Goal: Task Accomplishment & Management: Use online tool/utility

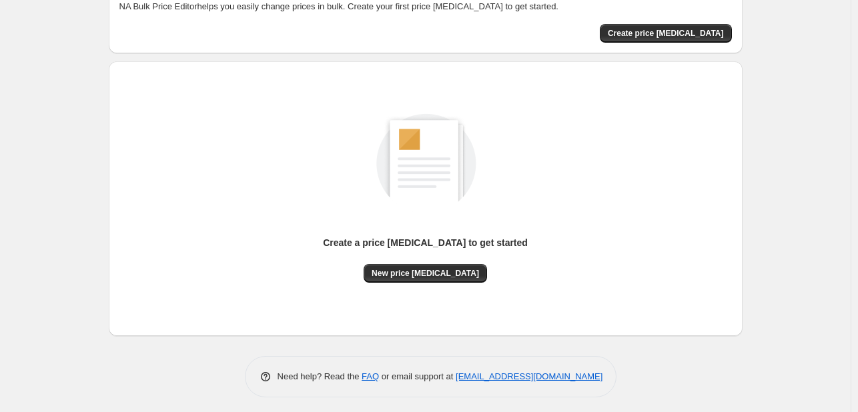
scroll to position [87, 0]
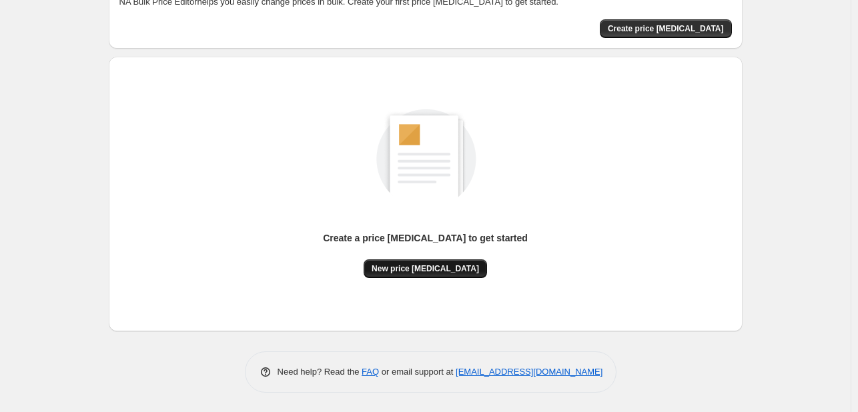
click at [467, 260] on button "New price change job" at bounding box center [425, 269] width 123 height 19
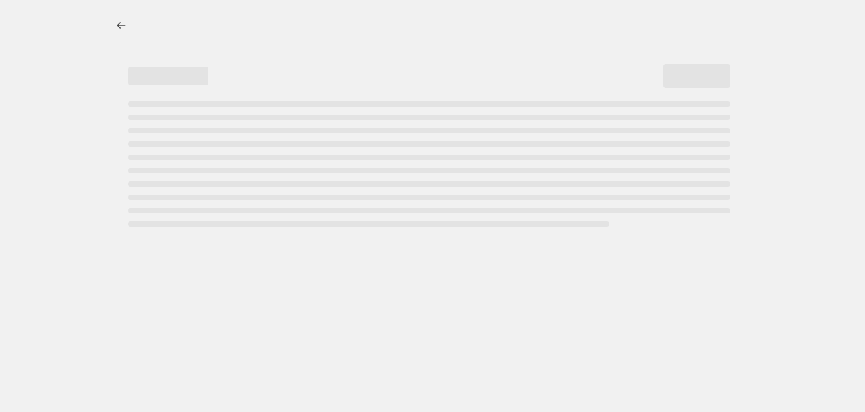
select select "percentage"
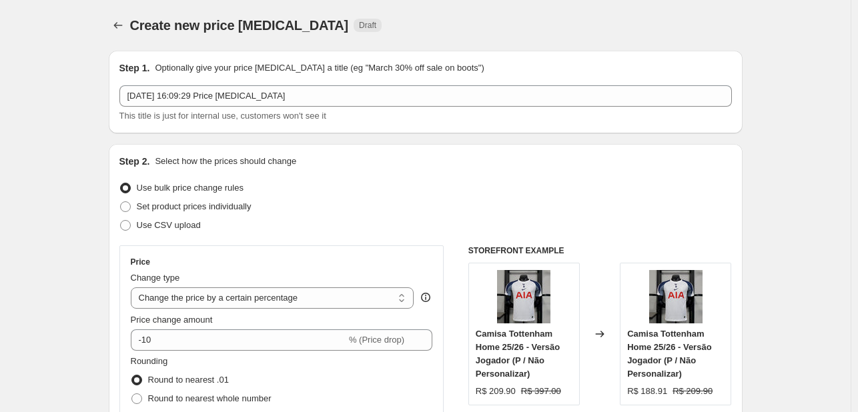
click at [382, 17] on div "Create new price [MEDICAL_DATA] Draft" at bounding box center [343, 25] width 427 height 19
click at [187, 220] on span "Use CSV upload" at bounding box center [169, 225] width 64 height 10
click at [121, 220] on input "Use CSV upload" at bounding box center [120, 220] width 1 height 1
radio input "true"
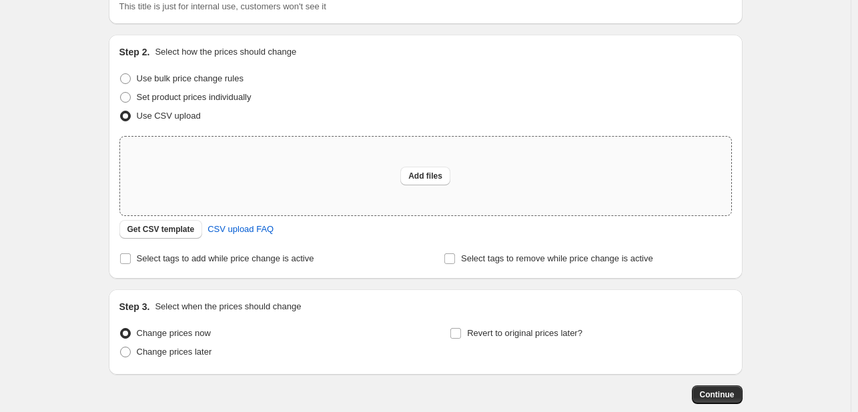
scroll to position [133, 0]
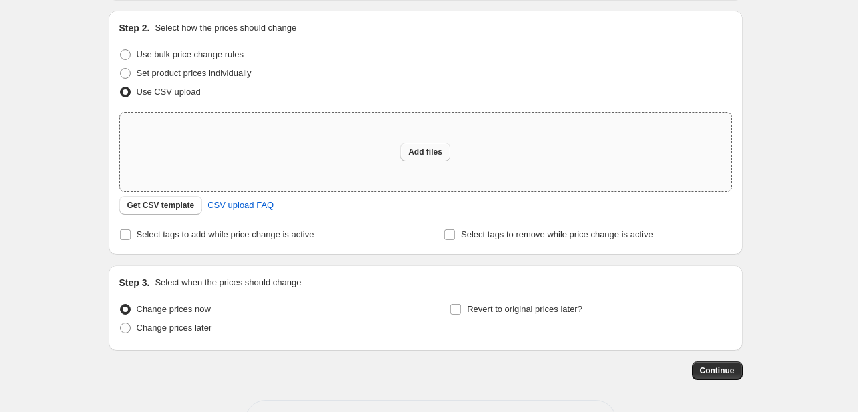
click at [422, 143] on button "Add files" at bounding box center [425, 152] width 50 height 19
type input "C:\fakepath\products_export_1_edit.csv"
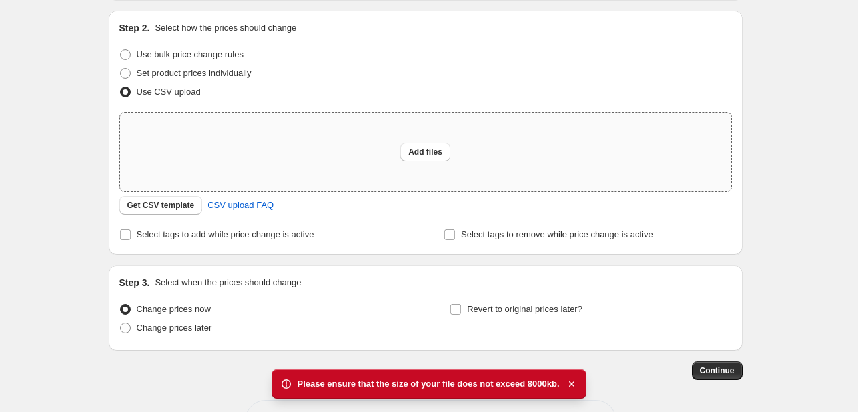
click at [431, 139] on div "Add files" at bounding box center [425, 152] width 611 height 79
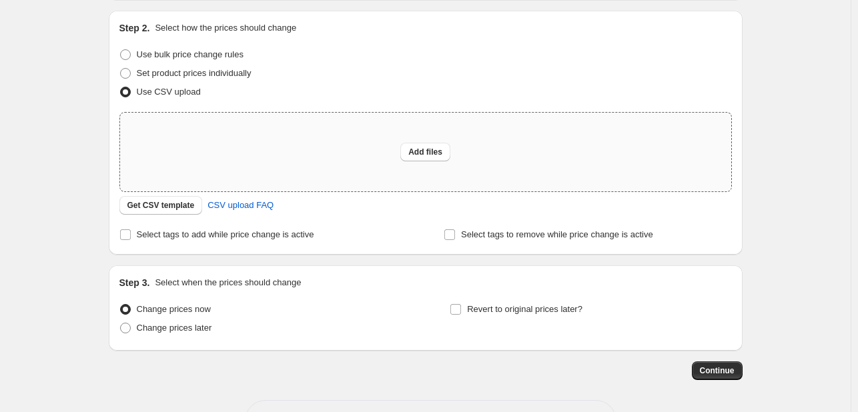
type input "C:\fakepath\products_export.csv"
click at [177, 70] on span "Set product prices individually" at bounding box center [194, 73] width 115 height 10
click at [121, 69] on input "Set product prices individually" at bounding box center [120, 68] width 1 height 1
radio input "true"
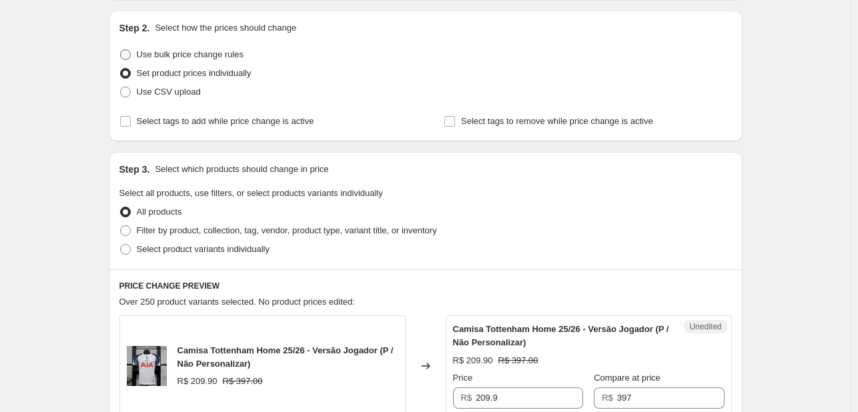
click at [209, 59] on span "Use bulk price change rules" at bounding box center [190, 54] width 107 height 10
click at [121, 50] on input "Use bulk price change rules" at bounding box center [120, 49] width 1 height 1
radio input "true"
select select "percentage"
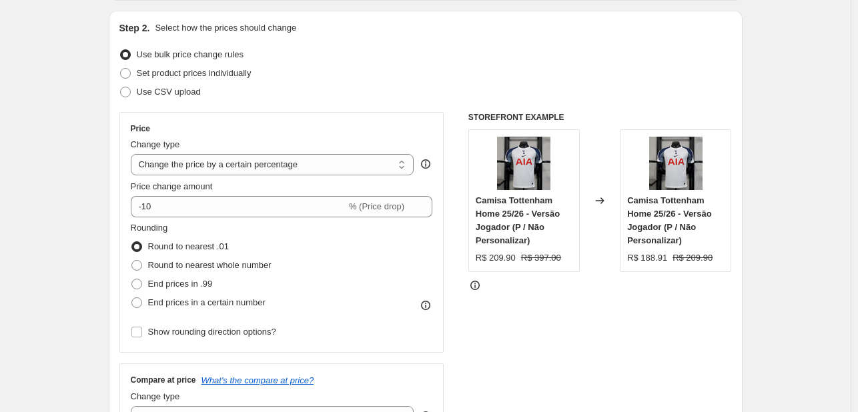
drag, startPoint x: 263, startPoint y: 57, endPoint x: 254, endPoint y: 61, distance: 10.2
click at [254, 61] on div "Use bulk price change rules" at bounding box center [425, 54] width 612 height 19
click at [211, 70] on span "Set product prices individually" at bounding box center [194, 73] width 115 height 10
click at [121, 69] on input "Set product prices individually" at bounding box center [120, 68] width 1 height 1
radio input "true"
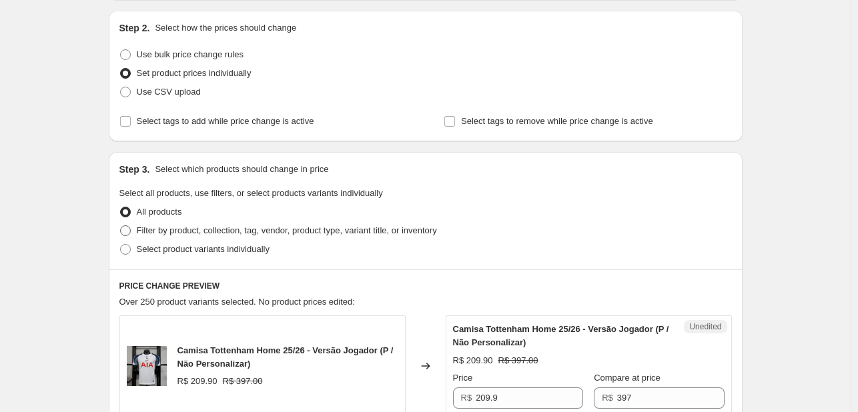
click at [199, 233] on span "Filter by product, collection, tag, vendor, product type, variant title, or inv…" at bounding box center [287, 231] width 300 height 10
click at [121, 226] on input "Filter by product, collection, tag, vendor, product type, variant title, or inv…" at bounding box center [120, 226] width 1 height 1
radio input "true"
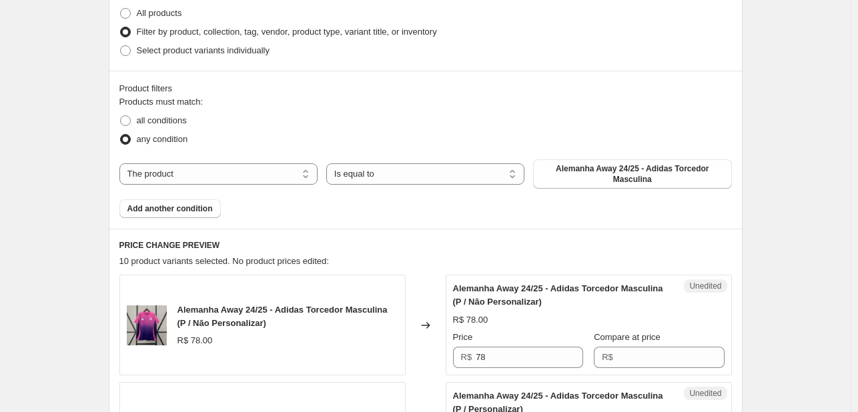
scroll to position [334, 0]
click at [267, 173] on select "The product The product's collection The product's tag The product's vendor The…" at bounding box center [218, 172] width 198 height 21
select select "collection"
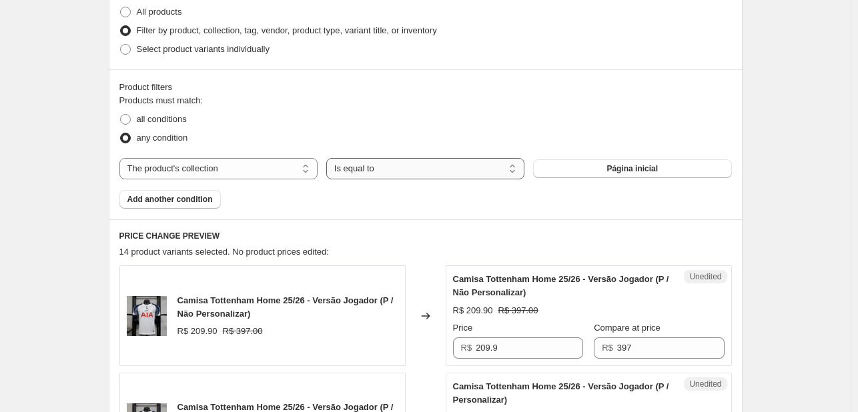
click at [366, 177] on select "Is equal to Is not equal to" at bounding box center [425, 168] width 198 height 21
click at [362, 167] on select "Is equal to Is not equal to" at bounding box center [425, 168] width 198 height 21
click at [220, 199] on button "Add another condition" at bounding box center [169, 199] width 101 height 19
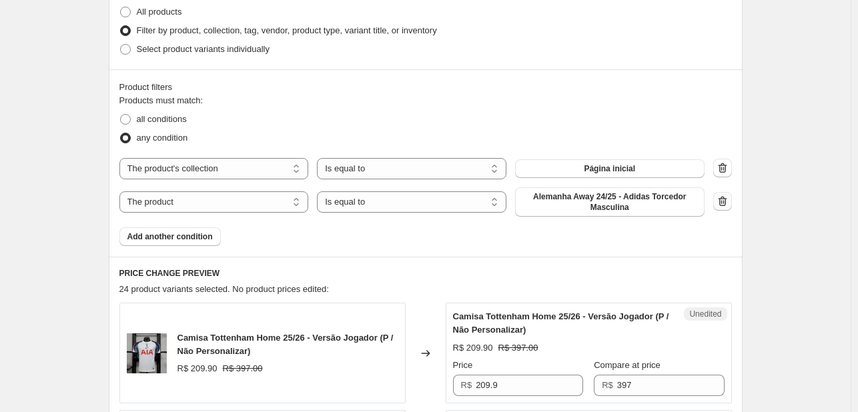
click at [727, 207] on icon "button" at bounding box center [722, 201] width 13 height 13
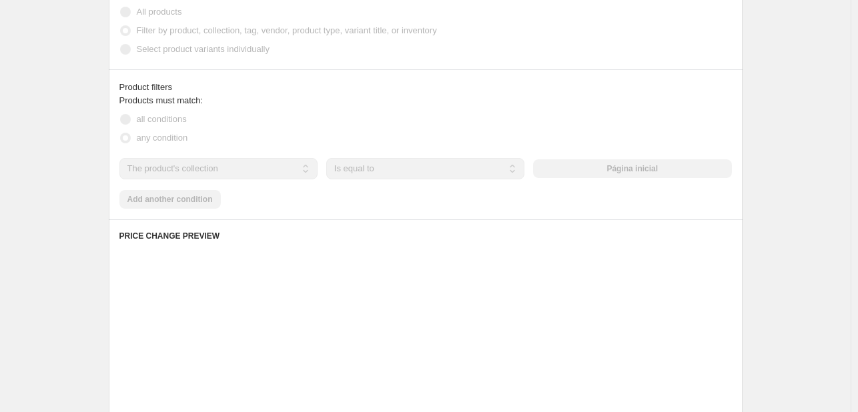
click at [693, 179] on div "Products must match: all conditions any condition The product The product's col…" at bounding box center [425, 151] width 612 height 115
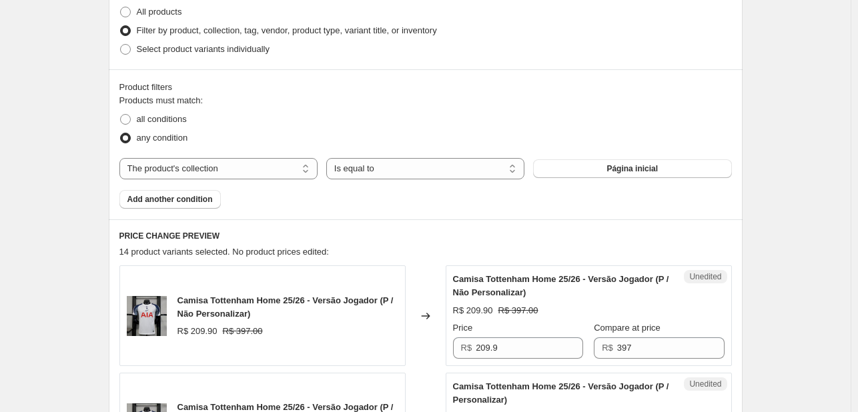
click at [688, 177] on button "Página inicial" at bounding box center [632, 168] width 198 height 19
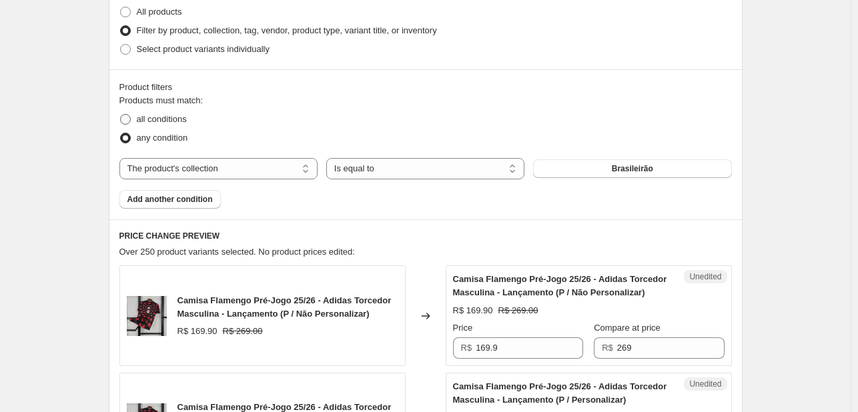
click at [177, 117] on span "all conditions" at bounding box center [162, 119] width 50 height 10
click at [121, 115] on input "all conditions" at bounding box center [120, 114] width 1 height 1
radio input "true"
click at [208, 167] on select "The product The product's collection The product's tag The product's vendor The…" at bounding box center [218, 168] width 198 height 21
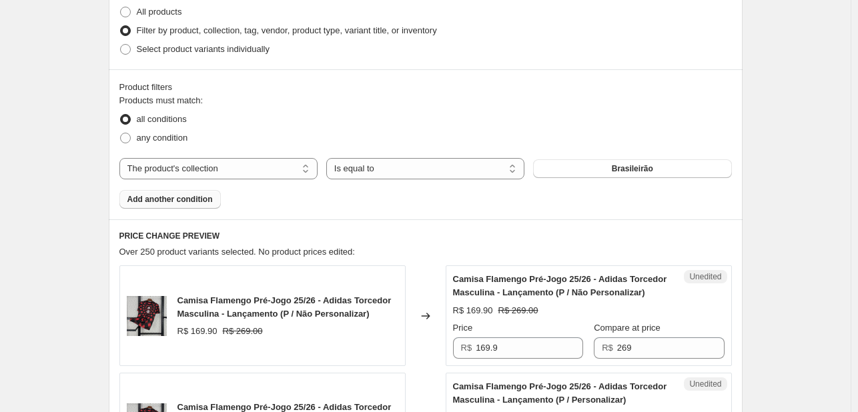
click at [208, 205] on button "Add another condition" at bounding box center [169, 199] width 101 height 19
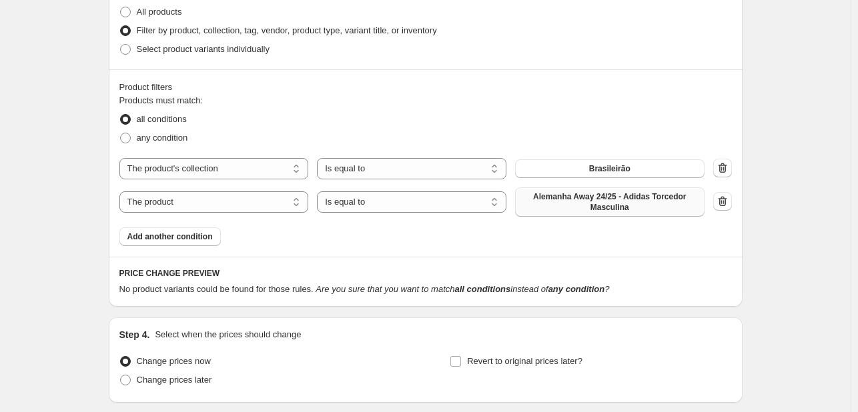
click at [591, 203] on span "Alemanha Away 24/25 - Adidas Torcedor Masculina" at bounding box center [609, 201] width 173 height 21
click at [719, 198] on icon "button" at bounding box center [722, 201] width 13 height 13
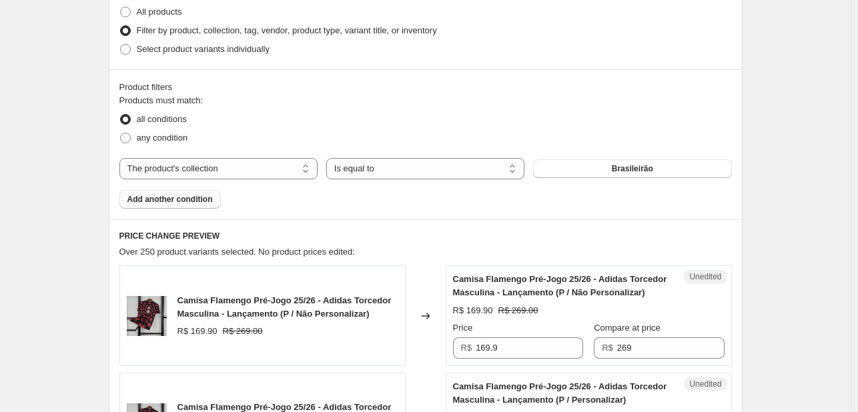
click at [188, 205] on button "Add another condition" at bounding box center [169, 199] width 101 height 19
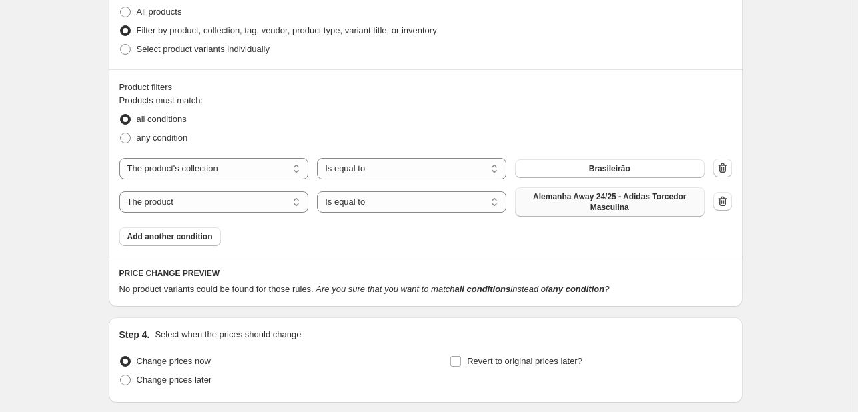
click at [563, 207] on span "Alemanha Away 24/25 - Adidas Torcedor Masculina" at bounding box center [609, 201] width 173 height 21
click at [725, 199] on icon "button" at bounding box center [722, 201] width 13 height 13
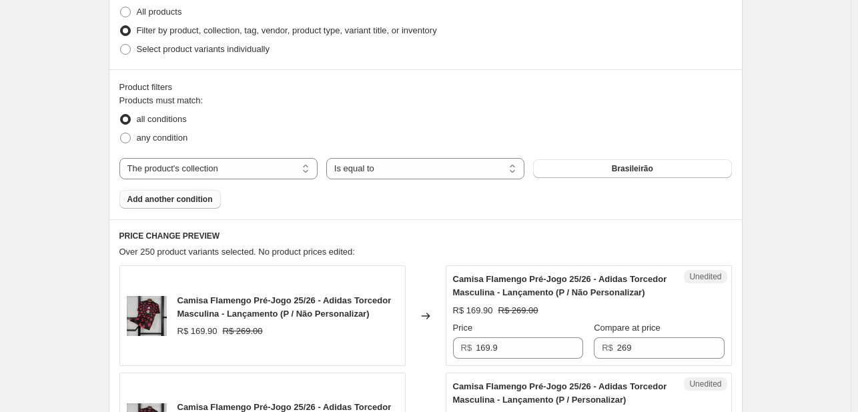
click at [179, 199] on span "Add another condition" at bounding box center [169, 199] width 85 height 11
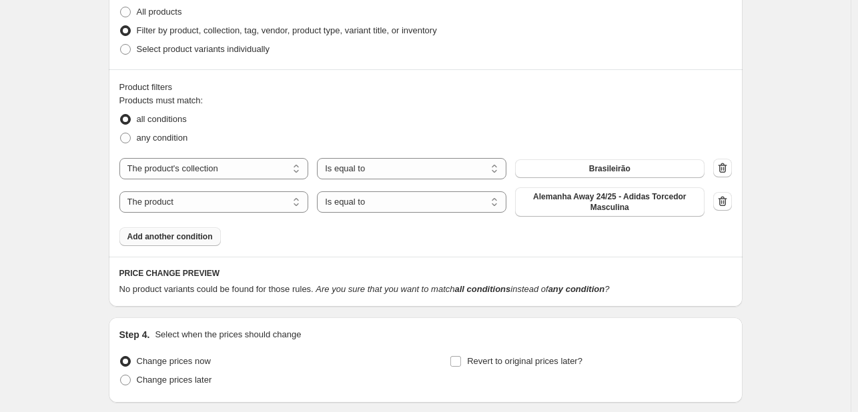
click at [724, 208] on icon "button" at bounding box center [722, 201] width 13 height 13
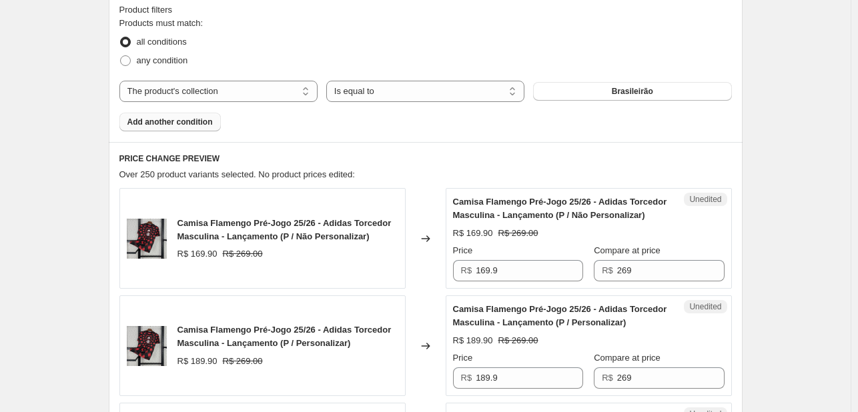
scroll to position [366, 0]
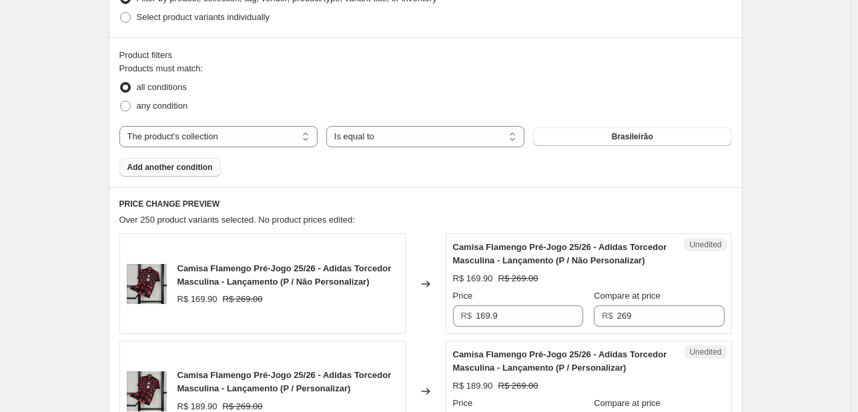
click at [167, 115] on div "Products must match: all conditions any condition The product The product's col…" at bounding box center [425, 119] width 612 height 115
click at [166, 113] on label "any condition" at bounding box center [153, 106] width 69 height 19
click at [121, 101] on input "any condition" at bounding box center [120, 101] width 1 height 1
radio input "true"
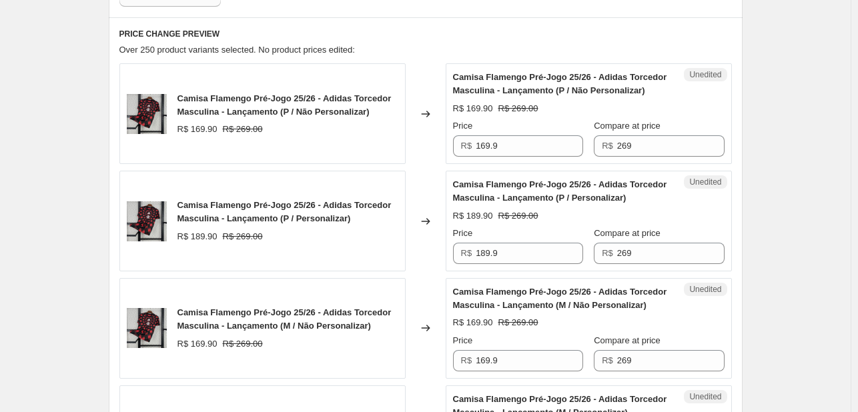
scroll to position [566, 0]
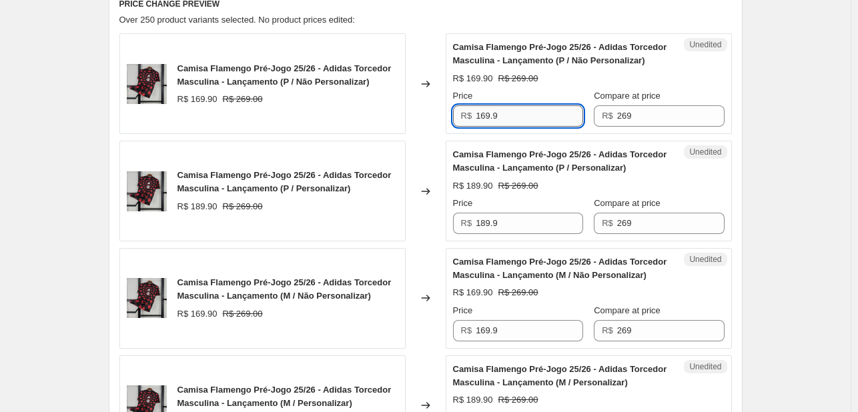
click at [536, 118] on input "169.9" at bounding box center [529, 115] width 107 height 21
type input "78"
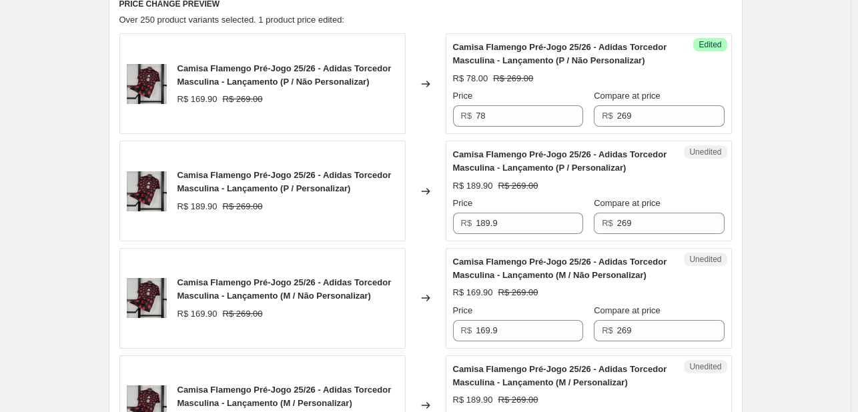
click at [616, 117] on div "R$ 269" at bounding box center [659, 115] width 130 height 21
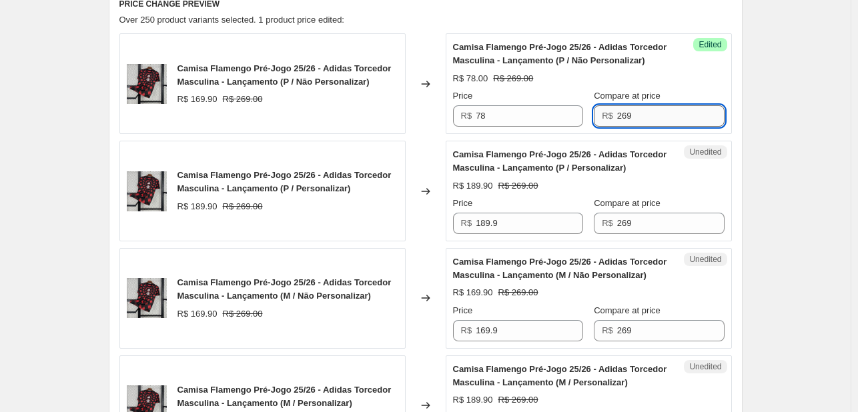
click at [627, 115] on input "269" at bounding box center [670, 115] width 107 height 21
click at [709, 107] on input "0" at bounding box center [670, 115] width 107 height 21
click at [713, 93] on div "Compare at price" at bounding box center [659, 95] width 130 height 13
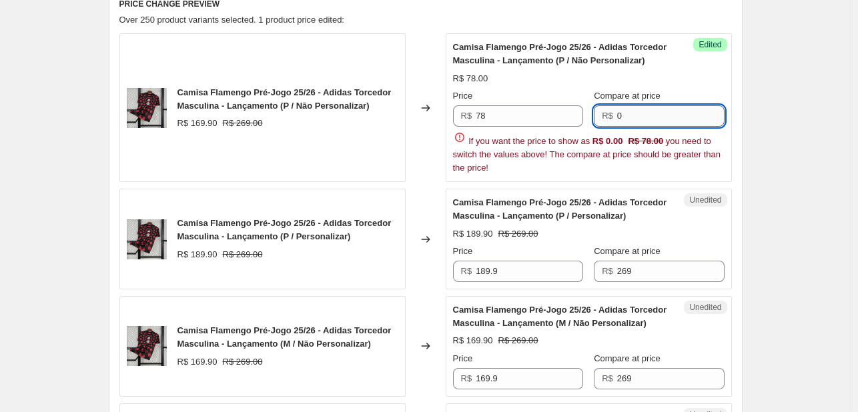
click at [675, 107] on input "0" at bounding box center [670, 115] width 107 height 21
type input "149,99"
click at [714, 81] on div "R$ 78.00" at bounding box center [589, 78] width 272 height 13
click at [725, 139] on div "If you want the price to show as R$ 0.00 R$ 78.00 you need to switch the values…" at bounding box center [589, 153] width 272 height 44
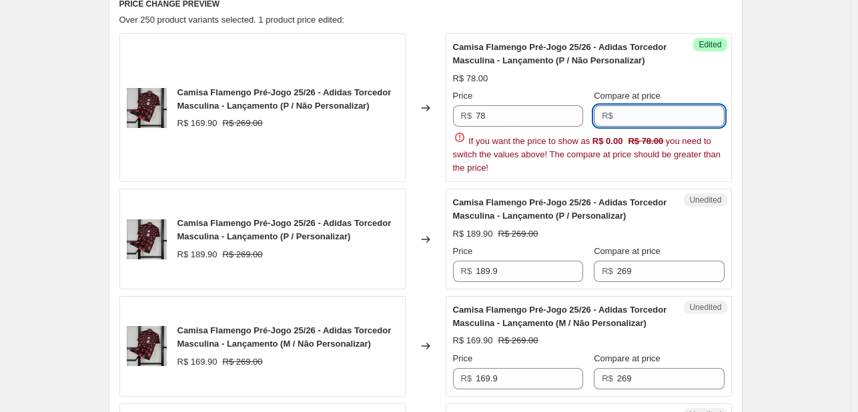
click at [705, 121] on input "Compare at price" at bounding box center [670, 115] width 107 height 21
type input "149"
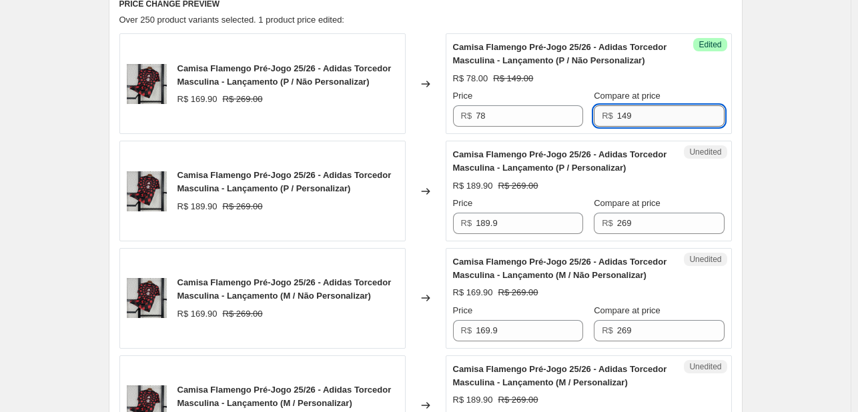
click at [670, 116] on input "149" at bounding box center [670, 115] width 107 height 21
click at [535, 112] on input "78" at bounding box center [529, 115] width 107 height 21
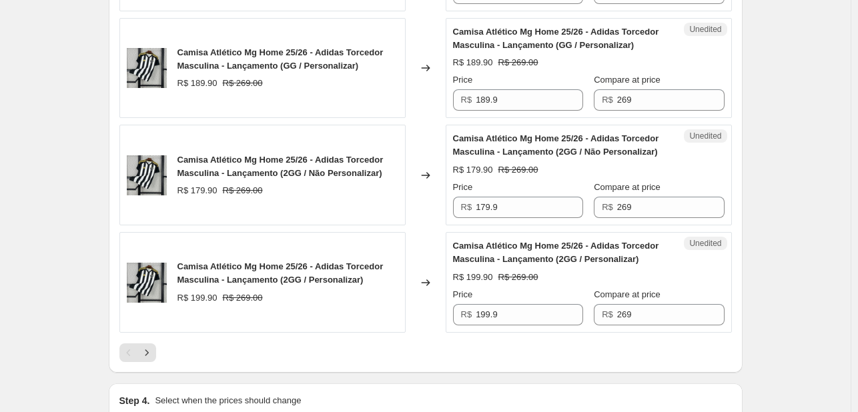
scroll to position [2567, 0]
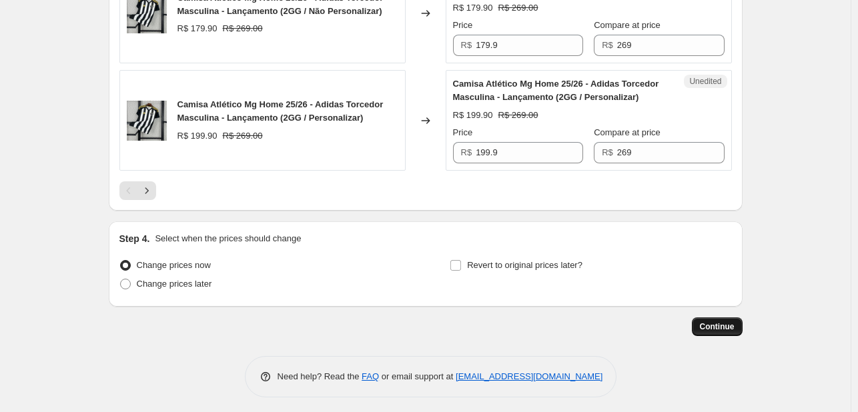
click at [743, 321] on button "Continue" at bounding box center [717, 327] width 51 height 19
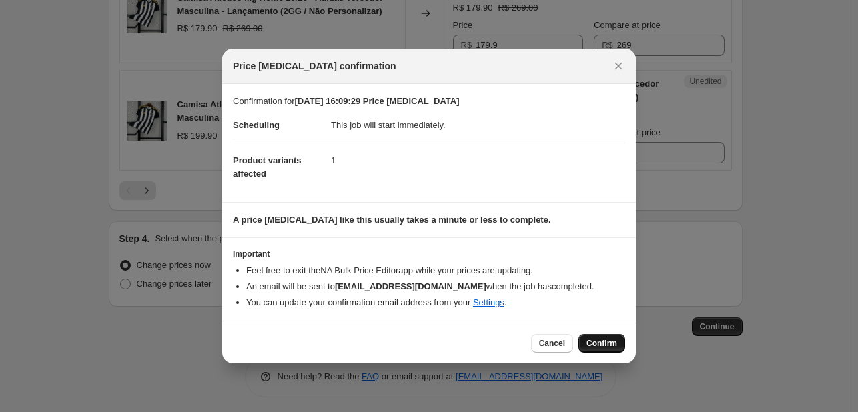
click at [599, 342] on span "Confirm" at bounding box center [601, 343] width 31 height 11
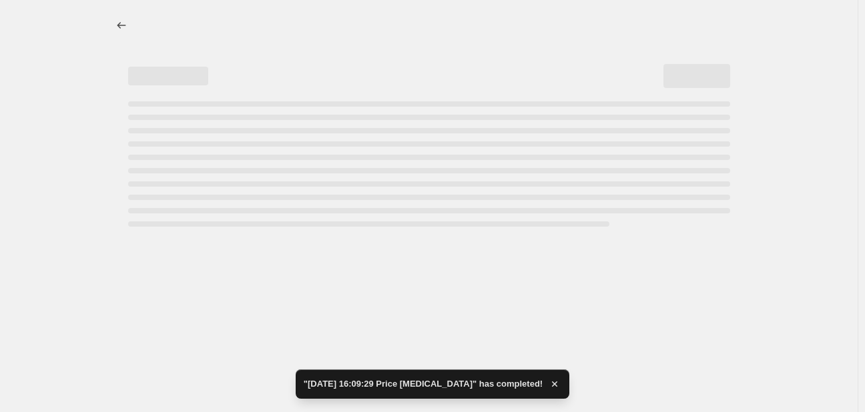
select select "collection"
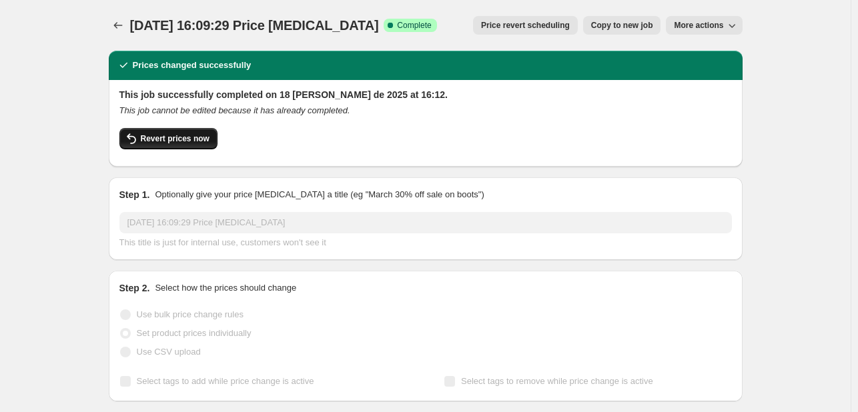
click at [203, 134] on span "Revert prices now" at bounding box center [175, 138] width 69 height 11
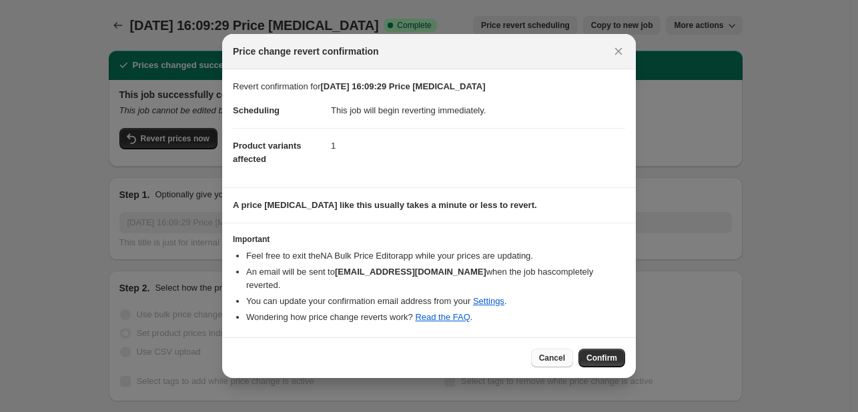
drag, startPoint x: 572, startPoint y: 353, endPoint x: 561, endPoint y: 349, distance: 12.0
click at [571, 353] on button "Cancel" at bounding box center [552, 358] width 42 height 19
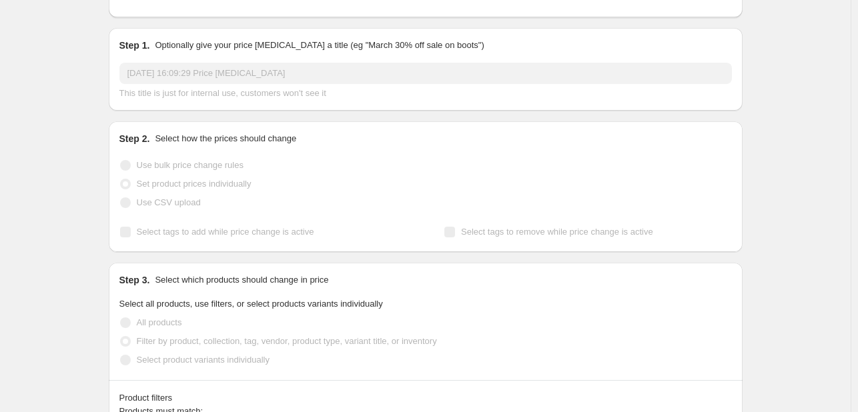
scroll to position [467, 0]
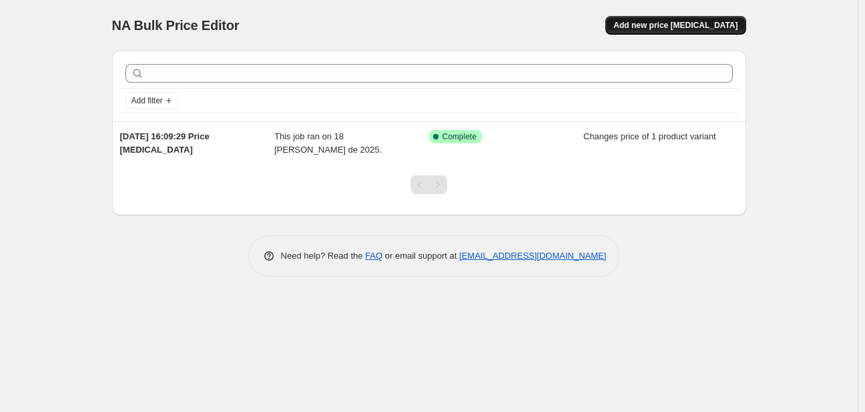
click at [657, 23] on span "Add new price [MEDICAL_DATA]" at bounding box center [675, 25] width 124 height 11
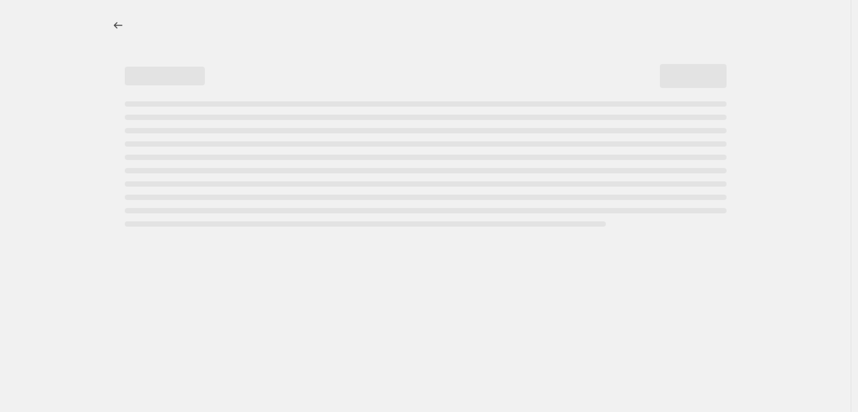
select select "percentage"
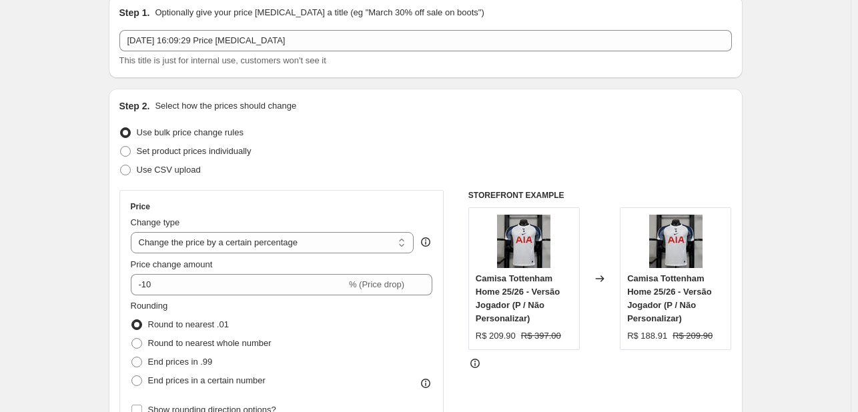
scroll to position [133, 0]
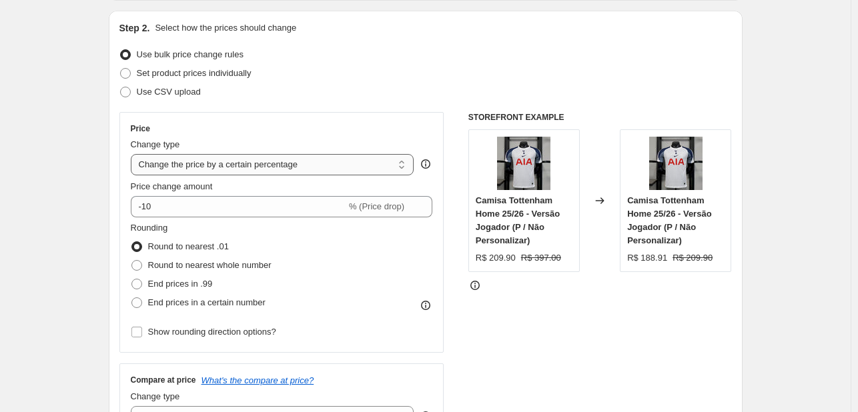
click at [222, 157] on select "Change the price to a certain amount Change the price by a certain amount Chang…" at bounding box center [273, 164] width 284 height 21
click at [291, 106] on div "Step 2. Select how the prices should change Use bulk price change rules Set pro…" at bounding box center [425, 244] width 612 height 447
click at [266, 153] on div "Change type Change the price to a certain amount Change the price by a certain …" at bounding box center [273, 156] width 284 height 37
click at [267, 155] on select "Change the price to a certain amount Change the price by a certain amount Chang…" at bounding box center [273, 164] width 284 height 21
click at [292, 106] on div "Step 2. Select how the prices should change Use bulk price change rules Set pro…" at bounding box center [425, 244] width 612 height 447
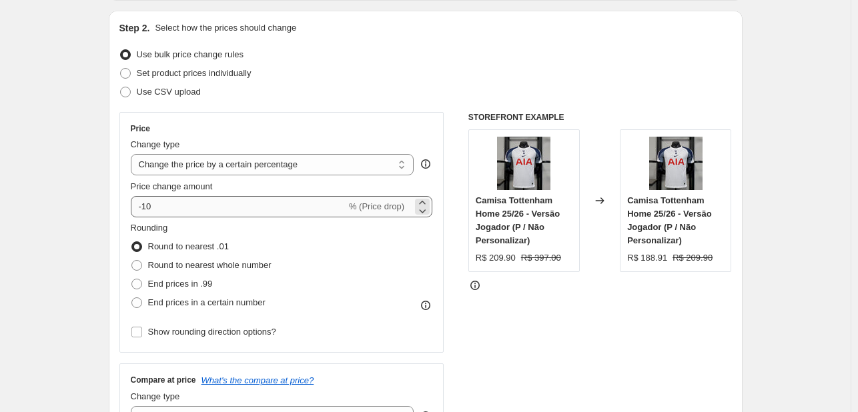
scroll to position [200, 0]
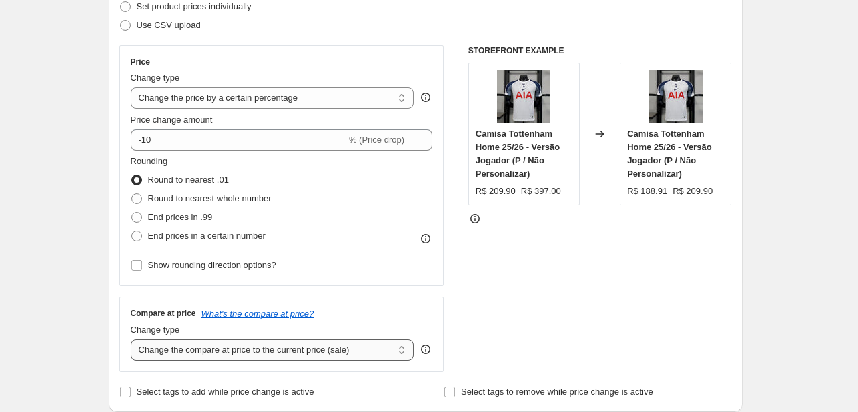
click at [291, 348] on select "Change the compare at price to the current price (sale) Change the compare at p…" at bounding box center [273, 350] width 284 height 21
select select "remove"
click at [133, 340] on select "Change the compare at price to the current price (sale) Change the compare at p…" at bounding box center [273, 350] width 284 height 21
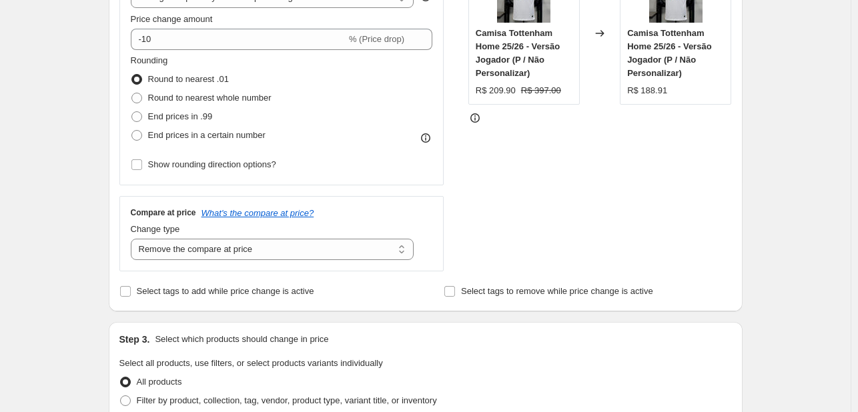
scroll to position [133, 0]
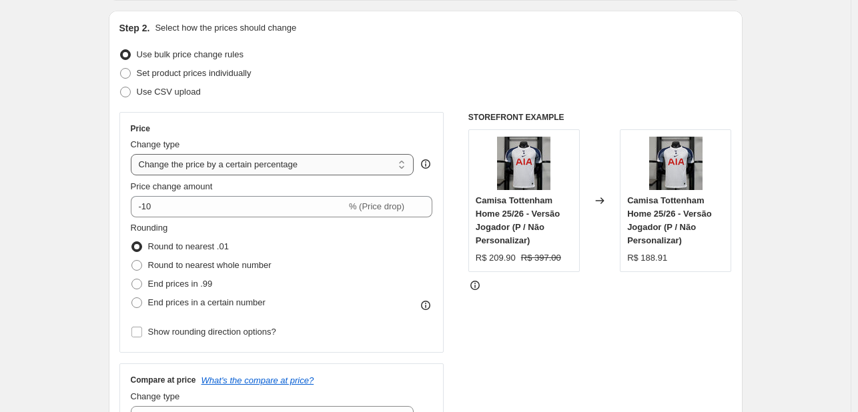
click at [259, 169] on select "Change the price to a certain amount Change the price by a certain amount Chang…" at bounding box center [273, 164] width 284 height 21
select select "by"
click at [133, 154] on select "Change the price to a certain amount Change the price by a certain amount Chang…" at bounding box center [273, 164] width 284 height 21
type input "-10.00"
click at [270, 159] on select "Change the price to a certain amount Change the price by a certain amount Chang…" at bounding box center [273, 164] width 284 height 21
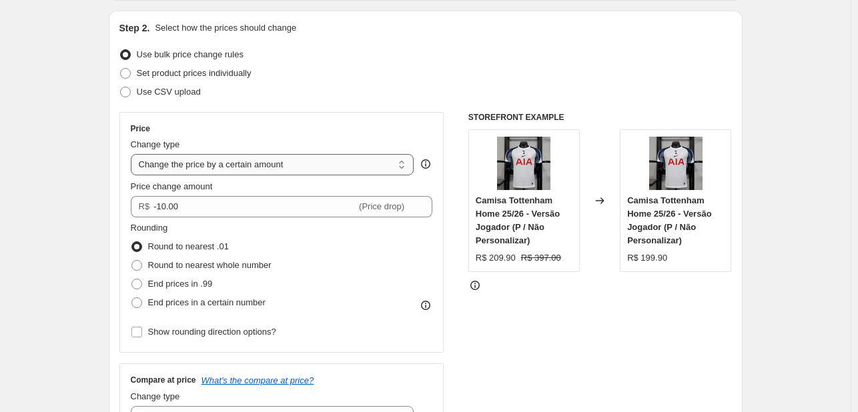
select select "to"
click at [133, 154] on select "Change the price to a certain amount Change the price by a certain amount Chang…" at bounding box center [273, 164] width 284 height 21
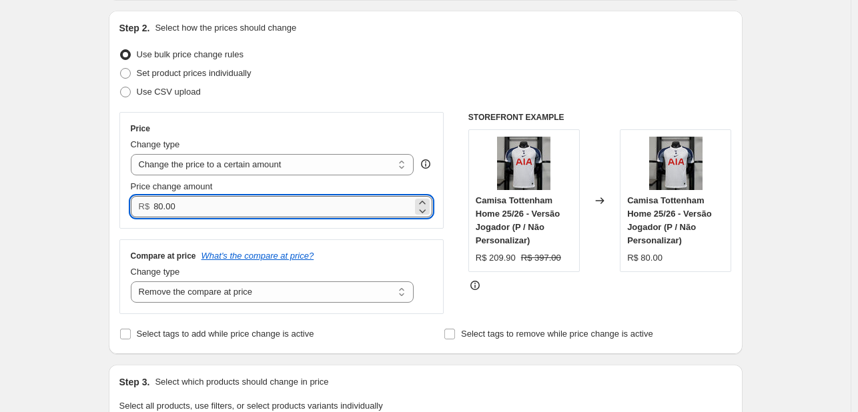
click at [258, 197] on input "80.00" at bounding box center [282, 206] width 259 height 21
click at [257, 197] on input "80.00" at bounding box center [282, 206] width 259 height 21
type input "78.00"
click at [448, 232] on div "Price Change type Change the price to a certain amount Change the price by a ce…" at bounding box center [425, 213] width 612 height 202
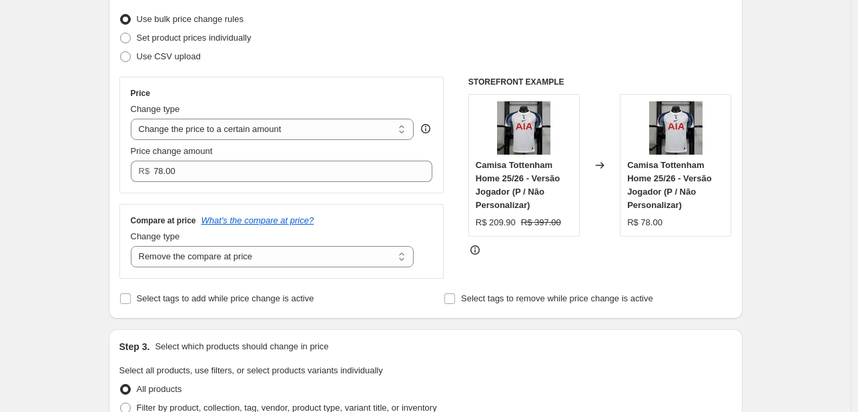
scroll to position [200, 0]
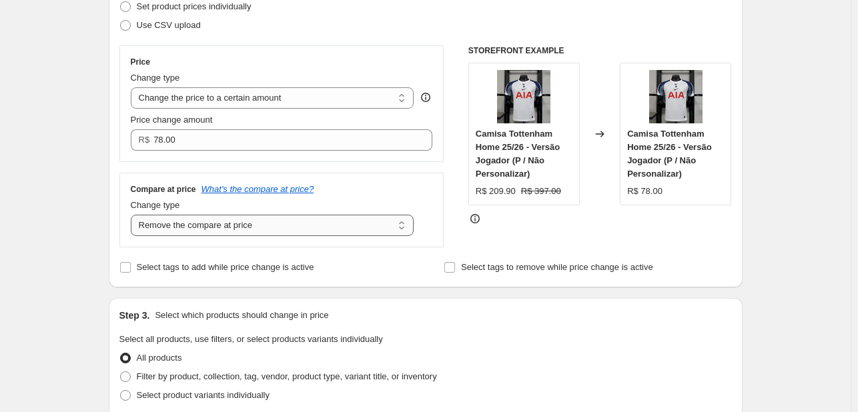
click at [365, 222] on select "Change the compare at price to the current price (sale) Change the compare at p…" at bounding box center [273, 225] width 284 height 21
click at [236, 266] on span "Select tags to add while price change is active" at bounding box center [225, 267] width 177 height 10
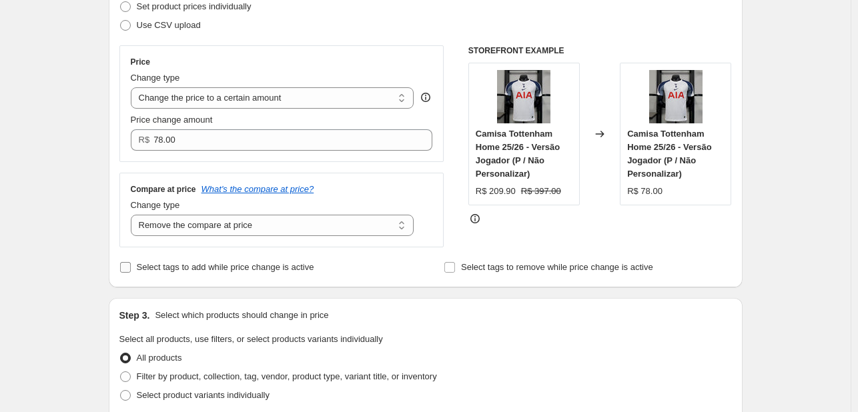
click at [131, 266] on input "Select tags to add while price change is active" at bounding box center [125, 267] width 11 height 11
checkbox input "true"
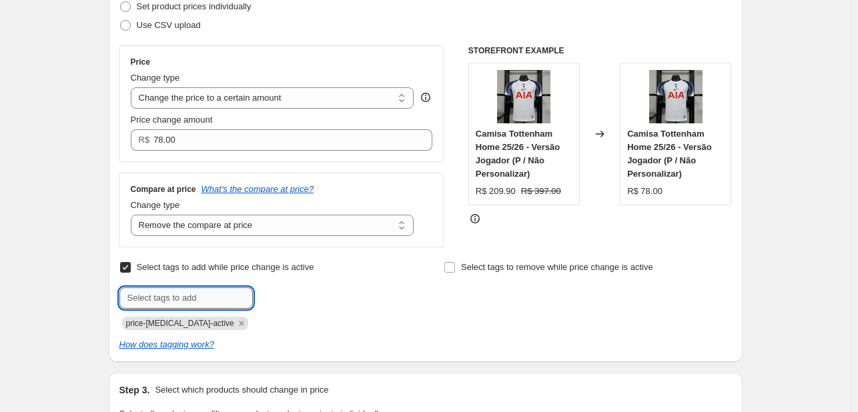
click at [223, 295] on input "text" at bounding box center [185, 298] width 133 height 21
click at [236, 321] on icon "Remove price-change-job-active" at bounding box center [242, 324] width 12 height 12
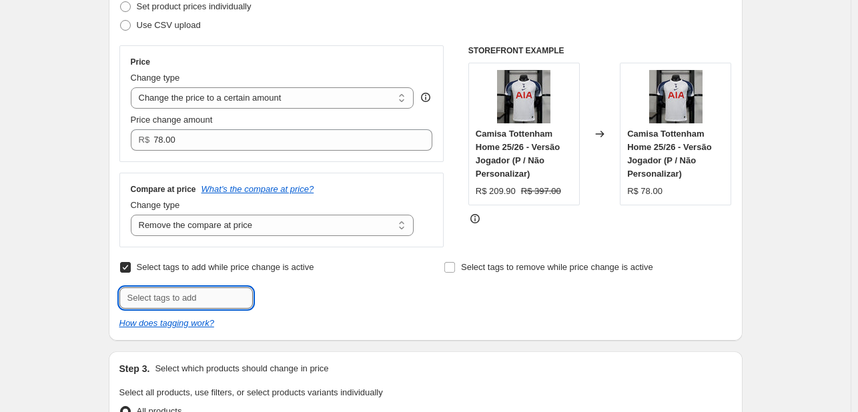
click at [204, 294] on input "text" at bounding box center [185, 298] width 133 height 21
type input "brasileirao"
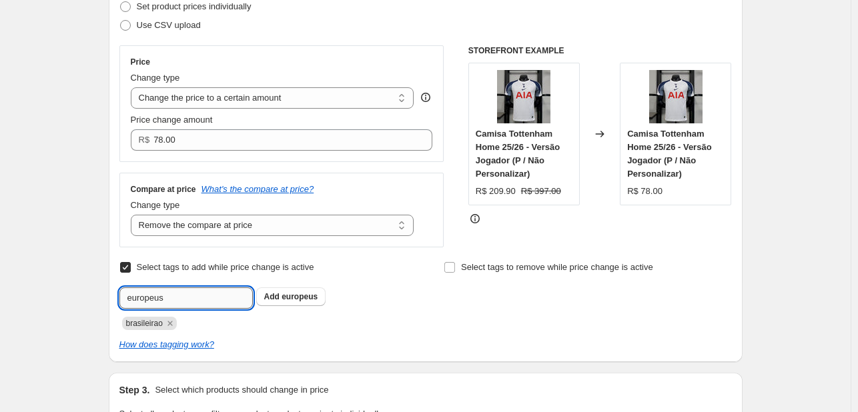
type input "europeus"
type input "feniminas"
type input "seleções"
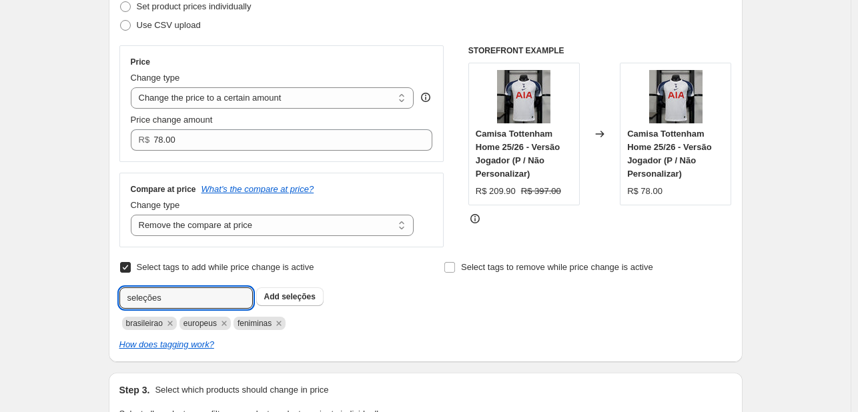
click at [482, 316] on div "Select tags to remove while price change is active" at bounding box center [588, 294] width 288 height 72
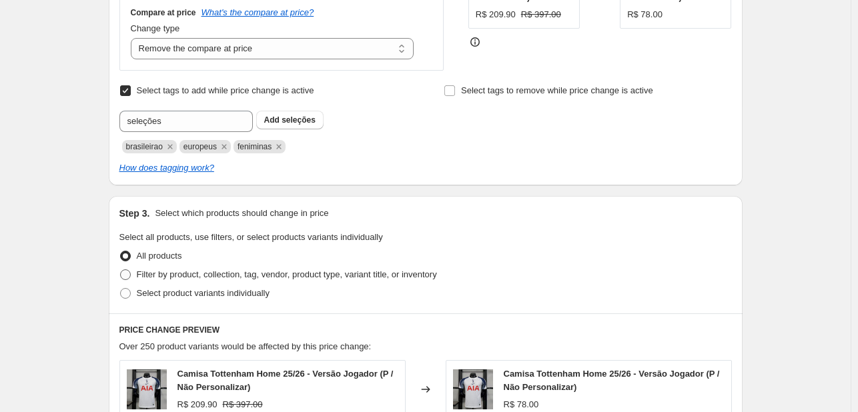
scroll to position [400, 0]
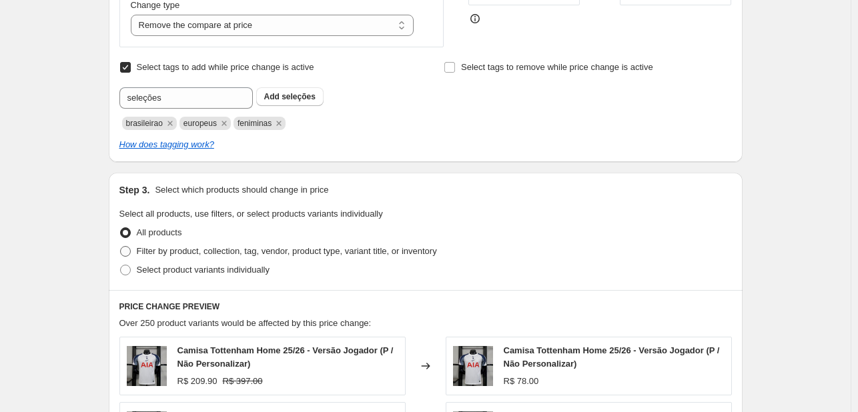
click at [251, 251] on span "Filter by product, collection, tag, vendor, product type, variant title, or inv…" at bounding box center [287, 251] width 300 height 10
click at [121, 247] on input "Filter by product, collection, tag, vendor, product type, variant title, or inv…" at bounding box center [120, 246] width 1 height 1
radio input "true"
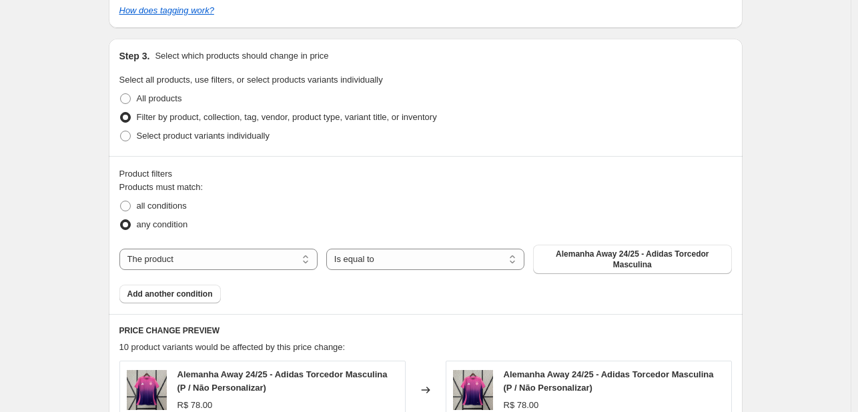
scroll to position [600, 0]
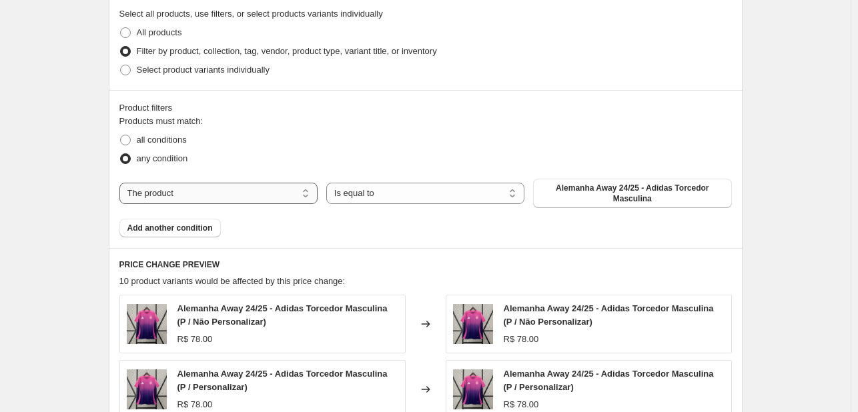
click at [248, 199] on select "The product The product's collection The product's tag The product's vendor The…" at bounding box center [218, 193] width 198 height 21
select select "collection"
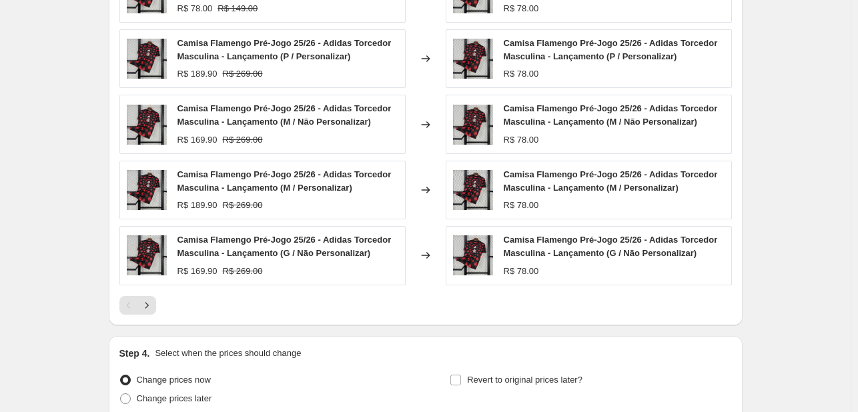
scroll to position [1001, 0]
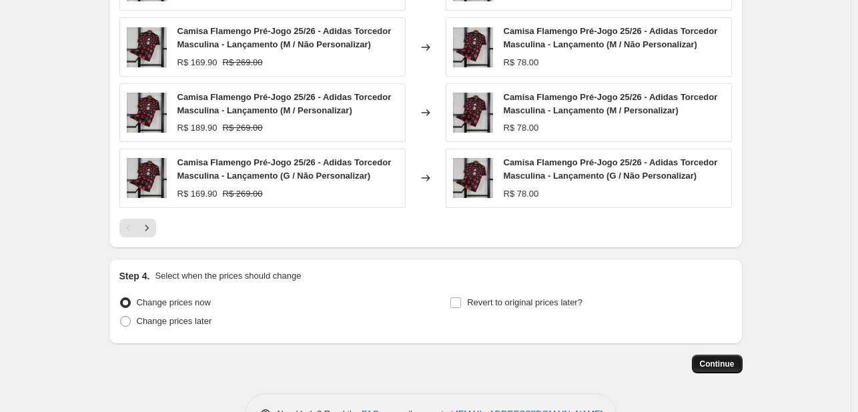
click at [727, 363] on span "Continue" at bounding box center [717, 364] width 35 height 11
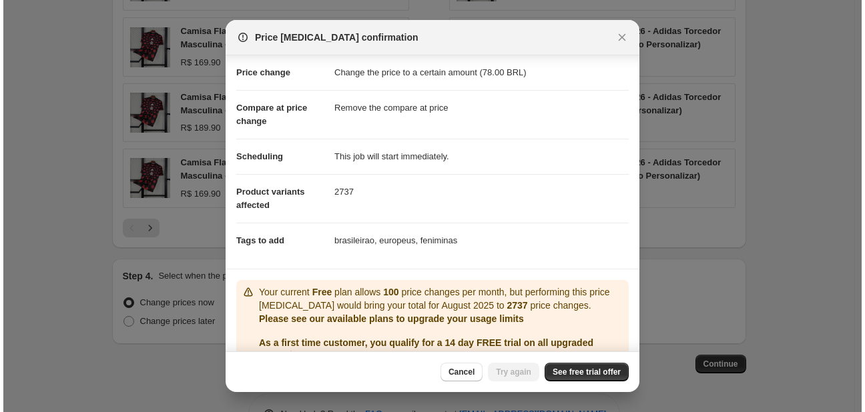
scroll to position [67, 0]
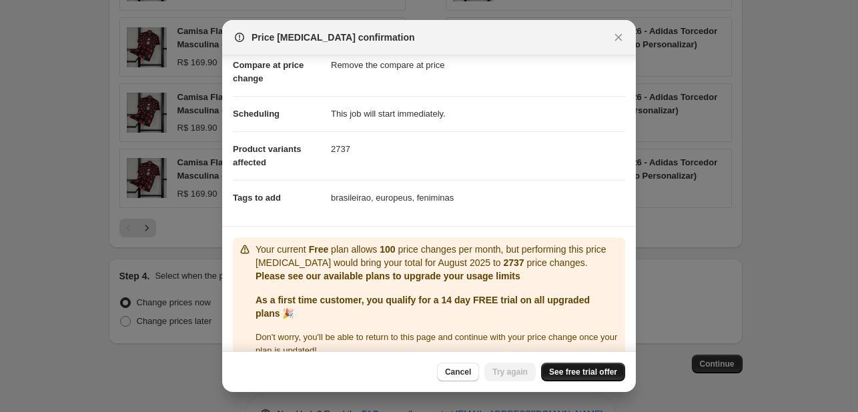
click at [605, 377] on span "See free trial offer" at bounding box center [583, 372] width 68 height 11
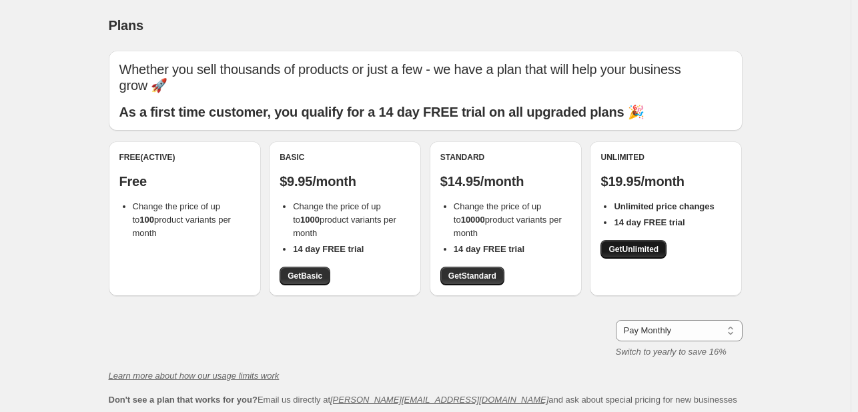
click at [620, 242] on link "Get Unlimited" at bounding box center [633, 249] width 66 height 19
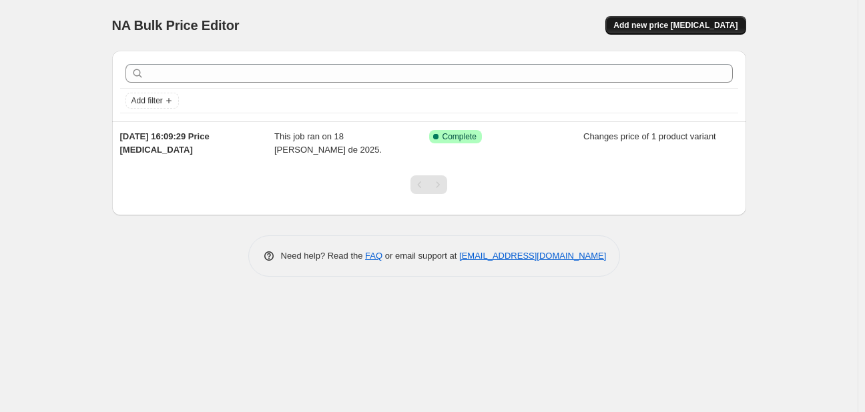
click at [706, 23] on span "Add new price [MEDICAL_DATA]" at bounding box center [675, 25] width 124 height 11
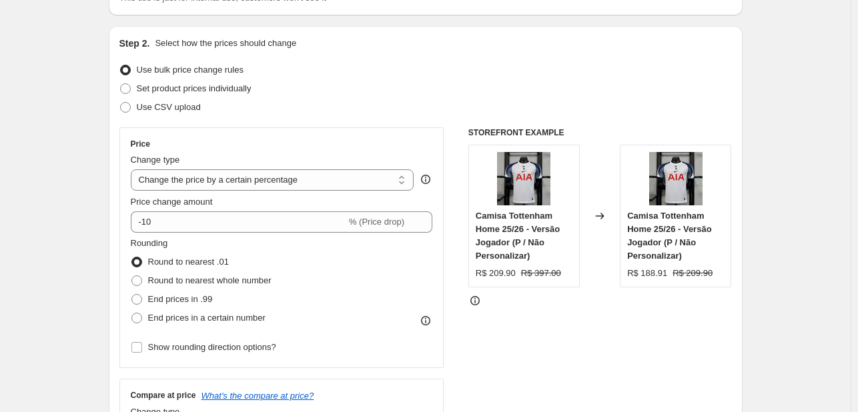
scroll to position [133, 0]
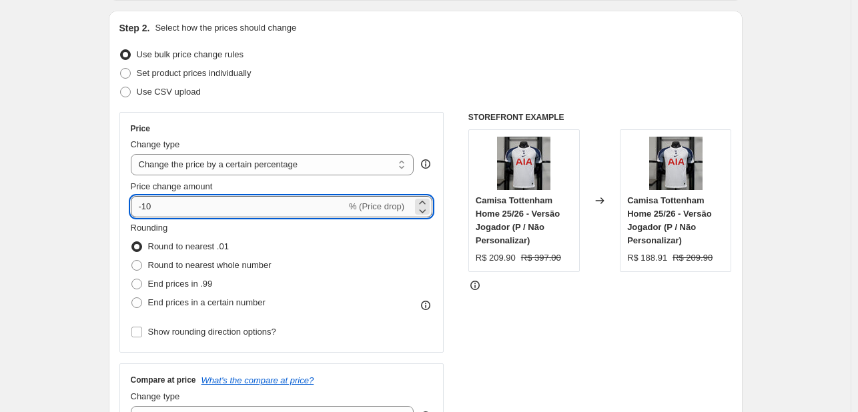
click at [258, 211] on input "-10" at bounding box center [239, 206] width 216 height 21
click at [274, 174] on select "Change the price to a certain amount Change the price by a certain amount Chang…" at bounding box center [273, 164] width 284 height 21
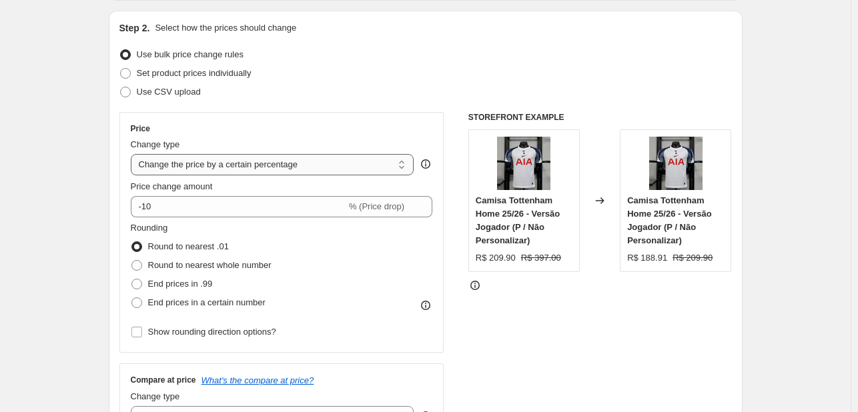
select select "to"
click at [133, 154] on select "Change the price to a certain amount Change the price by a certain amount Chang…" at bounding box center [273, 164] width 284 height 21
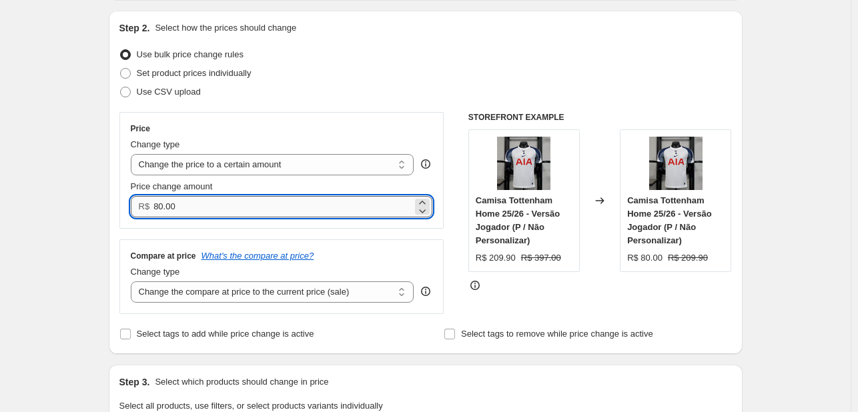
click at [280, 211] on input "80.00" at bounding box center [282, 206] width 259 height 21
click at [278, 211] on input "80.00" at bounding box center [282, 206] width 259 height 21
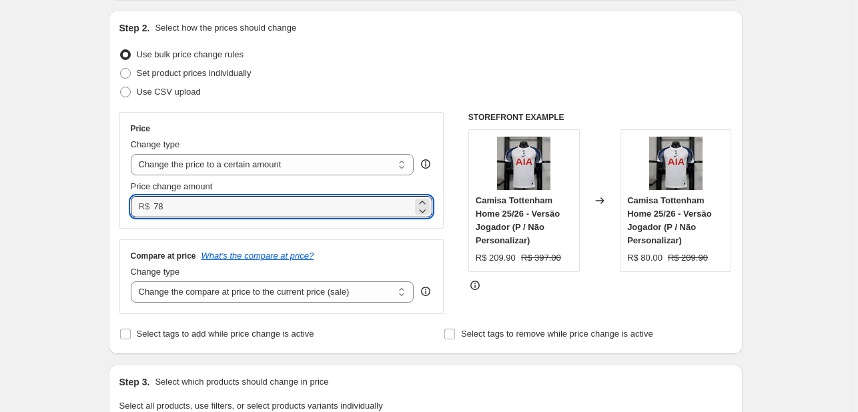
type input "78.00"
click at [310, 228] on div "Price Change type Change the price to a certain amount Change the price by a ce…" at bounding box center [281, 170] width 325 height 117
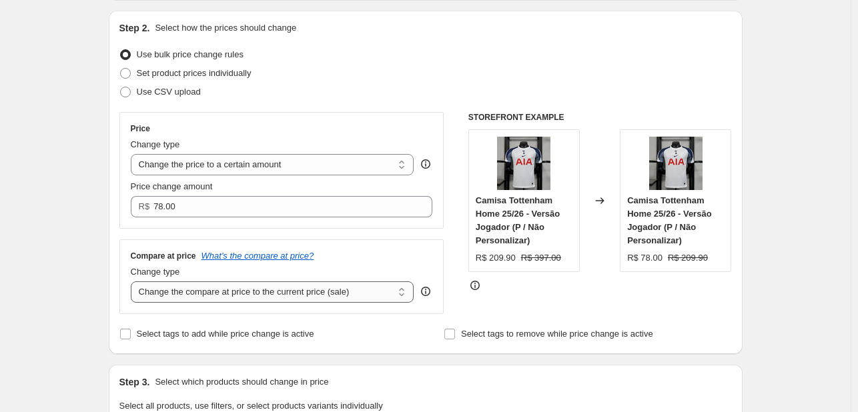
click at [278, 291] on select "Change the compare at price to the current price (sale) Change the compare at p…" at bounding box center [273, 292] width 284 height 21
select select "remove"
click at [133, 282] on select "Change the compare at price to the current price (sale) Change the compare at p…" at bounding box center [273, 292] width 284 height 21
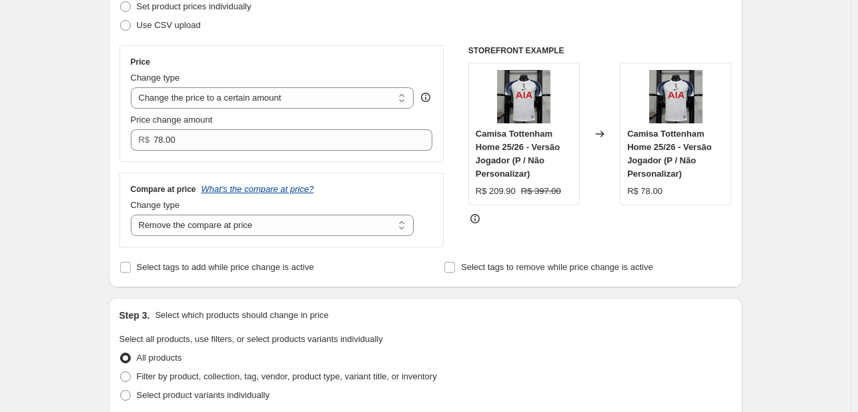
scroll to position [267, 0]
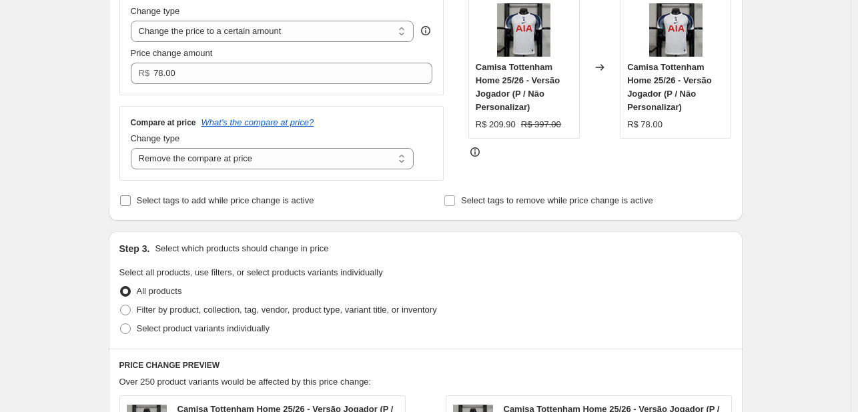
click at [265, 205] on span "Select tags to add while price change is active" at bounding box center [225, 200] width 177 height 10
click at [131, 205] on input "Select tags to add while price change is active" at bounding box center [125, 200] width 11 height 11
checkbox input "true"
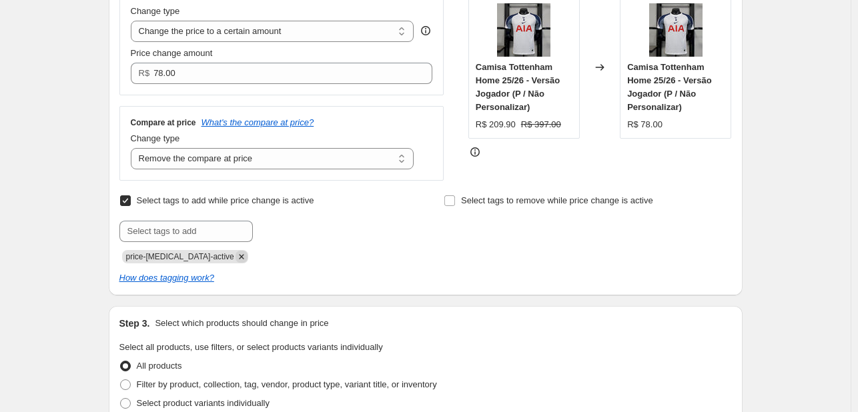
click at [236, 254] on icon "Remove price-change-job-active" at bounding box center [242, 257] width 12 height 12
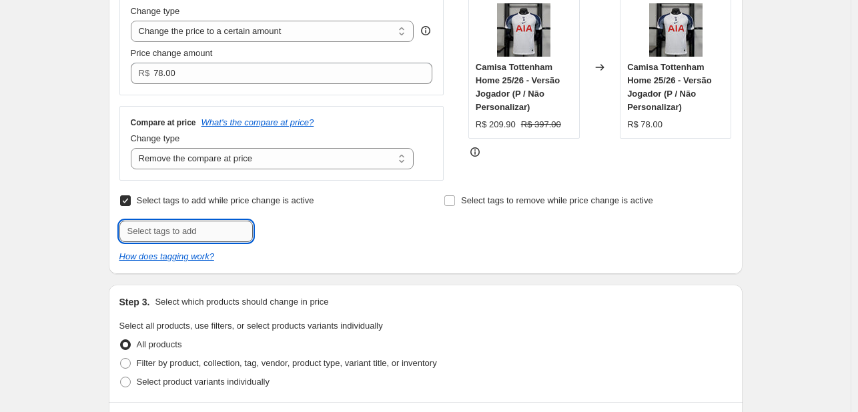
click at [212, 232] on input "text" at bounding box center [185, 231] width 133 height 21
type input "seleções"
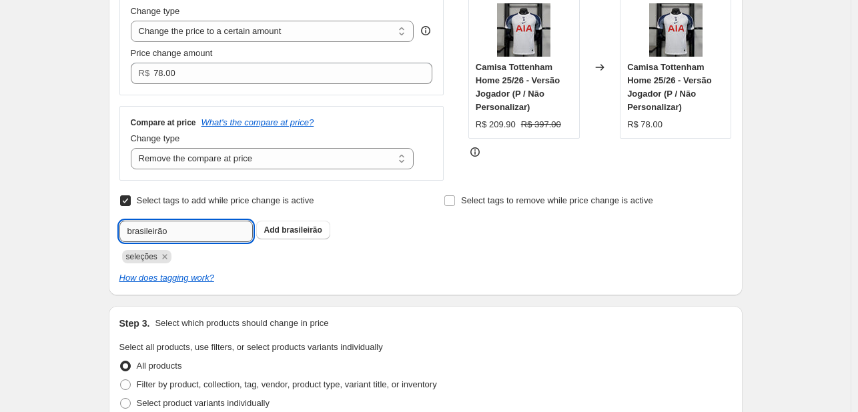
type input "brasileirão"
click at [220, 262] on icon "Remove brasileirão" at bounding box center [222, 257] width 12 height 12
click at [207, 235] on input "text" at bounding box center [185, 231] width 133 height 21
click at [147, 236] on input "[PERSON_NAME]" at bounding box center [185, 231] width 133 height 21
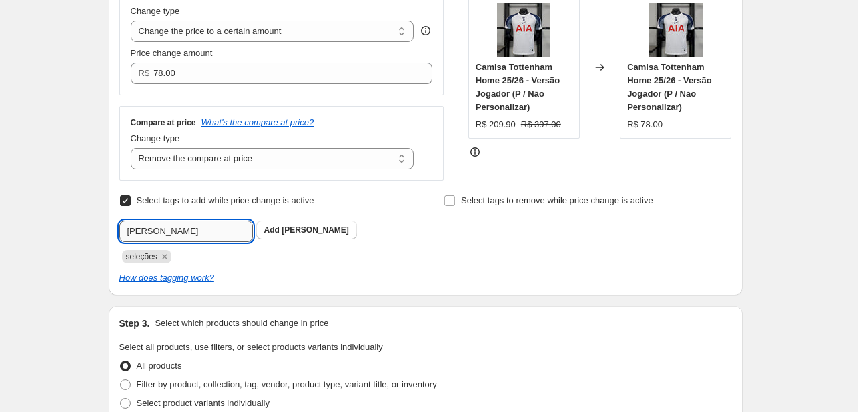
click at [147, 236] on input "[PERSON_NAME]" at bounding box center [185, 231] width 133 height 21
paste input "ileirao"
type input "brasileirao"
click at [291, 238] on button "Add brasileirao" at bounding box center [293, 230] width 74 height 19
click at [192, 232] on input "text" at bounding box center [185, 231] width 133 height 21
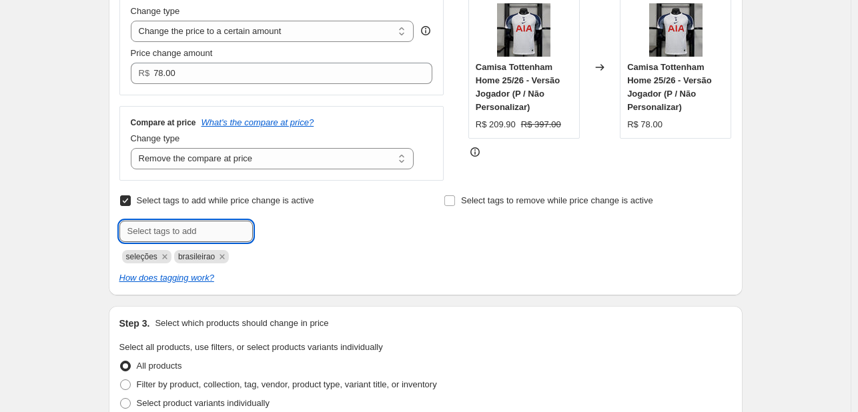
paste input "europeus"
type input "europeus"
click at [284, 222] on button "Add europeus" at bounding box center [291, 230] width 70 height 19
click at [214, 229] on input "text" at bounding box center [185, 231] width 133 height 21
paste input "femininas"
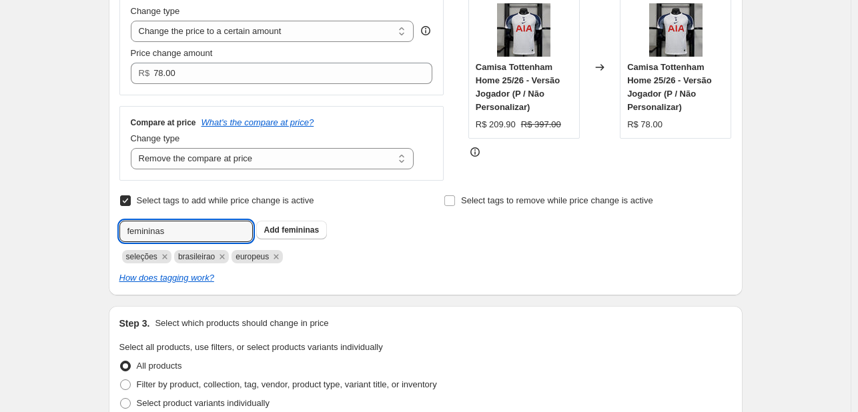
type input "femininas"
click at [402, 251] on div "seleções brasileirao europeus" at bounding box center [263, 256] width 288 height 16
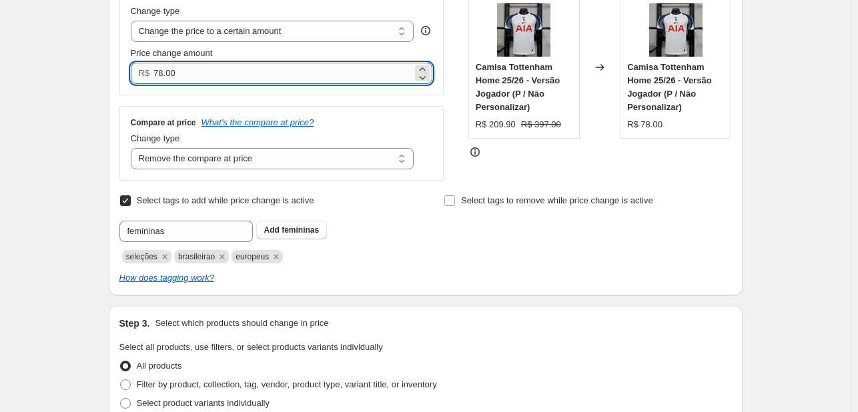
click at [195, 73] on input "78.00" at bounding box center [282, 73] width 259 height 21
type input "75.00"
click at [165, 99] on div "Price Change type Change the price to a certain amount Change the price by a ce…" at bounding box center [281, 80] width 325 height 202
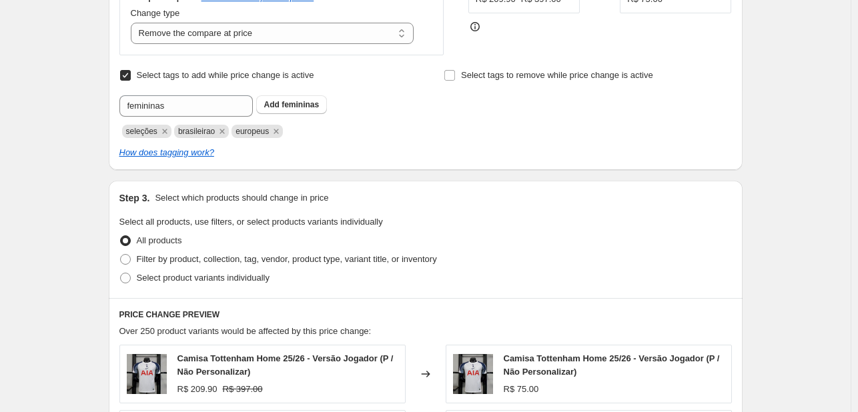
scroll to position [400, 0]
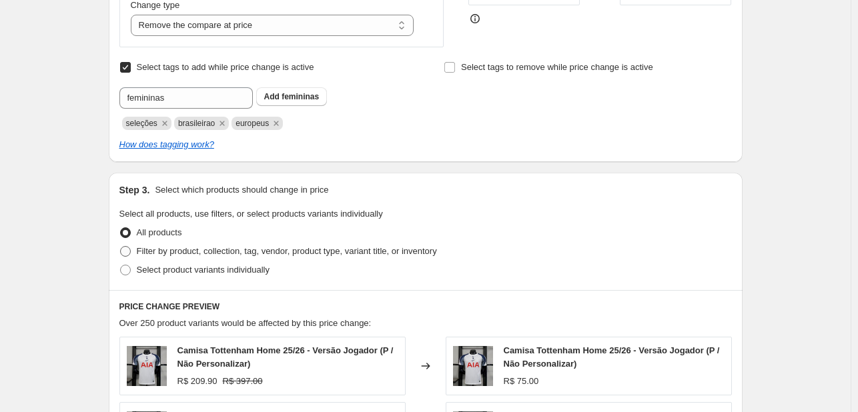
click at [291, 252] on span "Filter by product, collection, tag, vendor, product type, variant title, or inv…" at bounding box center [287, 251] width 300 height 10
click at [121, 247] on input "Filter by product, collection, tag, vendor, product type, variant title, or inv…" at bounding box center [120, 246] width 1 height 1
radio input "true"
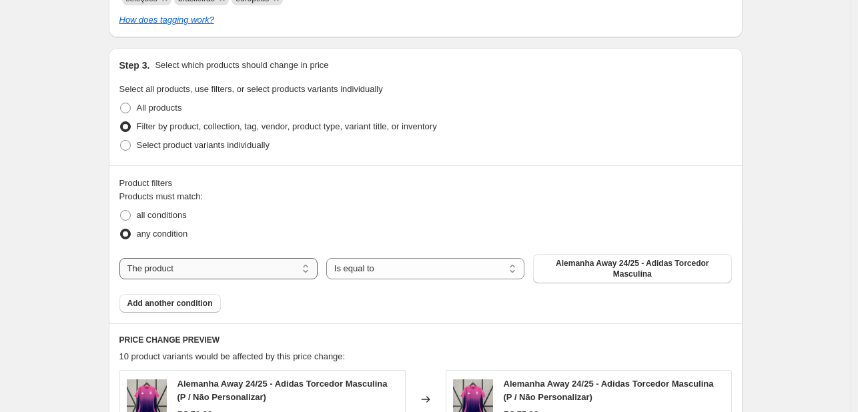
scroll to position [534, 0]
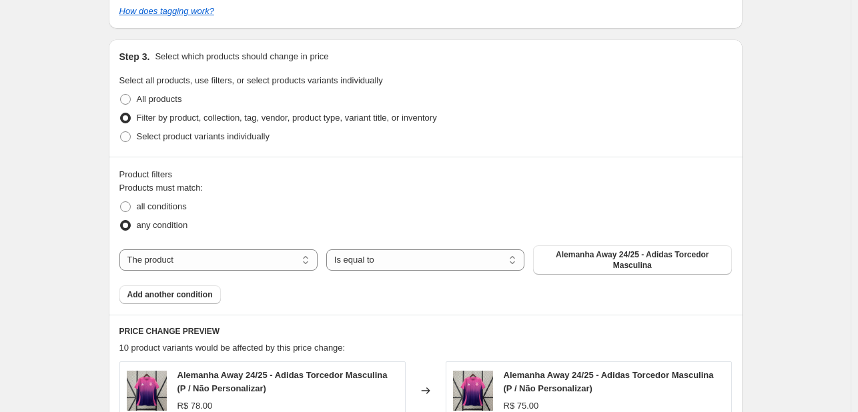
click at [181, 225] on span "any condition" at bounding box center [162, 225] width 51 height 10
click at [121, 221] on input "any condition" at bounding box center [120, 220] width 1 height 1
click at [627, 272] on button "Alemanha Away 24/25 - Adidas Torcedor Masculina" at bounding box center [632, 260] width 198 height 29
click at [451, 268] on select "Is equal to Is not equal to" at bounding box center [425, 260] width 198 height 21
drag, startPoint x: 451, startPoint y: 268, endPoint x: 294, endPoint y: 263, distance: 156.9
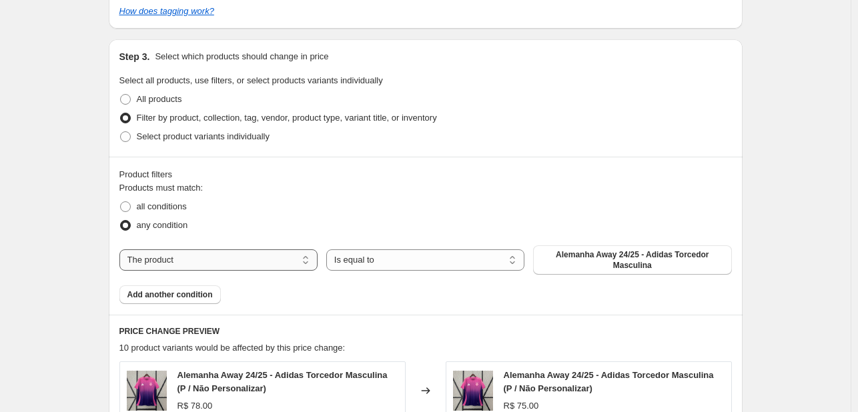
click at [451, 268] on select "Is equal to Is not equal to" at bounding box center [425, 260] width 198 height 21
click at [226, 261] on select "The product The product's collection The product's tag The product's vendor The…" at bounding box center [218, 260] width 198 height 21
select select "collection"
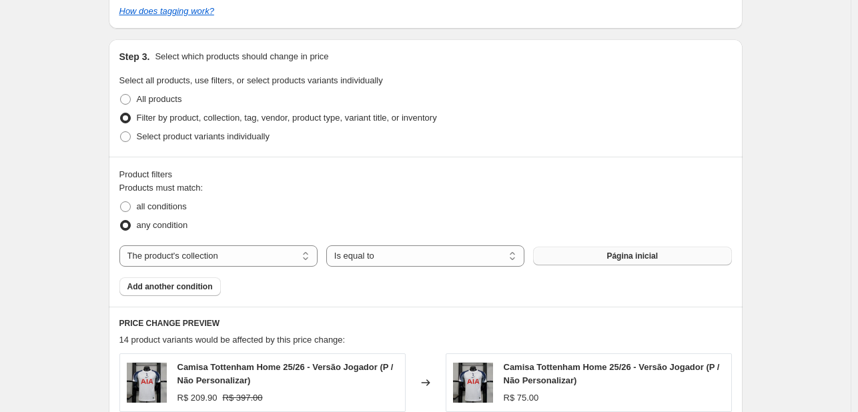
click at [592, 260] on button "Página inicial" at bounding box center [632, 256] width 198 height 19
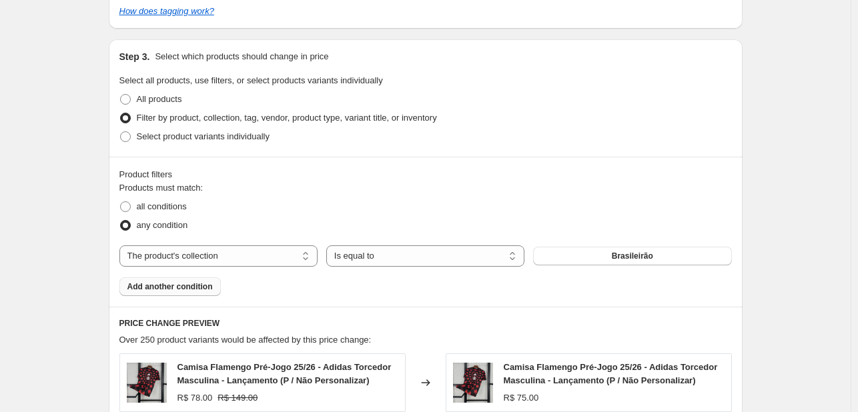
click at [205, 288] on span "Add another condition" at bounding box center [169, 287] width 85 height 11
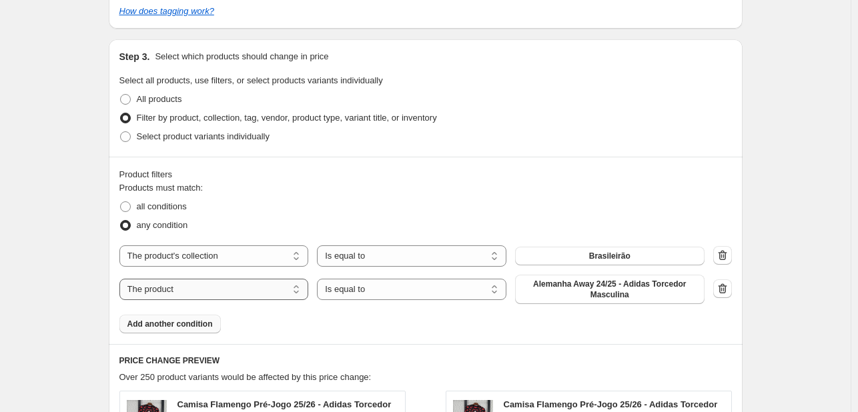
click at [208, 289] on select "The product The product's collection The product's tag The product's vendor The…" at bounding box center [213, 289] width 189 height 21
select select "collection"
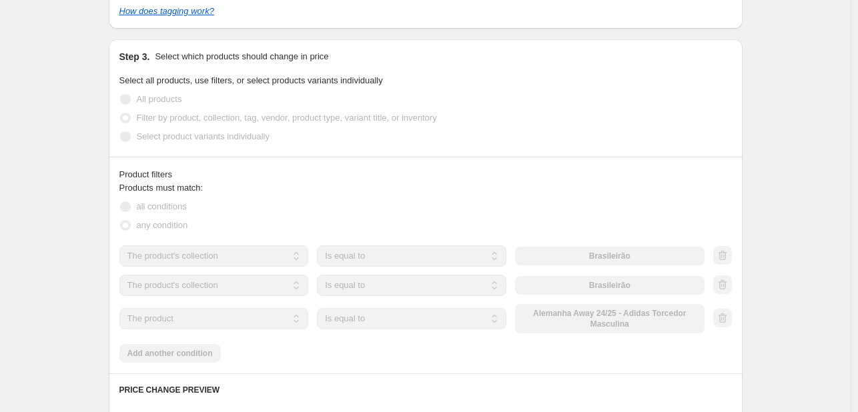
click at [205, 316] on select "The product The product's collection The product's tag The product's vendor The…" at bounding box center [213, 318] width 189 height 21
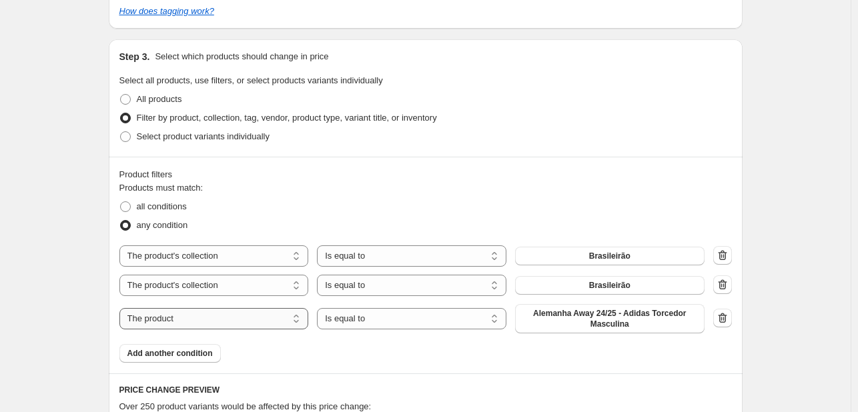
select select "collection"
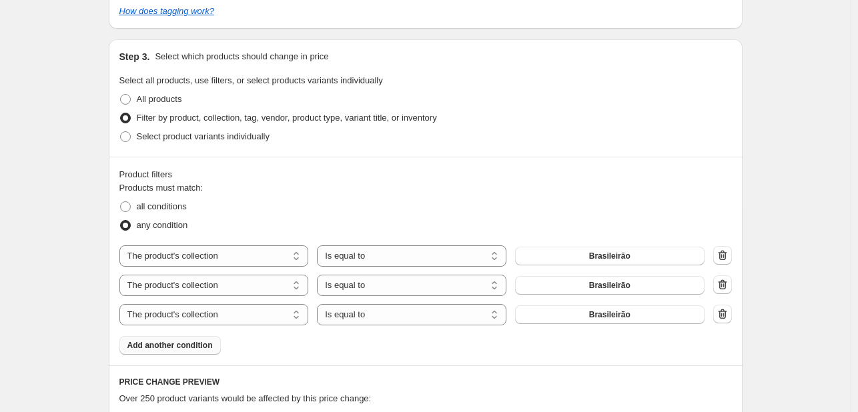
click at [200, 354] on button "Add another condition" at bounding box center [169, 345] width 101 height 19
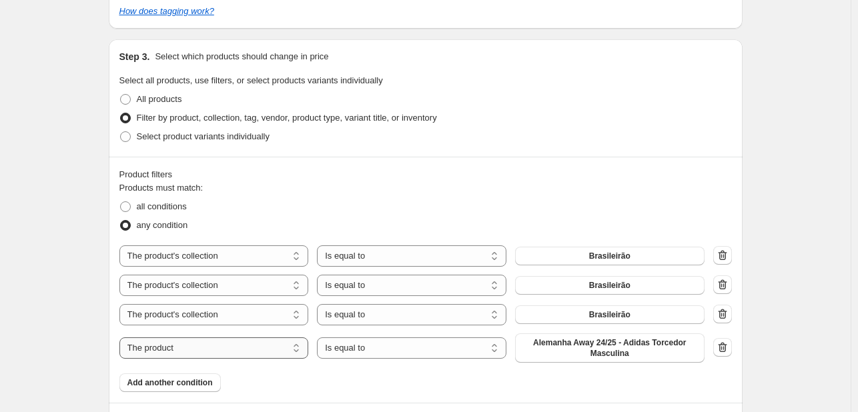
click at [202, 348] on select "The product The product's collection The product's tag The product's vendor The…" at bounding box center [213, 348] width 189 height 21
select select "collection"
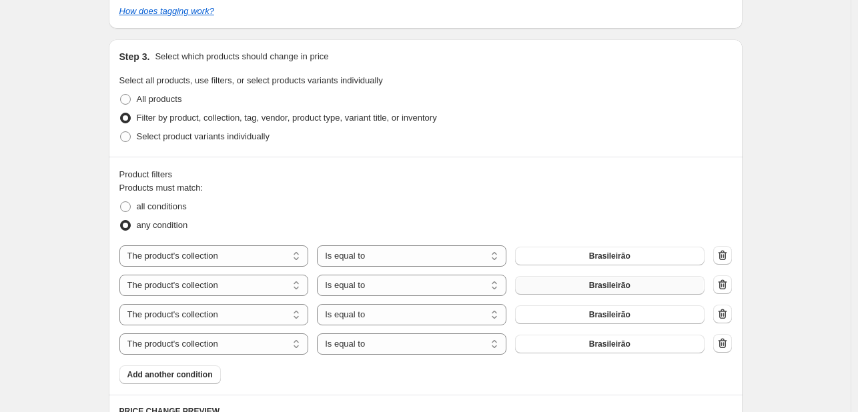
click at [587, 294] on button "Brasileirão" at bounding box center [609, 285] width 189 height 19
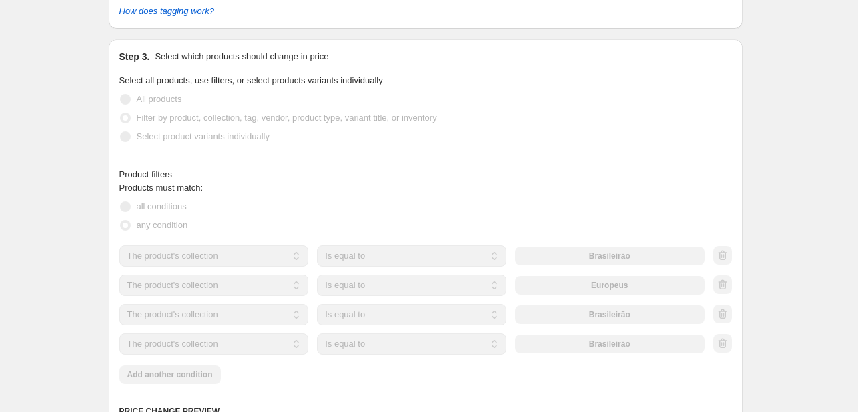
click at [599, 314] on div "The product The product's collection The product's tag The product's vendor The…" at bounding box center [411, 314] width 585 height 21
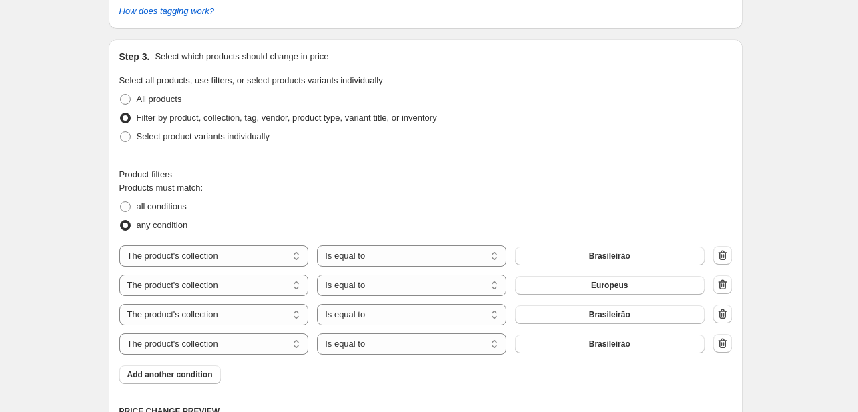
click at [599, 316] on span "Brasileirão" at bounding box center [609, 315] width 41 height 11
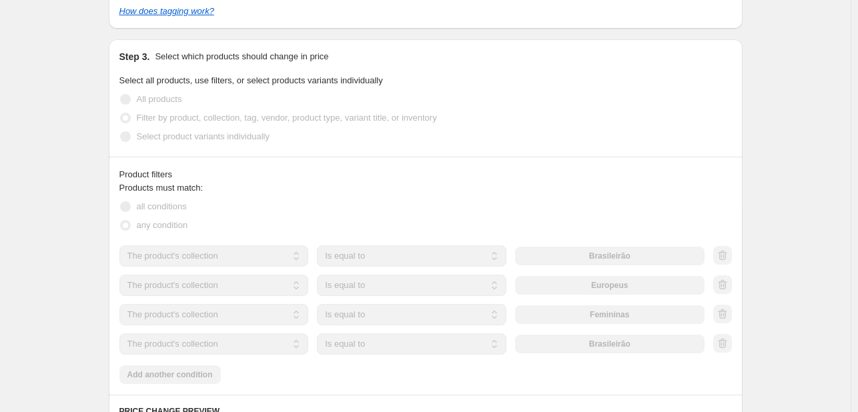
click at [586, 336] on div "The product The product's collection The product's tag The product's vendor The…" at bounding box center [411, 344] width 585 height 21
click at [585, 344] on div "The product The product's collection The product's tag The product's vendor The…" at bounding box center [411, 344] width 585 height 21
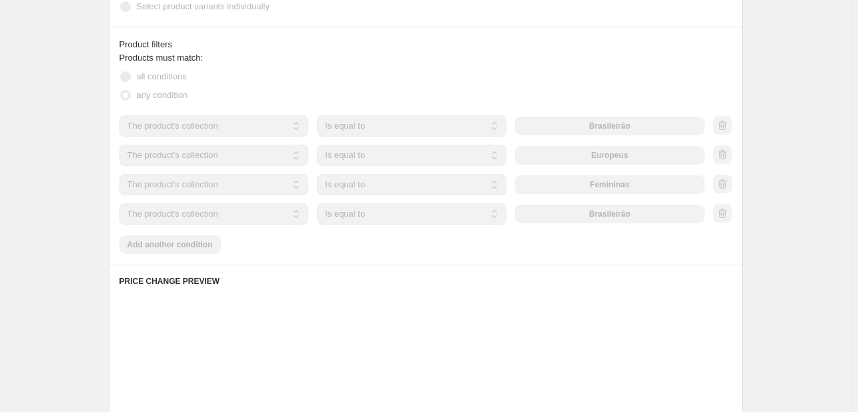
scroll to position [667, 0]
click at [584, 212] on div "The product The product's collection The product's tag The product's vendor The…" at bounding box center [411, 210] width 585 height 21
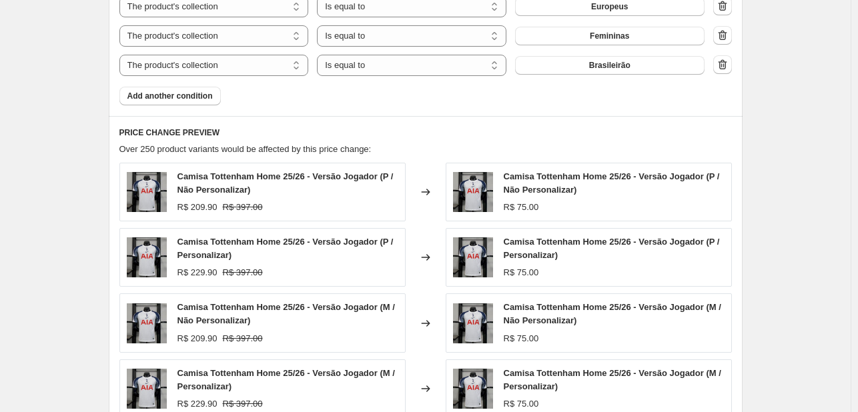
scroll to position [734, 0]
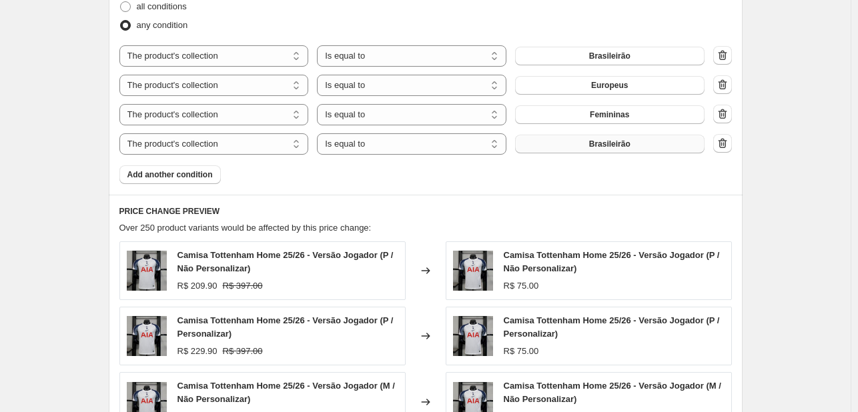
click at [611, 145] on span "Brasileirão" at bounding box center [609, 144] width 41 height 11
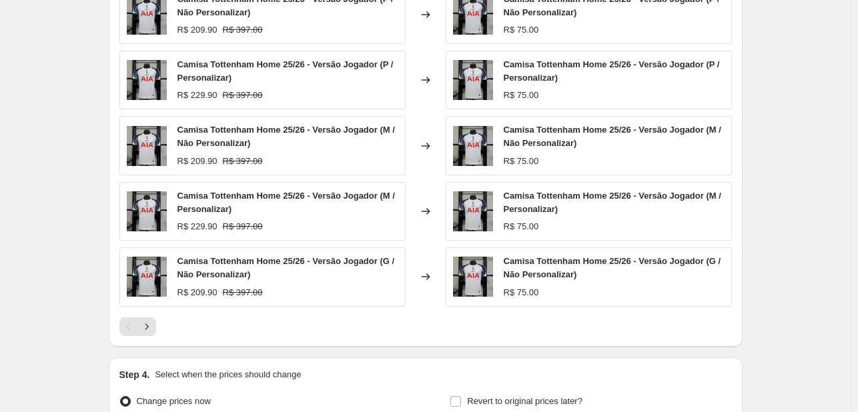
scroll to position [1130, 0]
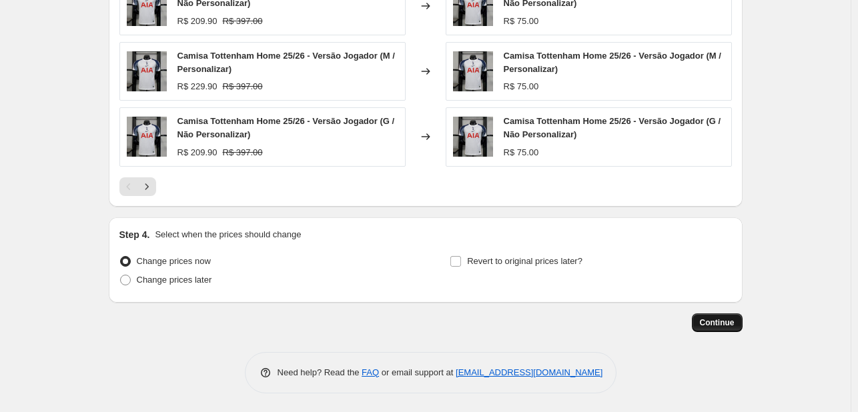
click at [702, 328] on button "Continue" at bounding box center [717, 323] width 51 height 19
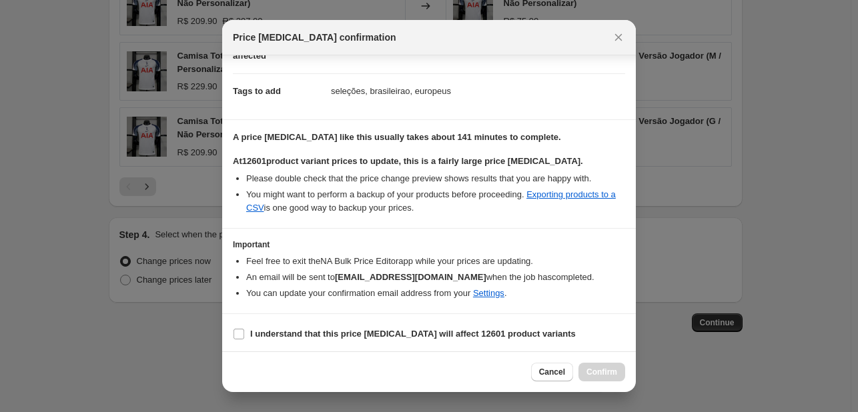
scroll to position [175, 0]
click at [346, 334] on b "I understand that this price [MEDICAL_DATA] will affect 12601 product variants" at bounding box center [413, 333] width 326 height 10
click at [244, 334] on input "I understand that this price [MEDICAL_DATA] will affect 12601 product variants" at bounding box center [239, 333] width 11 height 11
checkbox input "true"
click at [590, 373] on span "Confirm" at bounding box center [601, 372] width 31 height 11
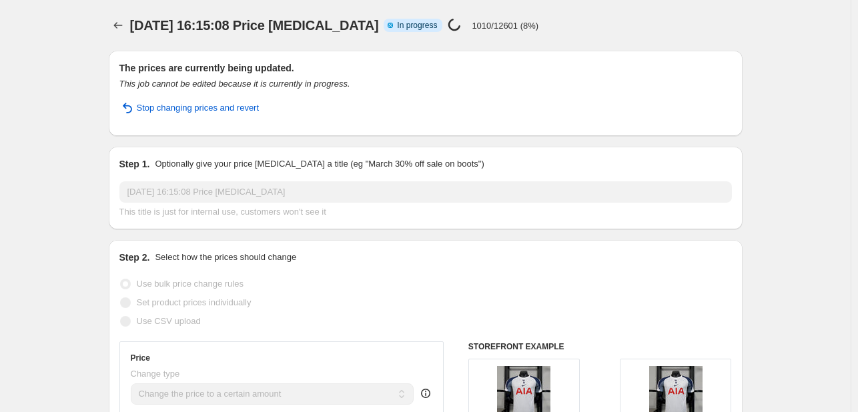
click at [486, 90] on div "This job cannot be edited because it is currently in progress." at bounding box center [425, 83] width 612 height 13
click at [133, 31] on span "[DATE] 16:15:08 Price [MEDICAL_DATA]" at bounding box center [254, 25] width 249 height 15
click at [125, 27] on icon "Price change jobs" at bounding box center [117, 25] width 13 height 13
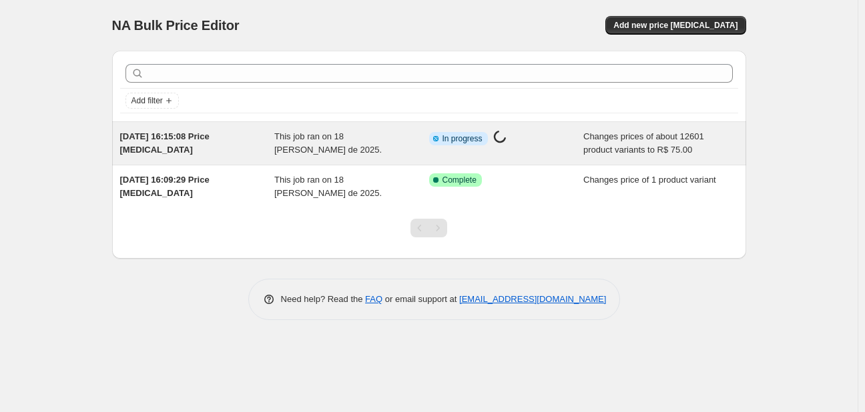
click at [491, 149] on div "Info Partially complete In progress Price [MEDICAL_DATA] in progress..." at bounding box center [506, 143] width 155 height 27
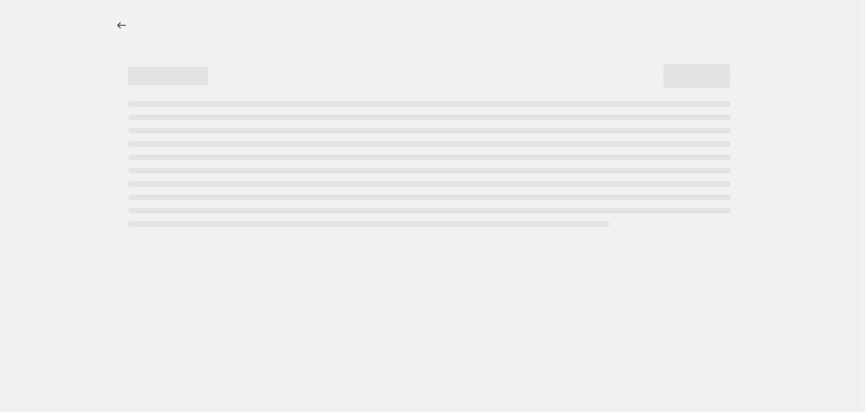
select select "remove"
select select "collection"
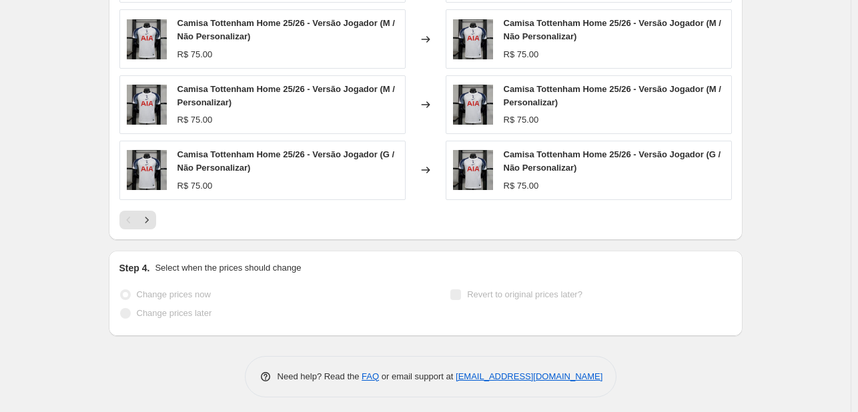
scroll to position [1197, 0]
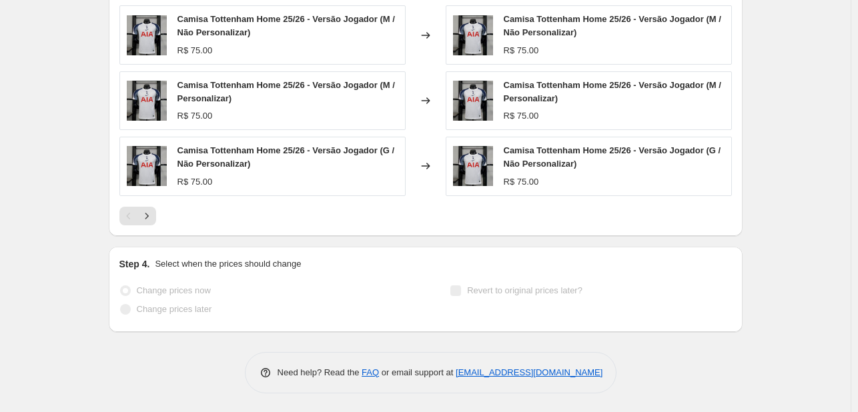
click at [480, 103] on img at bounding box center [473, 101] width 40 height 40
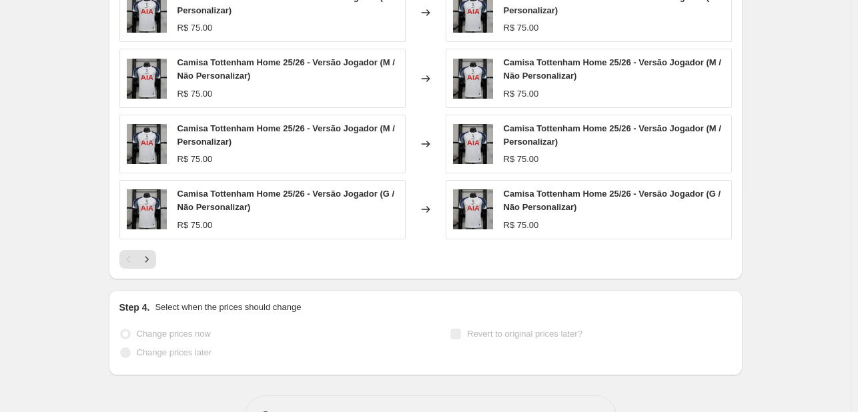
scroll to position [1130, 0]
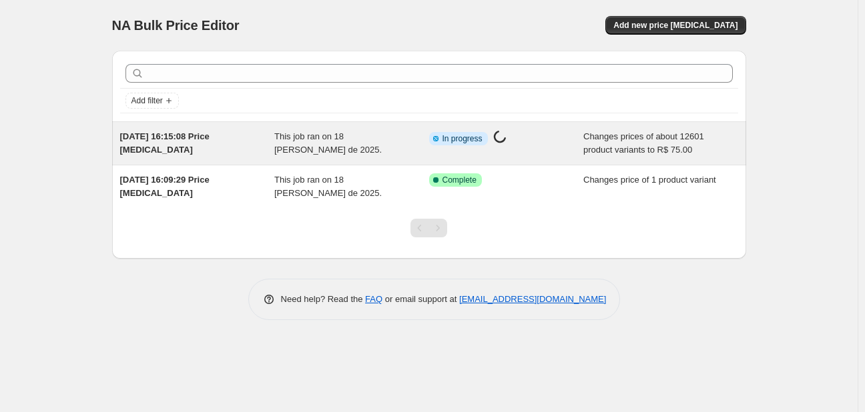
click at [616, 145] on span "Changes prices of about 12601 product variants to R$ 75.00" at bounding box center [643, 142] width 121 height 23
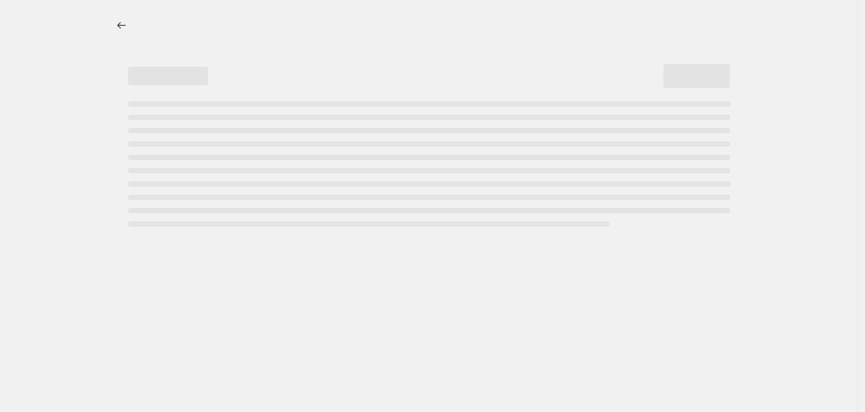
select select "remove"
select select "collection"
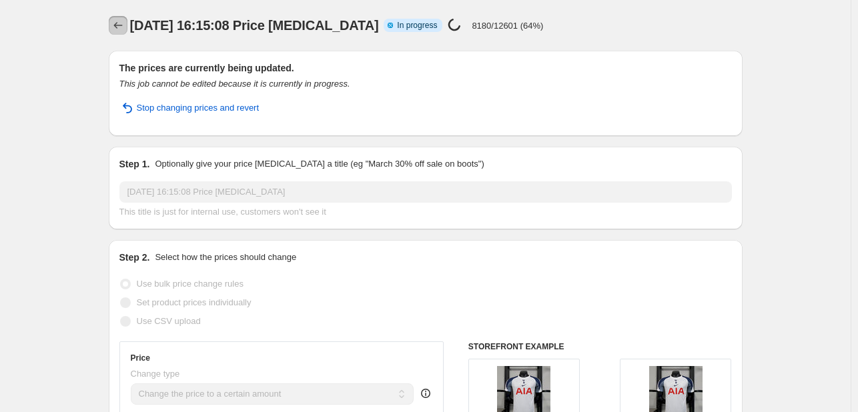
click at [127, 27] on button "Price change jobs" at bounding box center [118, 25] width 19 height 19
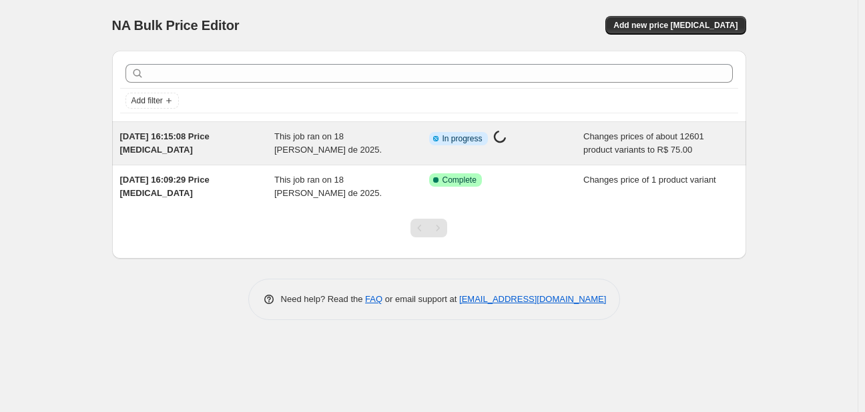
click at [526, 150] on div "Info Partially complete In progress Price [MEDICAL_DATA] in progress..." at bounding box center [506, 143] width 155 height 27
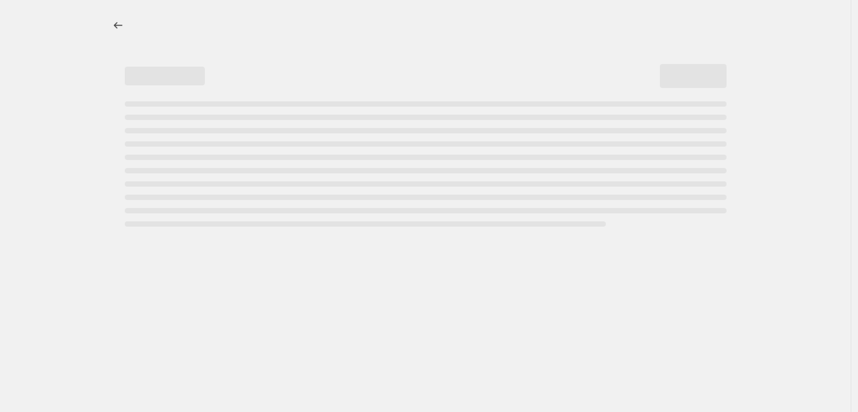
select select "remove"
select select "collection"
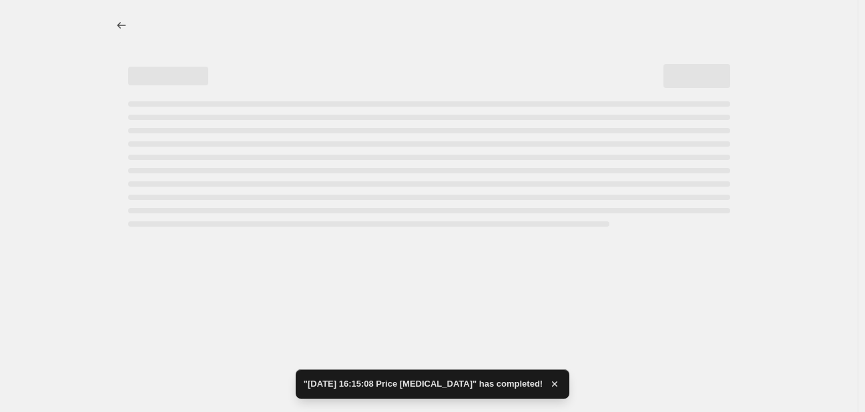
select select "remove"
select select "collection"
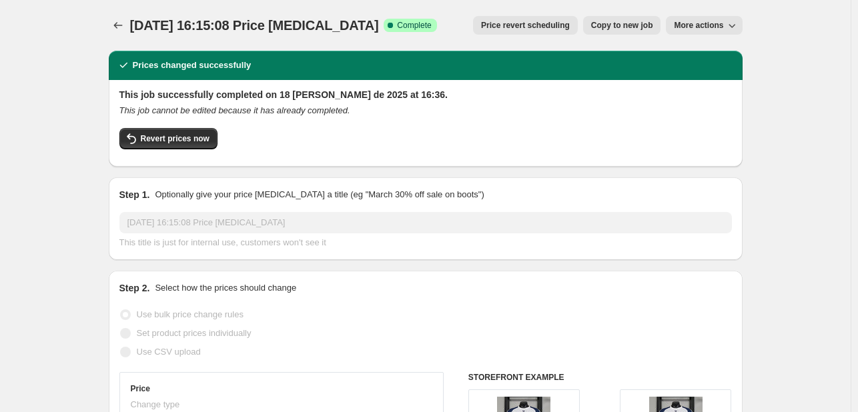
drag, startPoint x: 510, startPoint y: 57, endPoint x: 478, endPoint y: 3, distance: 61.9
click at [653, 25] on span "Copy to new job" at bounding box center [622, 25] width 62 height 11
select select "remove"
select select "collection"
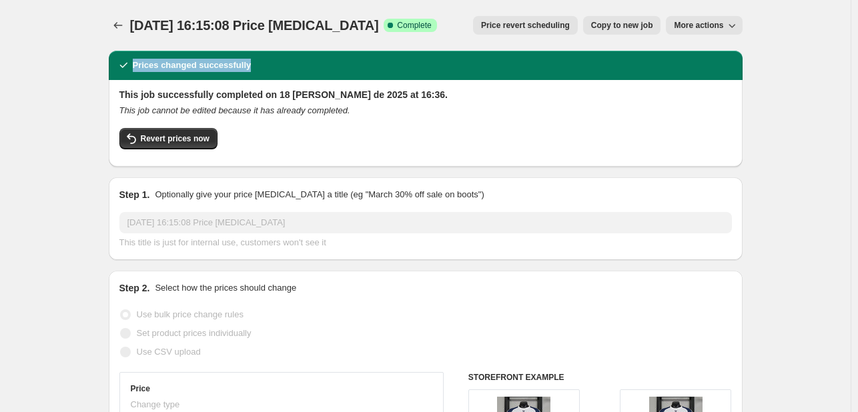
select select "collection"
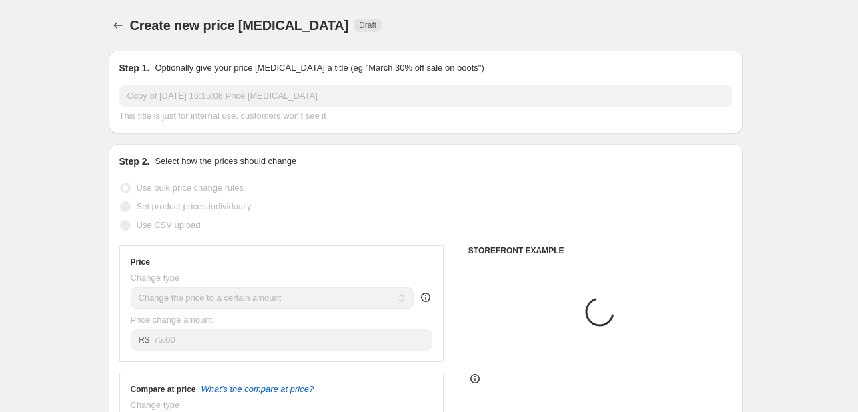
click at [653, 25] on div "Create new price [MEDICAL_DATA] Draft" at bounding box center [426, 25] width 634 height 19
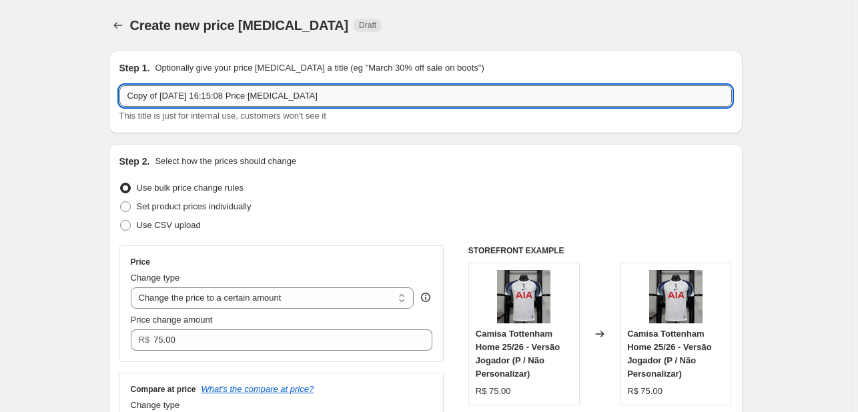
click at [547, 94] on input "Copy of [DATE] 16:15:08 Price [MEDICAL_DATA]" at bounding box center [425, 95] width 612 height 21
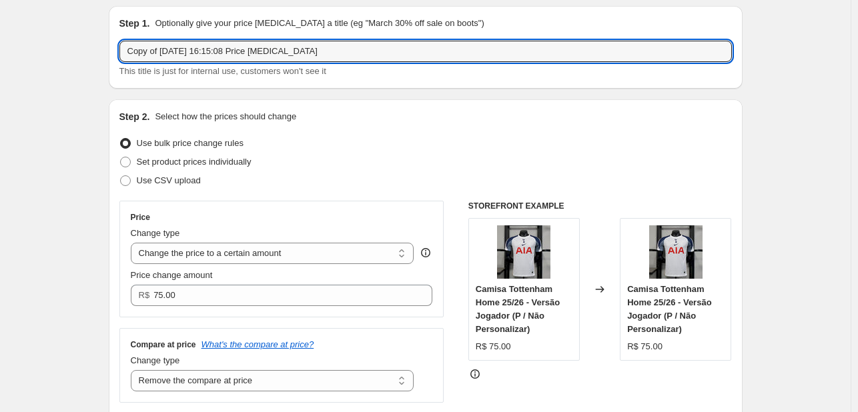
scroll to position [67, 0]
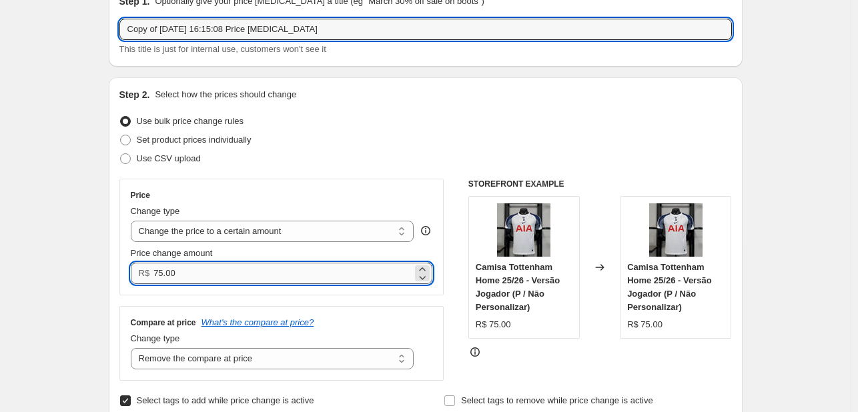
click at [318, 271] on input "75.00" at bounding box center [282, 273] width 259 height 21
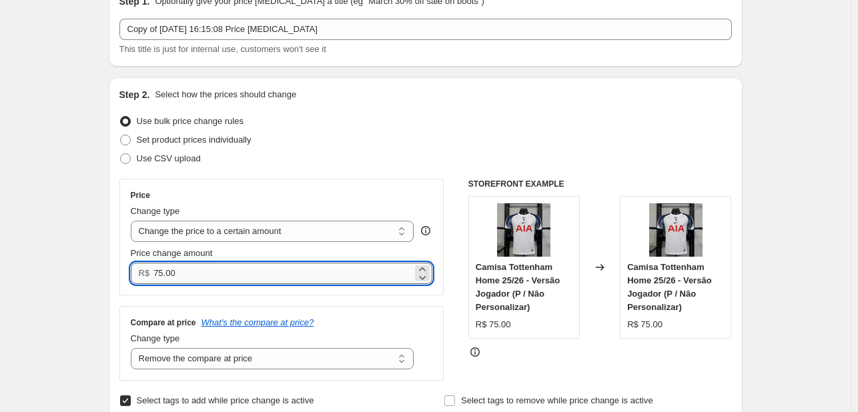
click at [318, 271] on input "75.00" at bounding box center [282, 273] width 259 height 21
click at [298, 266] on input "70" at bounding box center [282, 273] width 259 height 21
type input "69.00"
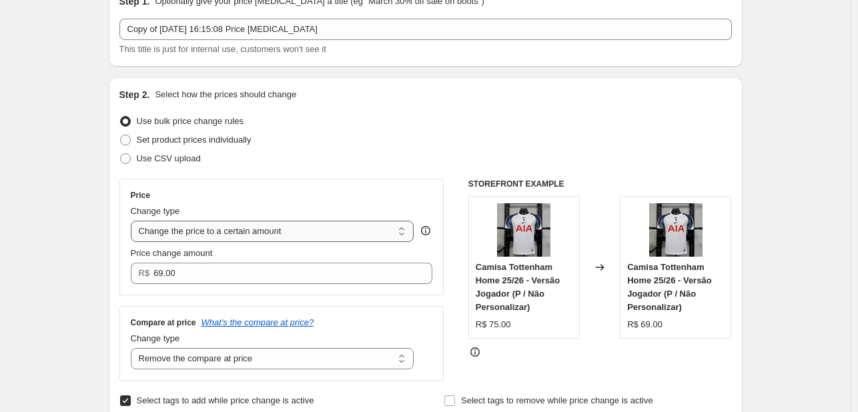
click at [364, 226] on select "Change the price to a certain amount Change the price by a certain amount Chang…" at bounding box center [273, 231] width 284 height 21
drag, startPoint x: 364, startPoint y: 226, endPoint x: 360, endPoint y: 216, distance: 11.4
click at [364, 226] on select "Change the price to a certain amount Change the price by a certain amount Chang…" at bounding box center [273, 231] width 284 height 21
click at [371, 185] on div "Price Change type Change the price to a certain amount Change the price by a ce…" at bounding box center [281, 237] width 325 height 117
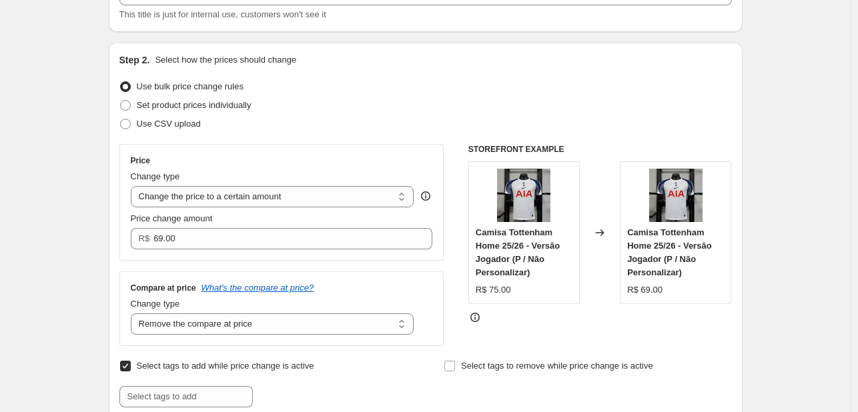
scroll to position [133, 0]
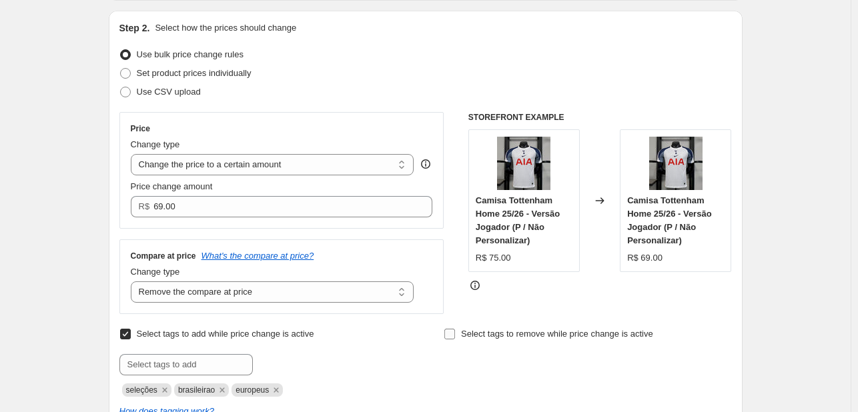
click at [579, 335] on span "Select tags to remove while price change is active" at bounding box center [557, 334] width 192 height 10
click at [455, 335] on input "Select tags to remove while price change is active" at bounding box center [449, 334] width 11 height 11
click at [576, 335] on span "Select tags to remove while price change is active" at bounding box center [557, 334] width 192 height 10
click at [455, 335] on input "Select tags to remove while price change is active" at bounding box center [449, 334] width 11 height 11
checkbox input "false"
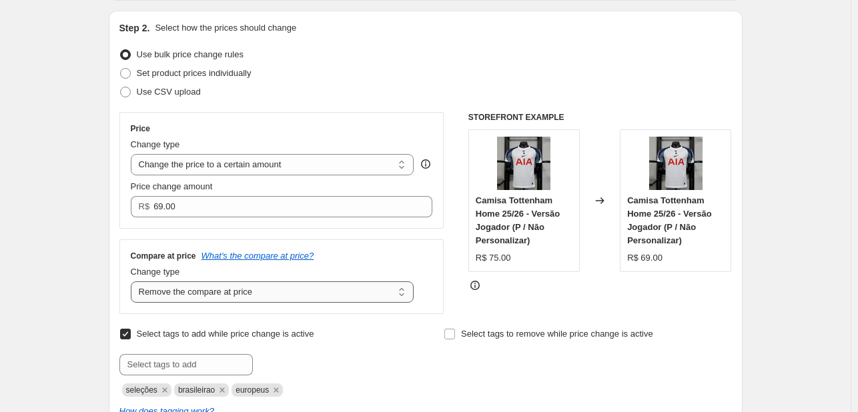
click at [348, 289] on select "Change the compare at price to the current price (sale) Change the compare at p…" at bounding box center [273, 292] width 284 height 21
click at [347, 289] on select "Change the compare at price to the current price (sale) Change the compare at p…" at bounding box center [273, 292] width 284 height 21
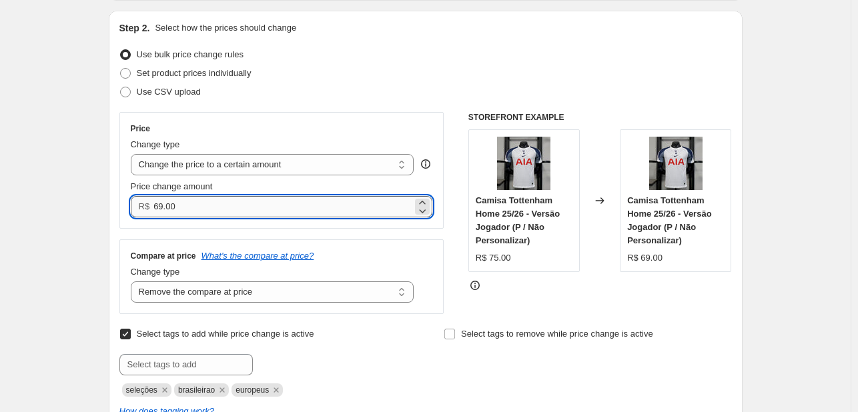
drag, startPoint x: 168, startPoint y: 200, endPoint x: 189, endPoint y: 209, distance: 23.0
click at [189, 209] on input "69.00" at bounding box center [282, 206] width 259 height 21
click at [312, 255] on div "Compare at price What's the compare at price?" at bounding box center [282, 256] width 302 height 11
drag, startPoint x: 166, startPoint y: 213, endPoint x: 187, endPoint y: 214, distance: 21.4
click at [187, 214] on input "69.99" at bounding box center [282, 206] width 259 height 21
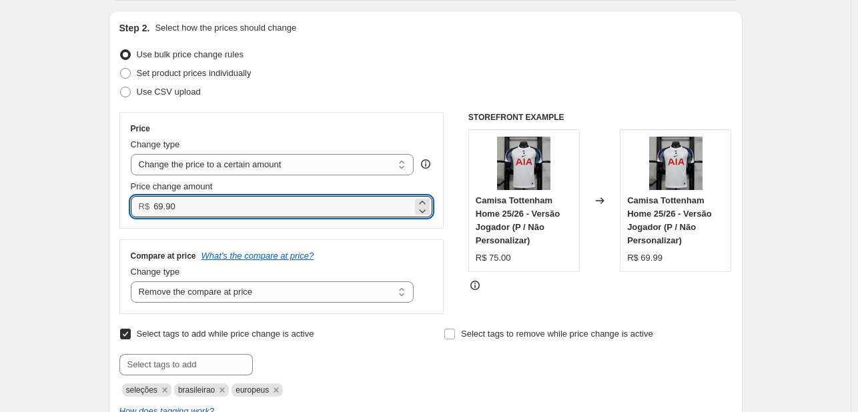
type input "69.90"
click at [262, 227] on div "Price Change type Change the price to a certain amount Change the price by a ce…" at bounding box center [281, 170] width 325 height 117
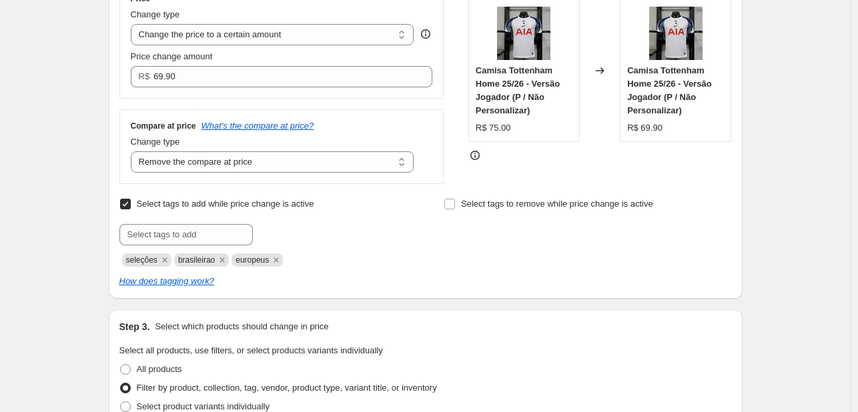
scroll to position [267, 0]
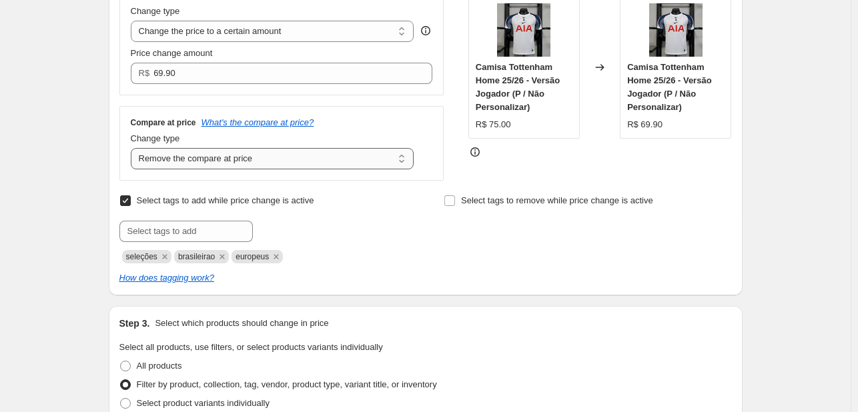
click at [246, 159] on select "Change the compare at price to the current price (sale) Change the compare at p…" at bounding box center [273, 158] width 284 height 21
click at [133, 149] on select "Change the compare at price to the current price (sale) Change the compare at p…" at bounding box center [273, 158] width 284 height 21
click at [256, 157] on select "Change the compare at price to the current price (sale) Change the compare at p…" at bounding box center [273, 158] width 284 height 21
click at [133, 149] on select "Change the compare at price to the current price (sale) Change the compare at p…" at bounding box center [273, 158] width 284 height 21
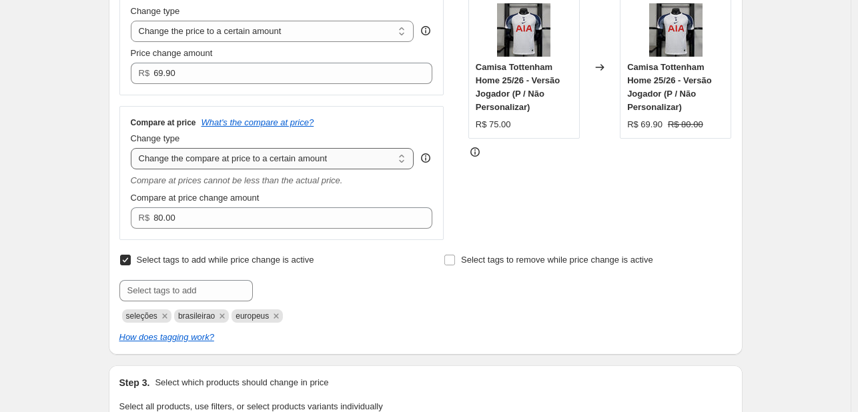
click at [264, 163] on select "Change the compare at price to the current price (sale) Change the compare at p…" at bounding box center [273, 158] width 284 height 21
select select "by"
click at [133, 149] on select "Change the compare at price to the current price (sale) Change the compare at p…" at bounding box center [273, 158] width 284 height 21
type input "-10.00"
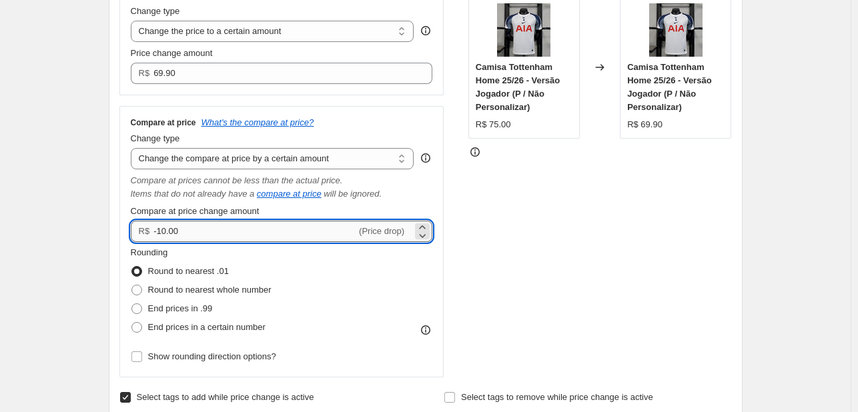
click at [275, 228] on input "-10.00" at bounding box center [254, 231] width 203 height 21
click at [274, 228] on input "-10.00" at bounding box center [254, 231] width 203 height 21
drag, startPoint x: 274, startPoint y: 228, endPoint x: 201, endPoint y: 232, distance: 72.9
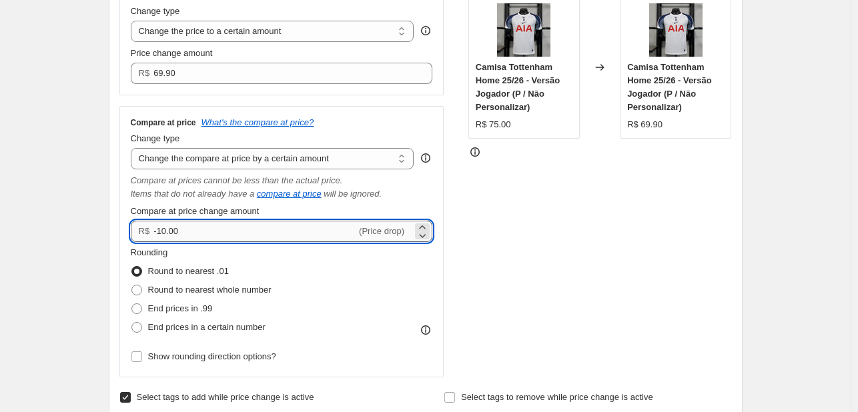
click at [235, 232] on input "-10.00" at bounding box center [254, 231] width 203 height 21
click at [242, 155] on select "Change the compare at price to the current price (sale) Change the compare at p…" at bounding box center [273, 158] width 284 height 21
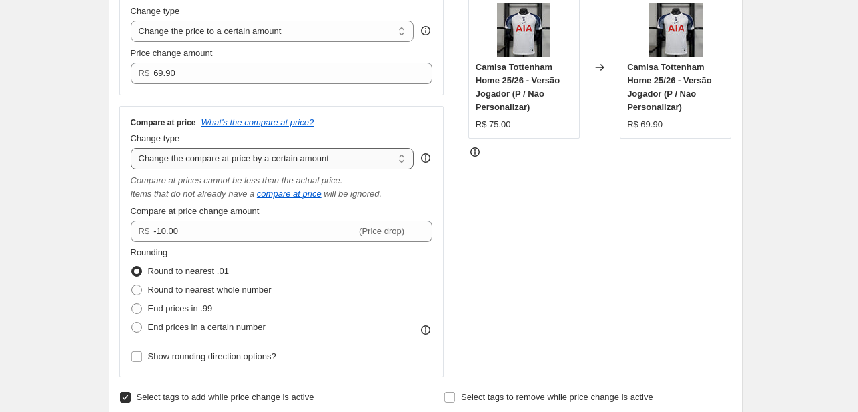
select select "remove"
click at [133, 149] on select "Change the compare at price to the current price (sale) Change the compare at p…" at bounding box center [273, 158] width 284 height 21
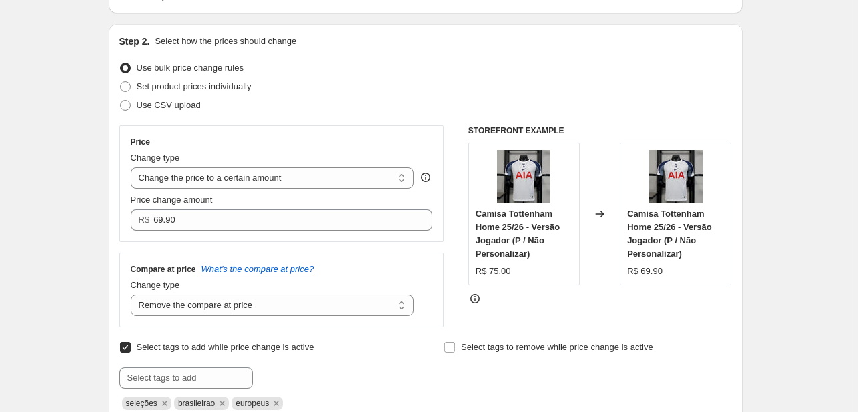
scroll to position [200, 0]
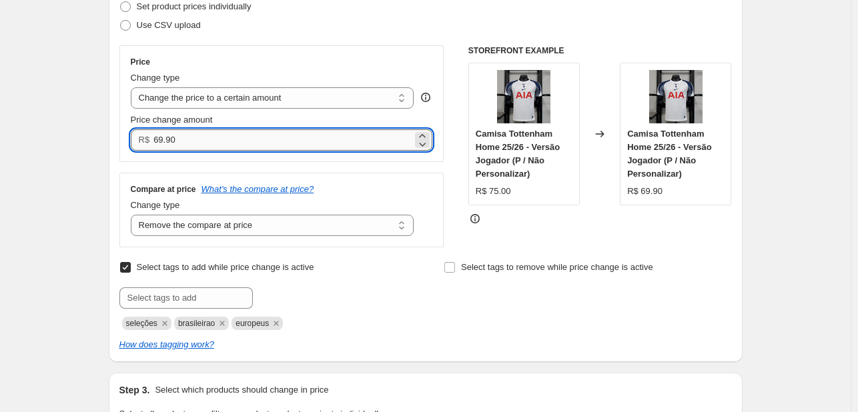
click at [230, 134] on input "69.90" at bounding box center [282, 139] width 259 height 21
type input "85.00"
click at [339, 79] on div "Change type" at bounding box center [273, 77] width 284 height 13
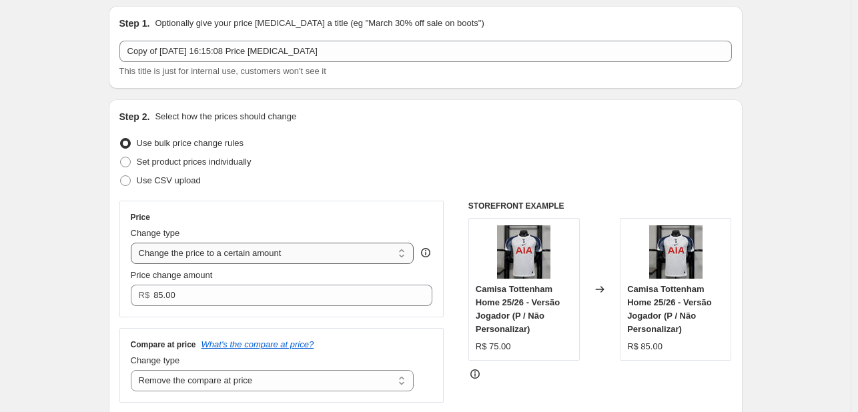
scroll to position [0, 0]
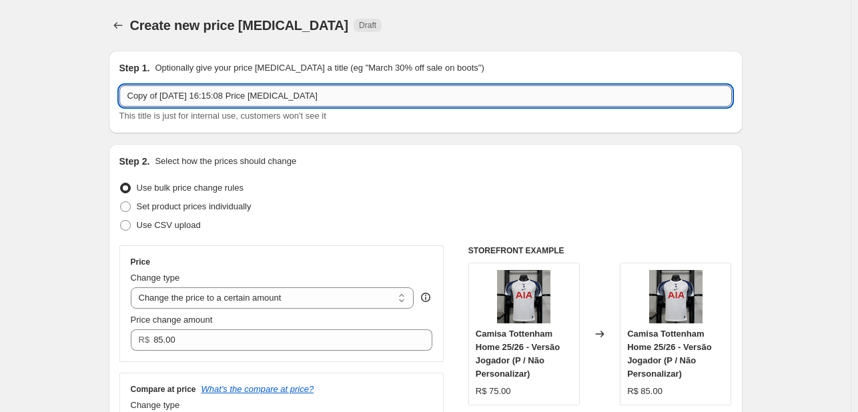
drag, startPoint x: 364, startPoint y: 97, endPoint x: 128, endPoint y: 86, distance: 235.8
click at [128, 86] on input "Copy of [DATE] 16:15:08 Price [MEDICAL_DATA]" at bounding box center [425, 95] width 612 height 21
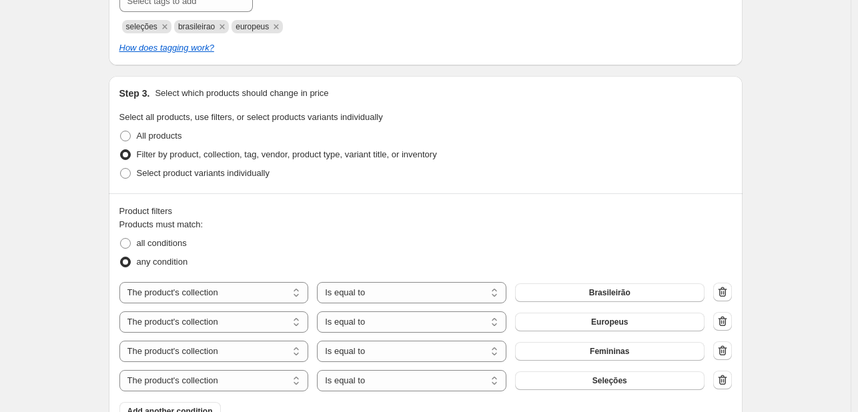
scroll to position [534, 0]
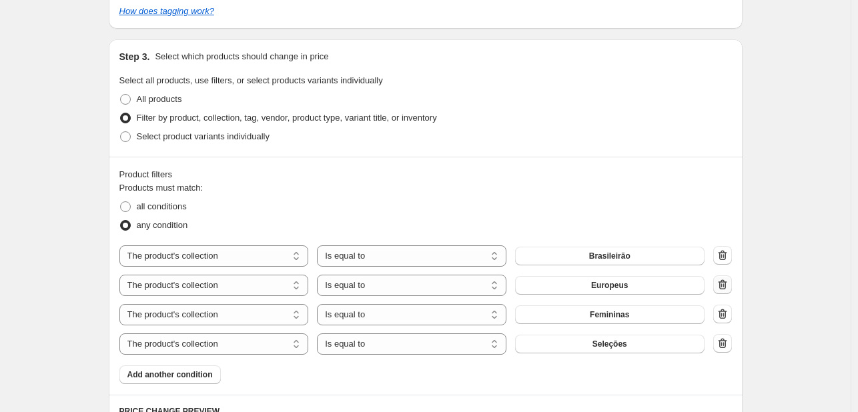
type input "kit infantil"
click at [722, 286] on icon "button" at bounding box center [721, 286] width 1 height 4
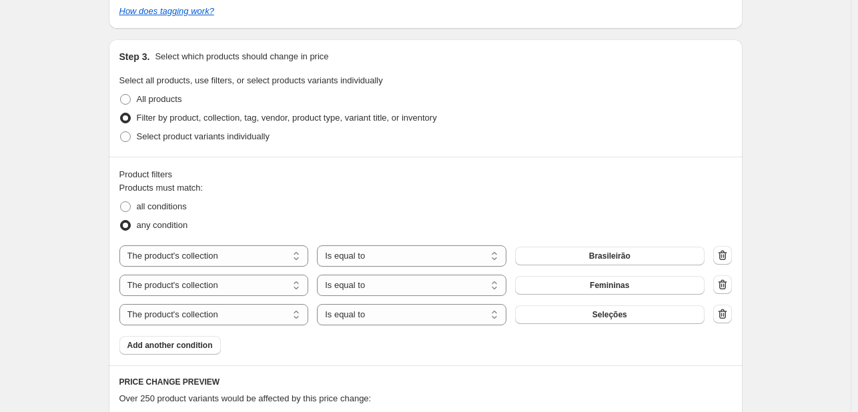
click at [726, 288] on icon "button" at bounding box center [722, 284] width 13 height 13
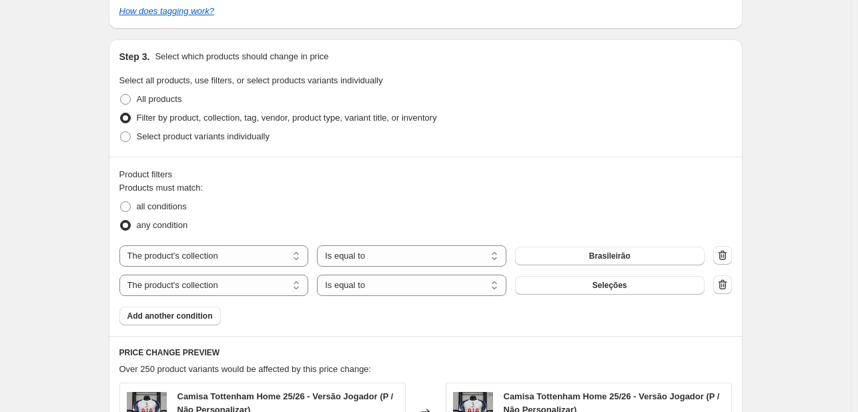
click at [727, 288] on icon "button" at bounding box center [722, 284] width 13 height 13
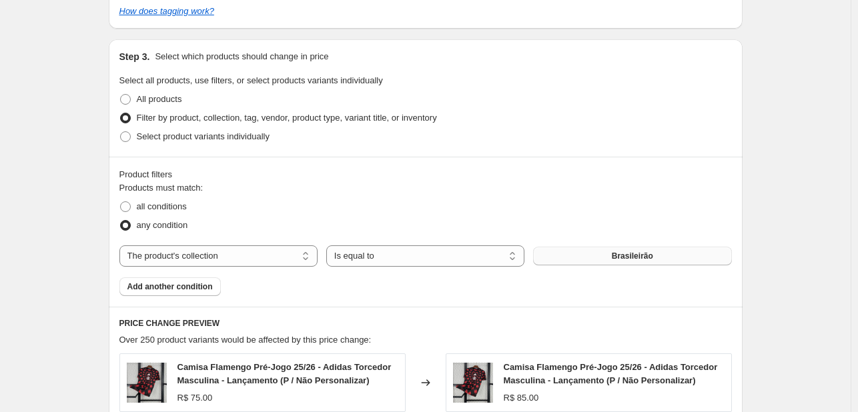
click at [645, 258] on span "Brasileirão" at bounding box center [632, 256] width 41 height 11
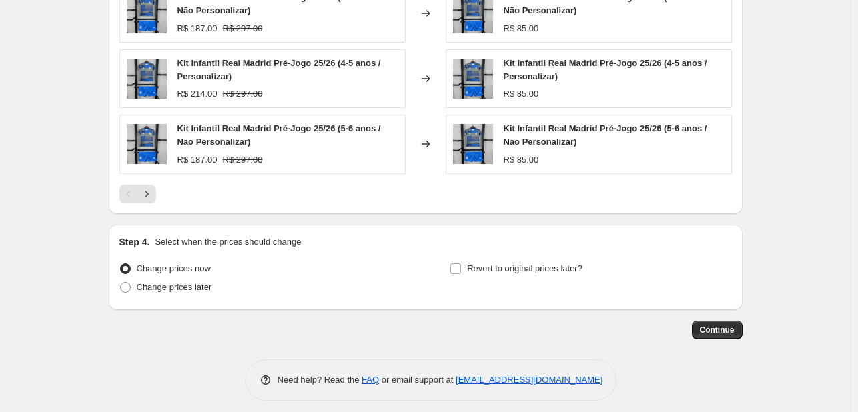
scroll to position [1042, 0]
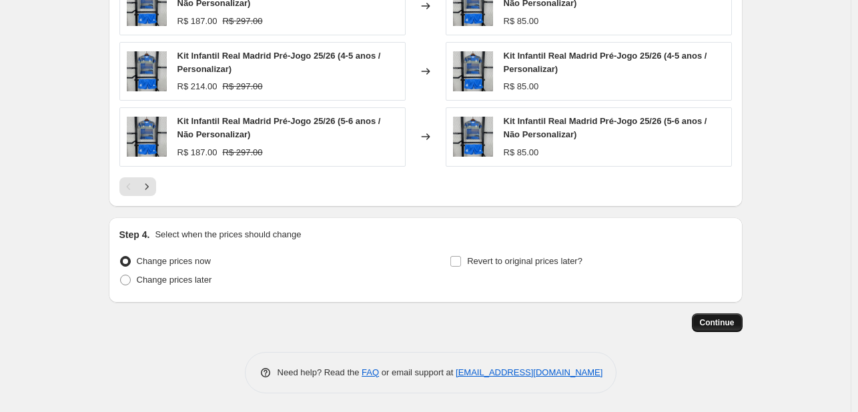
click at [705, 318] on span "Continue" at bounding box center [717, 323] width 35 height 11
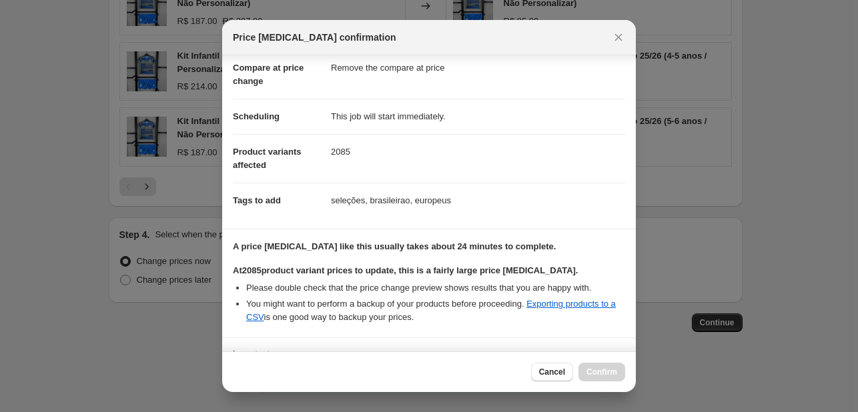
scroll to position [175, 0]
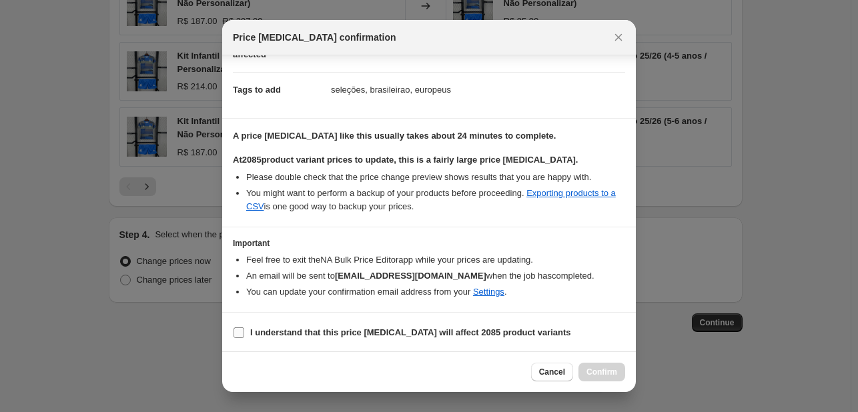
click at [304, 329] on b "I understand that this price [MEDICAL_DATA] will affect 2085 product variants" at bounding box center [410, 333] width 321 height 10
click at [244, 329] on input "I understand that this price [MEDICAL_DATA] will affect 2085 product variants" at bounding box center [239, 333] width 11 height 11
checkbox input "true"
click at [601, 373] on span "Confirm" at bounding box center [601, 372] width 31 height 11
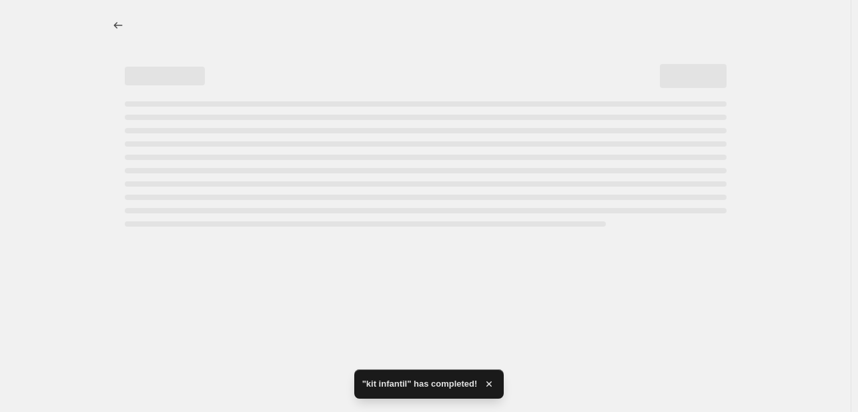
select select "remove"
select select "collection"
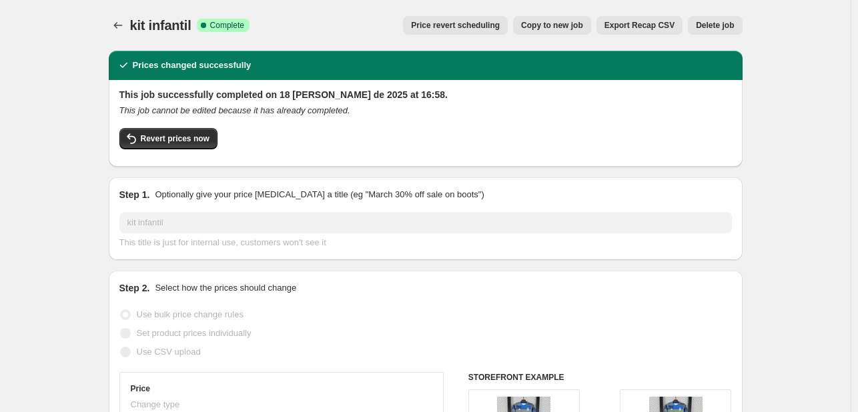
click at [133, 23] on span "kit infantil" at bounding box center [160, 25] width 61 height 15
click at [119, 23] on icon "Price change jobs" at bounding box center [117, 25] width 9 height 7
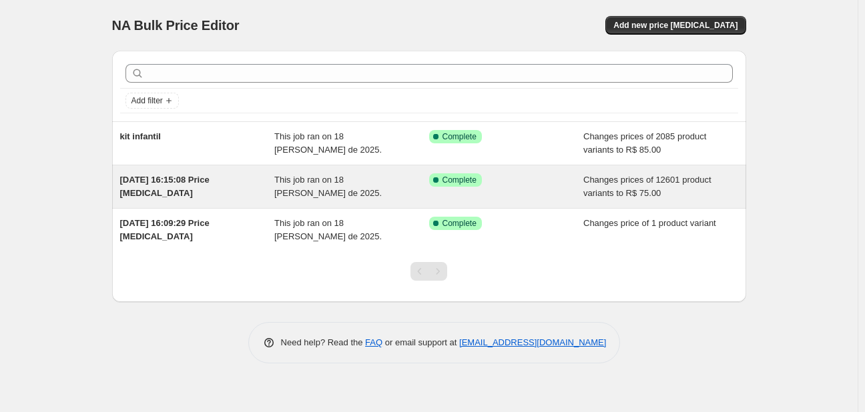
click at [207, 178] on span "[DATE] 16:15:08 Price [MEDICAL_DATA]" at bounding box center [164, 186] width 89 height 23
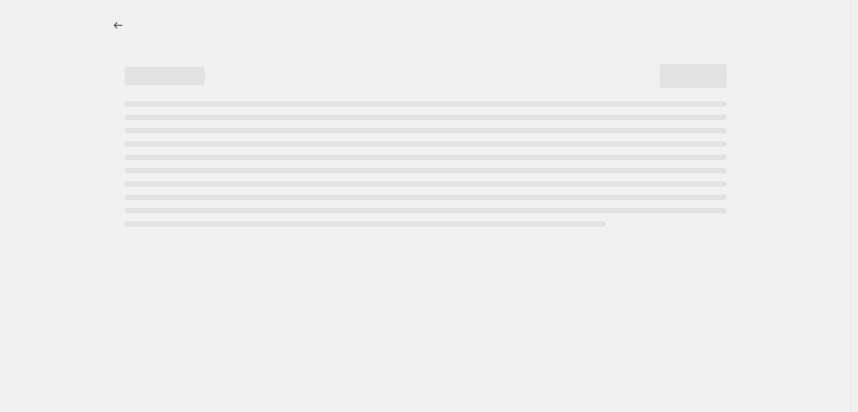
select select "remove"
select select "collection"
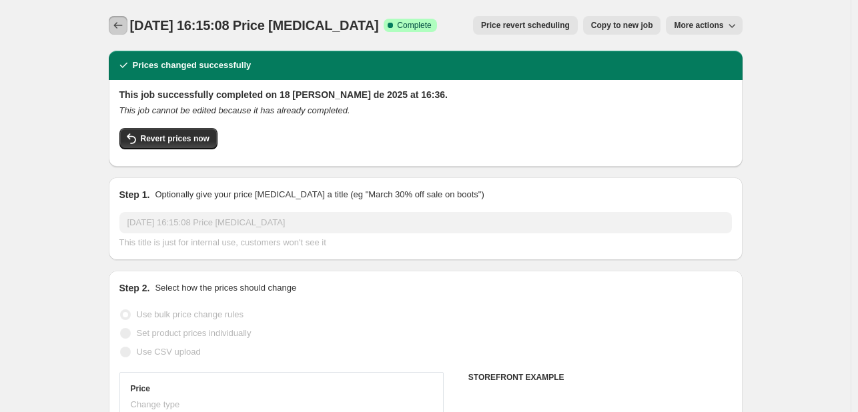
click at [125, 26] on icon "Price change jobs" at bounding box center [117, 25] width 13 height 13
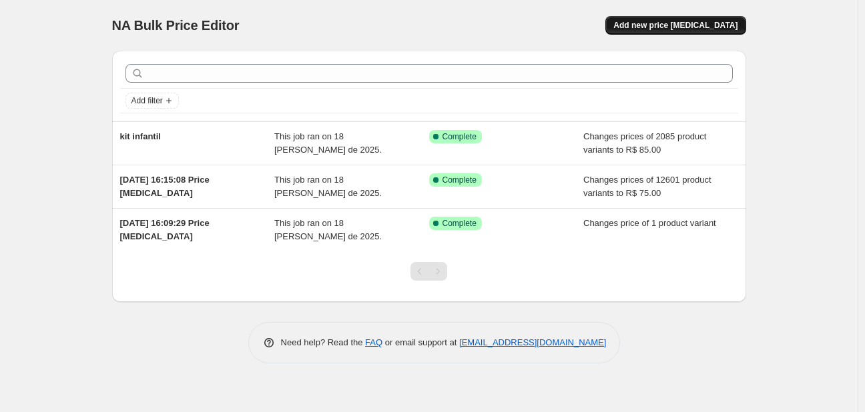
click at [660, 31] on button "Add new price [MEDICAL_DATA]" at bounding box center [675, 25] width 140 height 19
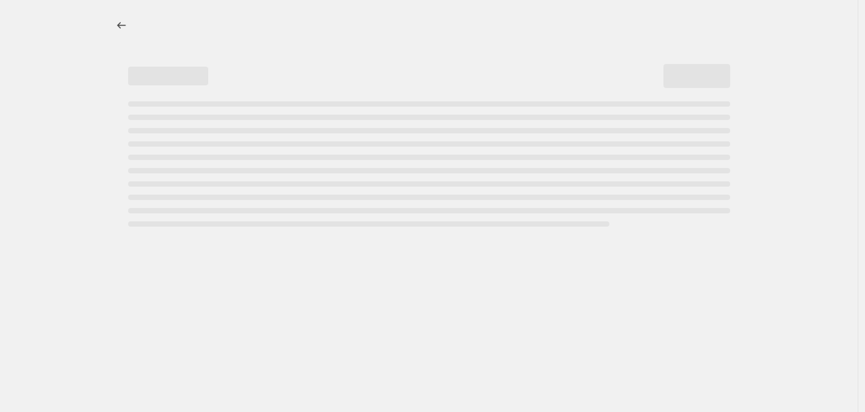
select select "percentage"
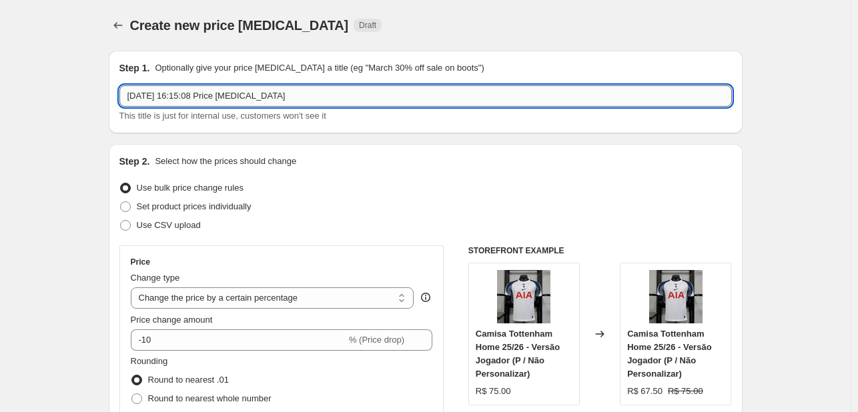
click at [344, 91] on input "[DATE] 16:15:08 Price [MEDICAL_DATA]" at bounding box center [425, 95] width 612 height 21
click at [346, 89] on input "[DATE] 16:15:08 Price [MEDICAL_DATA]" at bounding box center [425, 95] width 612 height 21
drag, startPoint x: 346, startPoint y: 89, endPoint x: 24, endPoint y: 67, distance: 322.3
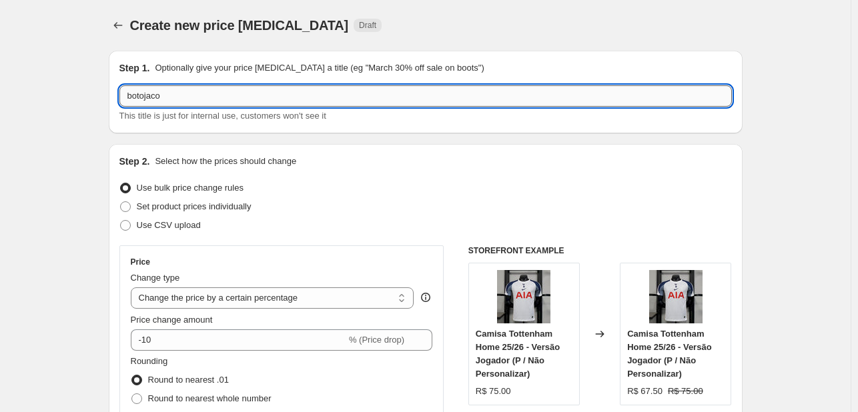
click at [139, 97] on input "botojaco" at bounding box center [425, 95] width 612 height 21
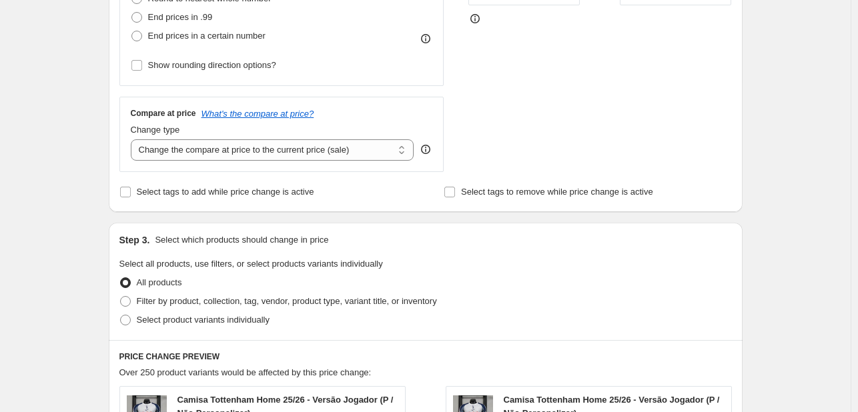
scroll to position [400, 0]
type input "bobojaco"
click at [388, 153] on select "Change the compare at price to the current price (sale) Change the compare at p…" at bounding box center [273, 149] width 284 height 21
select select "remove"
click at [133, 139] on select "Change the compare at price to the current price (sale) Change the compare at p…" at bounding box center [273, 149] width 284 height 21
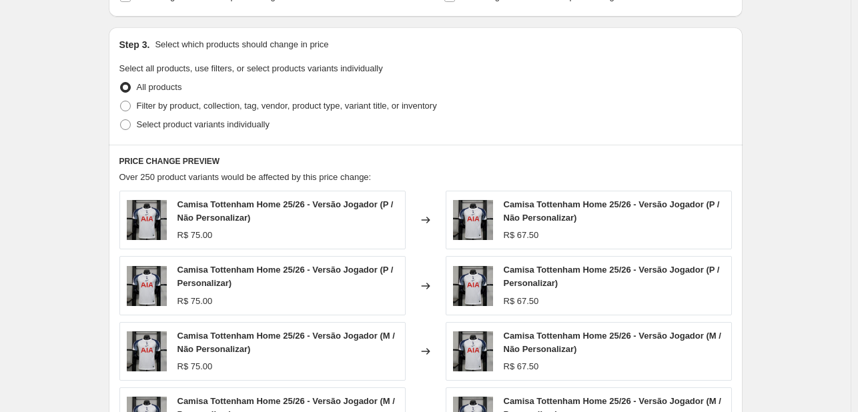
scroll to position [600, 0]
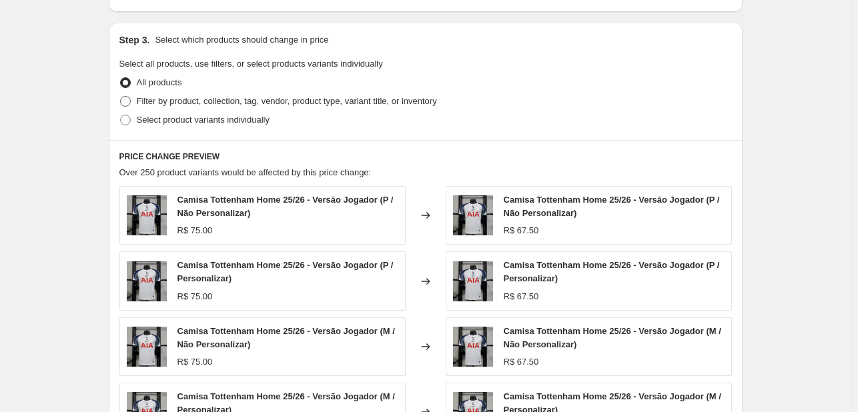
click at [217, 96] on span "Filter by product, collection, tag, vendor, product type, variant title, or inv…" at bounding box center [287, 101] width 300 height 10
click at [121, 96] on input "Filter by product, collection, tag, vendor, product type, variant title, or inv…" at bounding box center [120, 96] width 1 height 1
radio input "true"
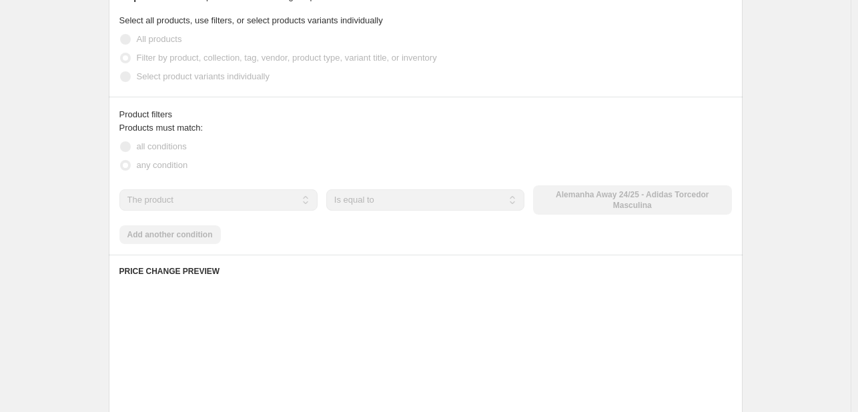
scroll to position [667, 0]
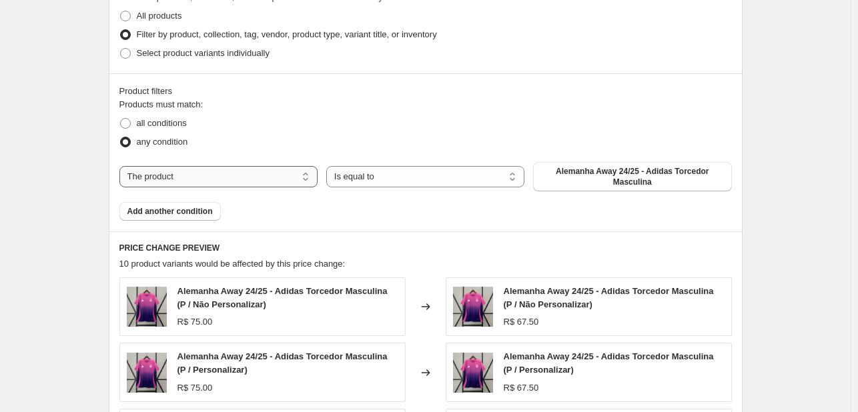
click at [227, 183] on select "The product The product's collection The product's tag The product's vendor The…" at bounding box center [218, 176] width 198 height 21
select select "collection"
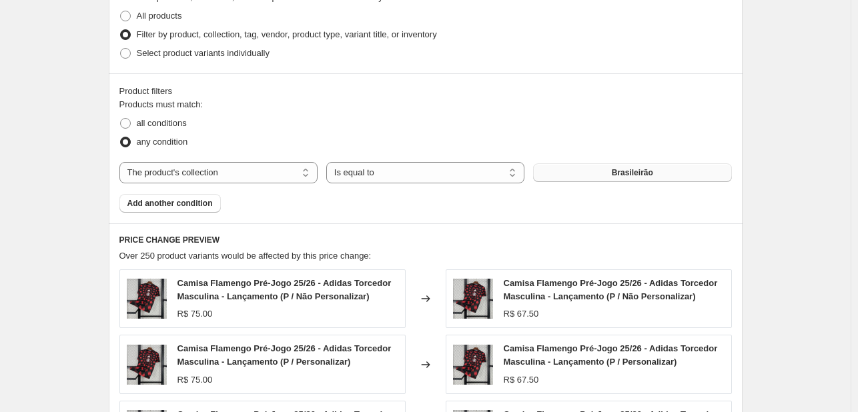
click at [616, 171] on span "Brasileirão" at bounding box center [632, 172] width 41 height 11
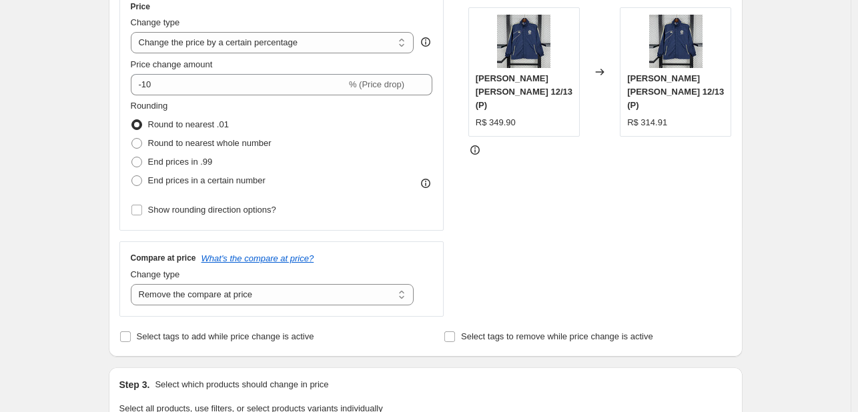
scroll to position [203, 0]
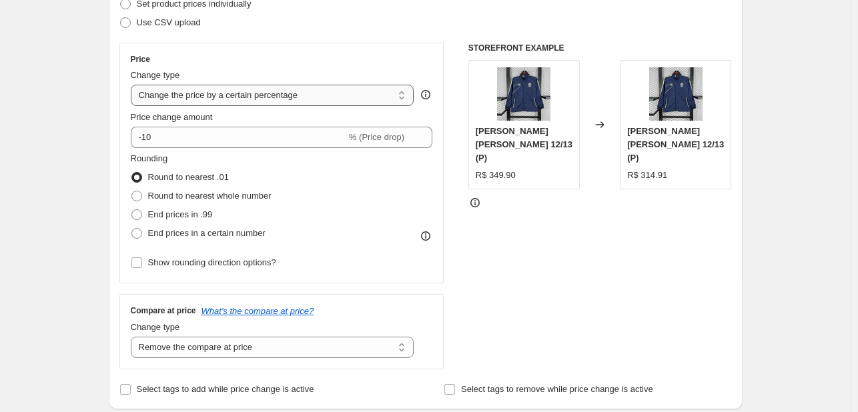
click at [334, 108] on div "Price Change type Change the price to a certain amount Change the price by a ce…" at bounding box center [282, 163] width 302 height 218
click at [327, 101] on select "Change the price to a certain amount Change the price by a certain amount Chang…" at bounding box center [273, 95] width 284 height 21
select select "to"
click at [133, 85] on select "Change the price to a certain amount Change the price by a certain amount Chang…" at bounding box center [273, 95] width 284 height 21
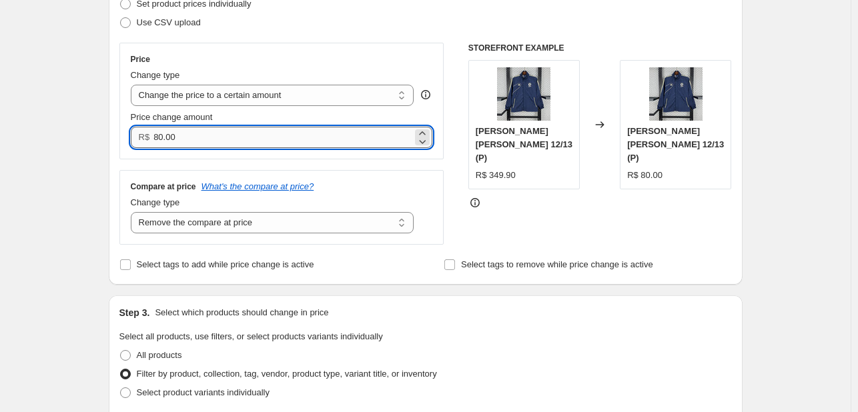
click at [280, 137] on input "80.00" at bounding box center [282, 137] width 259 height 21
click at [277, 141] on input "80.00" at bounding box center [282, 137] width 259 height 21
click at [278, 159] on div "Price Change type Change the price to a certain amount Change the price by a ce…" at bounding box center [281, 144] width 325 height 202
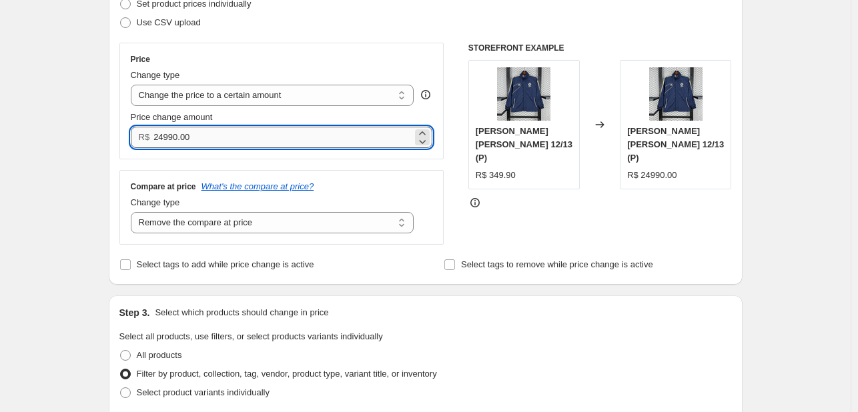
click at [168, 129] on input "24990.00" at bounding box center [282, 137] width 259 height 21
type input "249.90"
drag, startPoint x: 87, startPoint y: 142, endPoint x: 88, endPoint y: 149, distance: 6.8
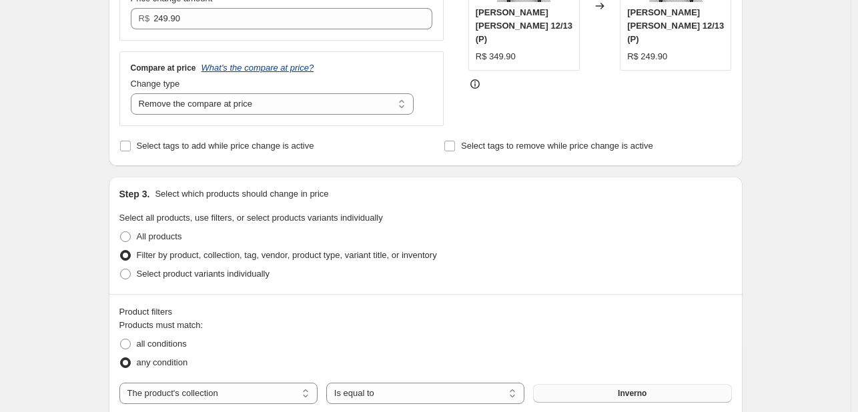
scroll to position [0, 0]
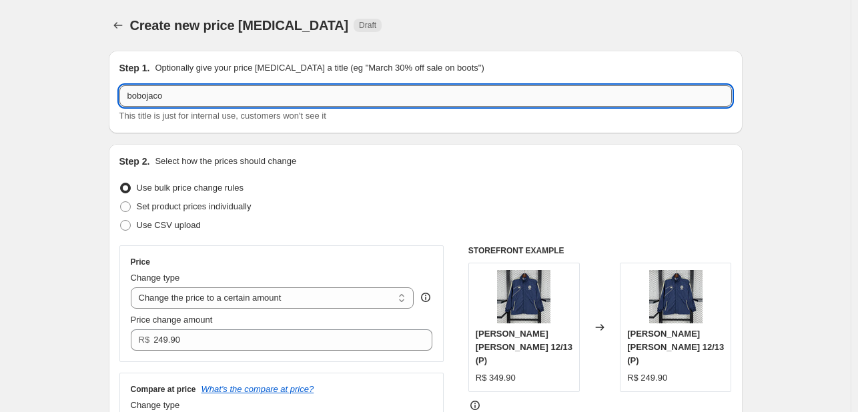
click at [221, 89] on input "bobojaco" at bounding box center [425, 95] width 612 height 21
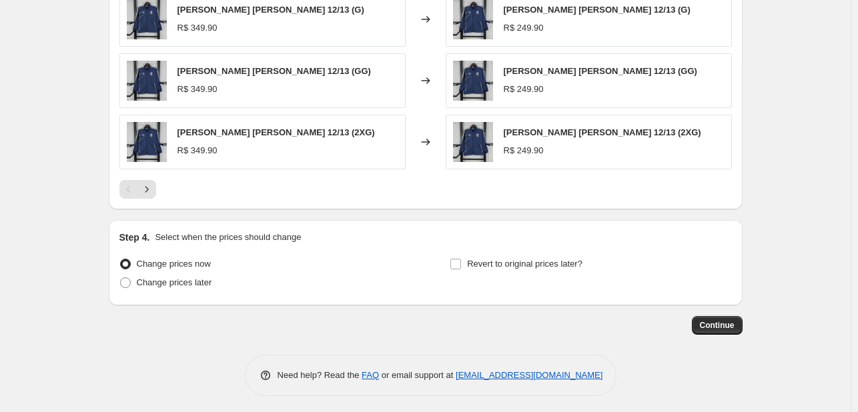
scroll to position [946, 0]
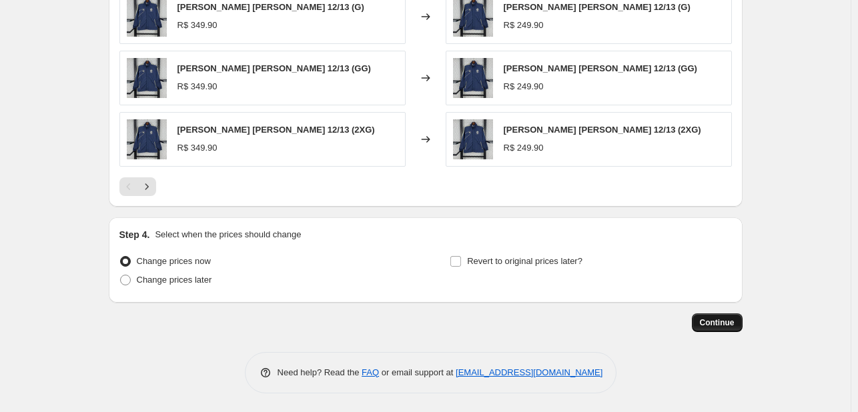
type input "Inverno"
click at [714, 319] on span "Continue" at bounding box center [717, 323] width 35 height 11
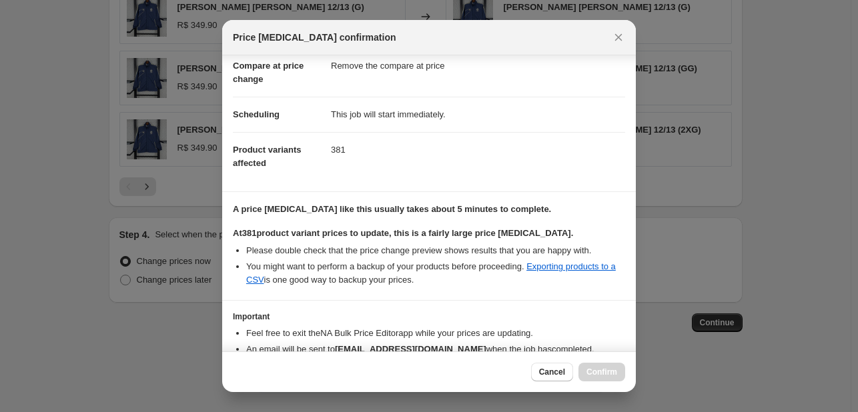
scroll to position [139, 0]
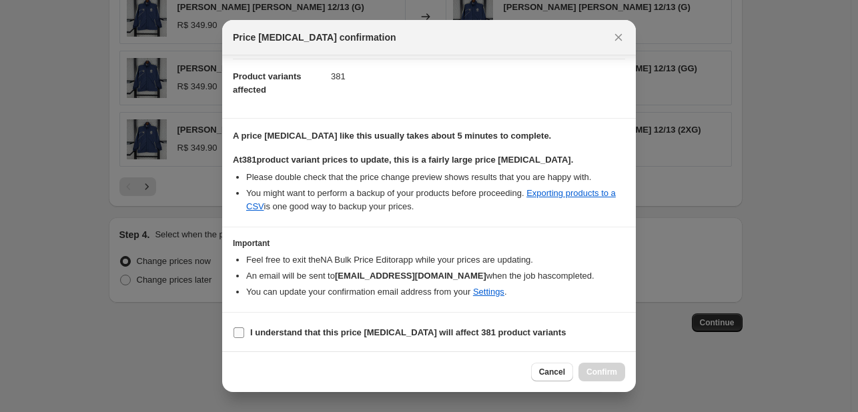
click at [403, 336] on b "I understand that this price [MEDICAL_DATA] will affect 381 product variants" at bounding box center [408, 333] width 316 height 10
click at [244, 336] on input "I understand that this price [MEDICAL_DATA] will affect 381 product variants" at bounding box center [239, 333] width 11 height 11
checkbox input "true"
click at [596, 370] on span "Confirm" at bounding box center [601, 372] width 31 height 11
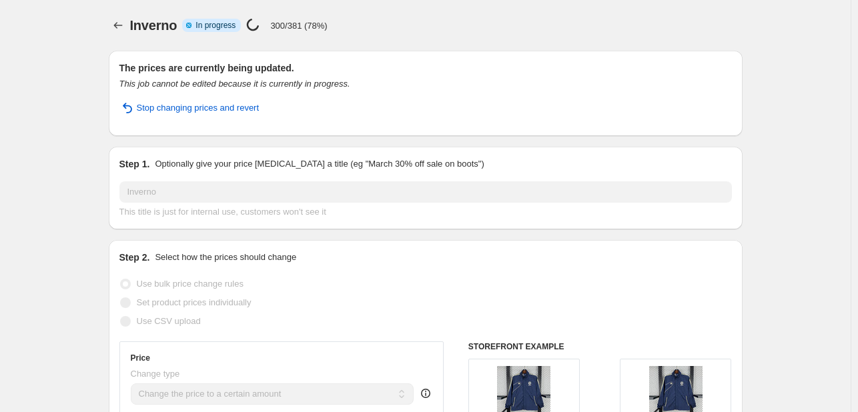
select select "remove"
select select "collection"
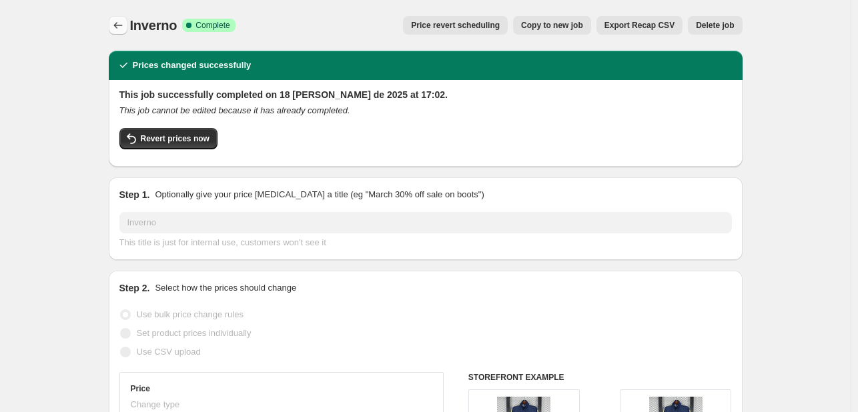
click at [117, 20] on icon "Price change jobs" at bounding box center [117, 25] width 13 height 13
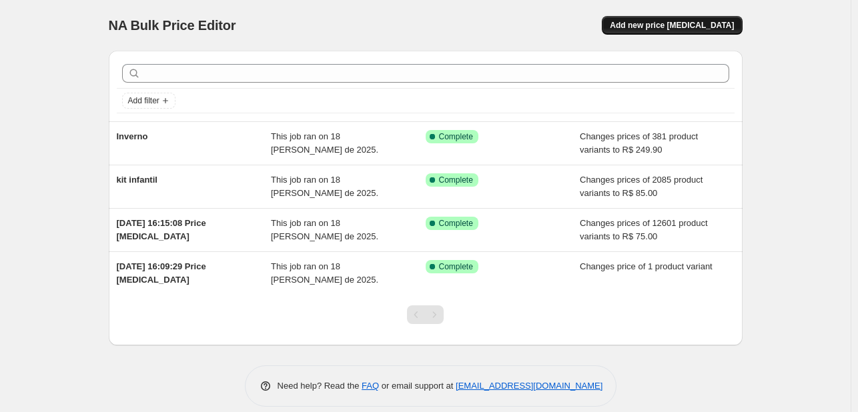
click at [682, 25] on span "Add new price [MEDICAL_DATA]" at bounding box center [672, 25] width 124 height 11
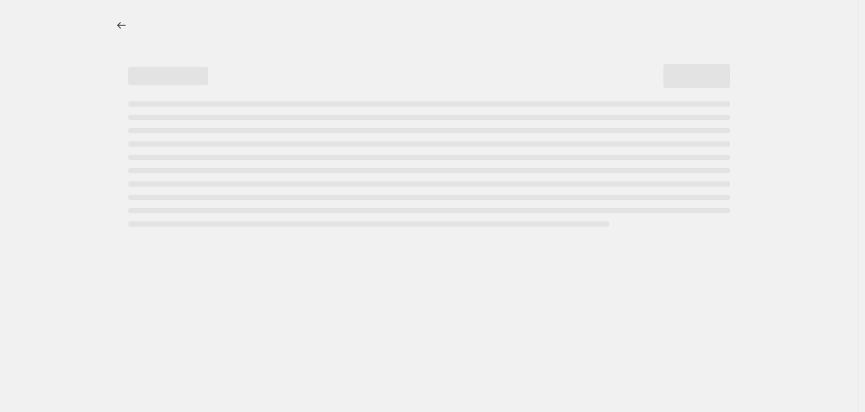
select select "percentage"
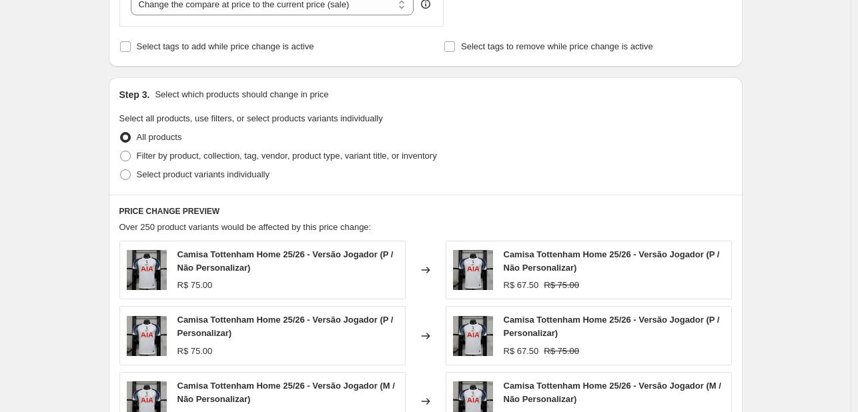
scroll to position [475, 0]
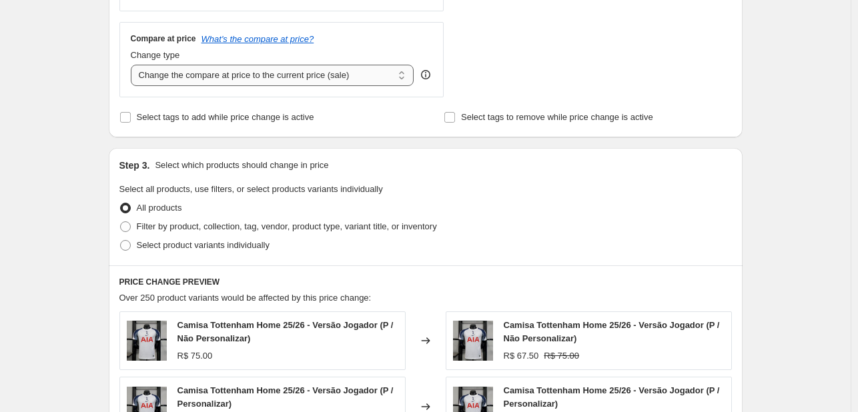
click at [355, 78] on select "Change the compare at price to the current price (sale) Change the compare at p…" at bounding box center [273, 75] width 284 height 21
select select "remove"
click at [133, 65] on select "Change the compare at price to the current price (sale) Change the compare at p…" at bounding box center [273, 75] width 284 height 21
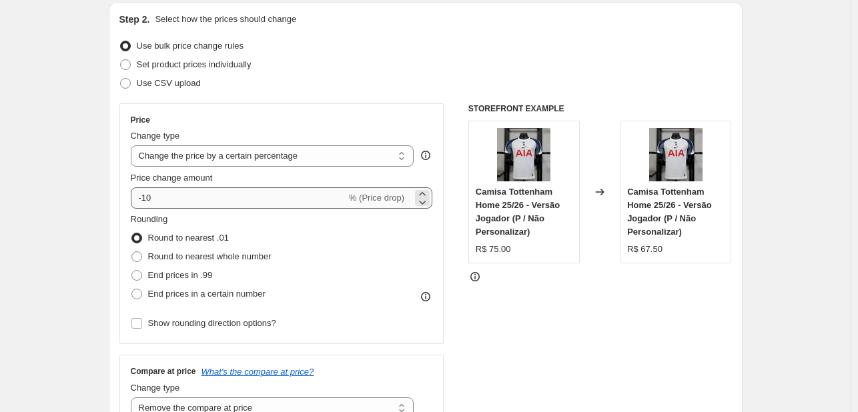
scroll to position [141, 0]
click at [277, 160] on select "Change the price to a certain amount Change the price by a certain amount Chang…" at bounding box center [273, 156] width 284 height 21
select select "to"
click at [133, 146] on select "Change the price to a certain amount Change the price by a certain amount Chang…" at bounding box center [273, 156] width 284 height 21
type input "80.00"
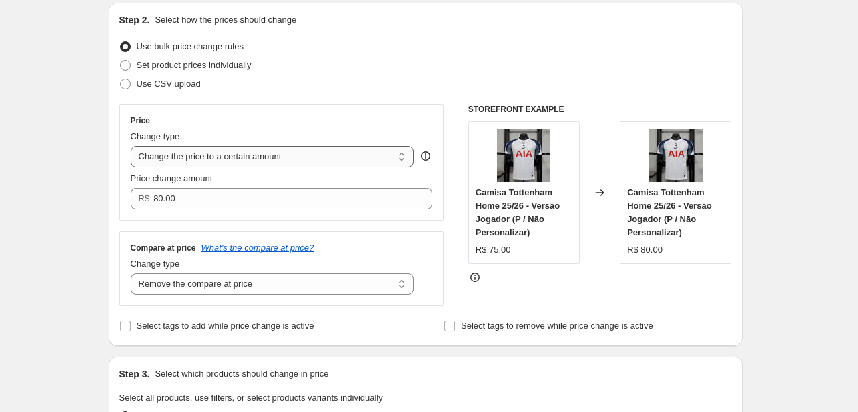
drag, startPoint x: 290, startPoint y: 147, endPoint x: 290, endPoint y: 162, distance: 14.7
click at [290, 147] on select "Change the price to a certain amount Change the price by a certain amount Chang…" at bounding box center [273, 156] width 284 height 21
select select "by"
click at [133, 146] on select "Change the price to a certain amount Change the price by a certain amount Chang…" at bounding box center [273, 156] width 284 height 21
type input "-10.00"
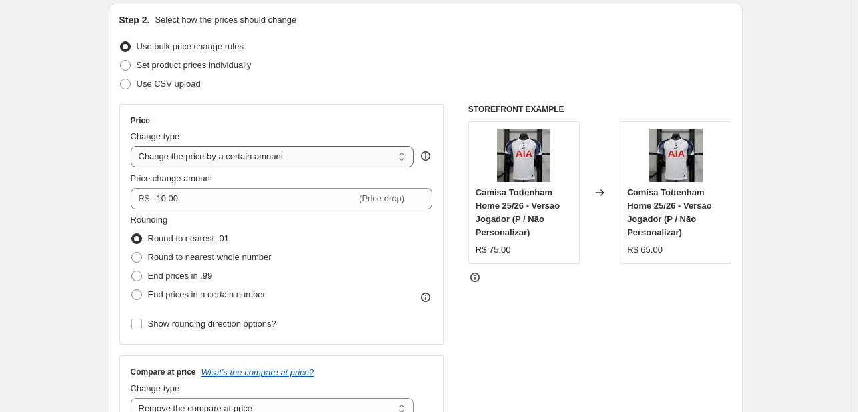
click at [286, 150] on select "Change the price to a certain amount Change the price by a certain amount Chang…" at bounding box center [273, 156] width 284 height 21
select select "to"
click at [133, 146] on select "Change the price to a certain amount Change the price by a certain amount Chang…" at bounding box center [273, 156] width 284 height 21
type input "80.00"
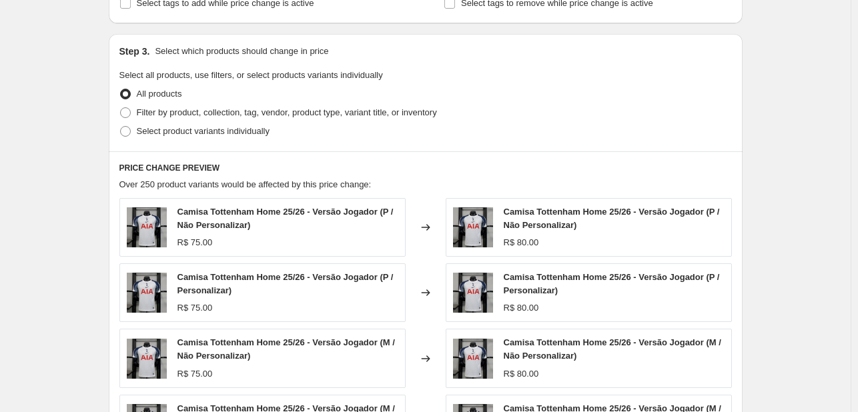
scroll to position [475, 0]
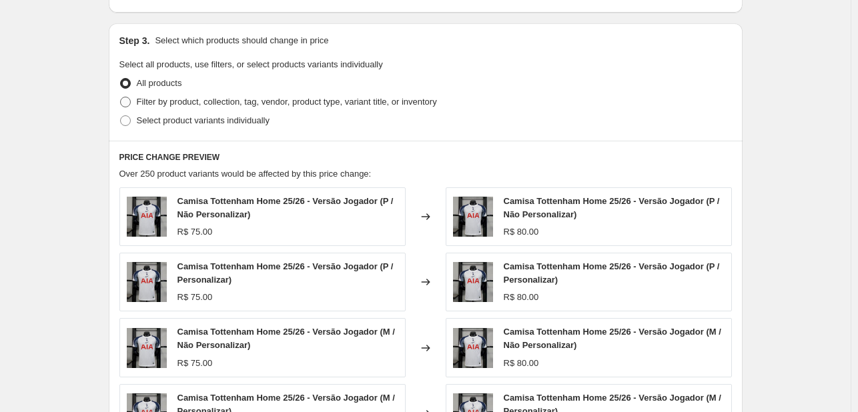
click at [242, 109] on span "Filter by product, collection, tag, vendor, product type, variant title, or inv…" at bounding box center [287, 101] width 300 height 13
click at [121, 97] on input "Filter by product, collection, tag, vendor, product type, variant title, or inv…" at bounding box center [120, 97] width 1 height 1
radio input "true"
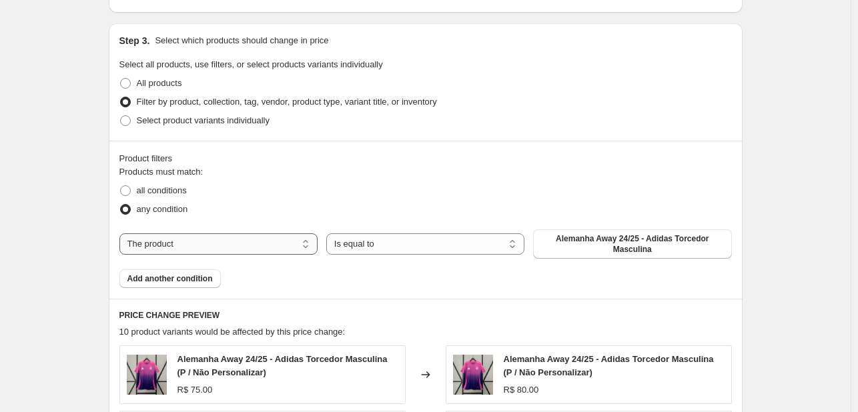
click at [230, 240] on select "The product The product's collection The product's tag The product's vendor The…" at bounding box center [218, 244] width 198 height 21
select select "collection"
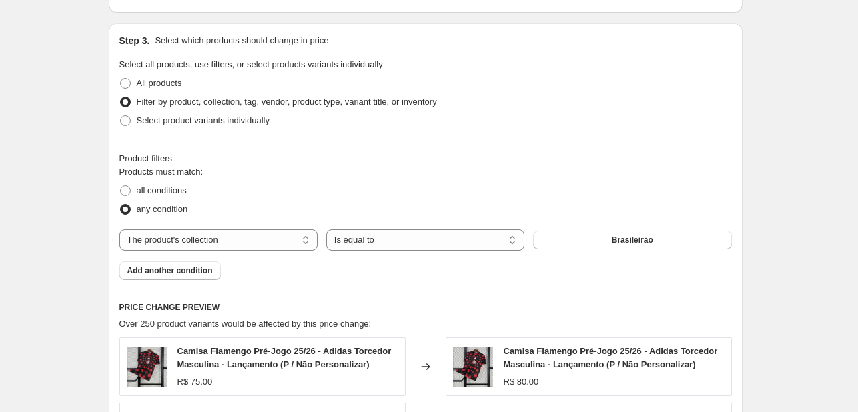
click at [570, 264] on div "Products must match: all conditions any condition The product The product's col…" at bounding box center [425, 222] width 612 height 115
click at [570, 250] on div "The product The product's collection The product's tag The product's vendor The…" at bounding box center [425, 240] width 612 height 21
click at [569, 250] on button "Brasileirão" at bounding box center [632, 240] width 198 height 19
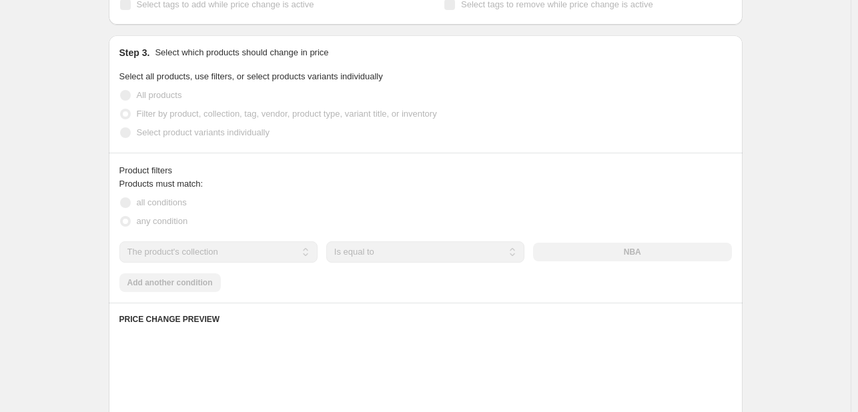
scroll to position [141, 0]
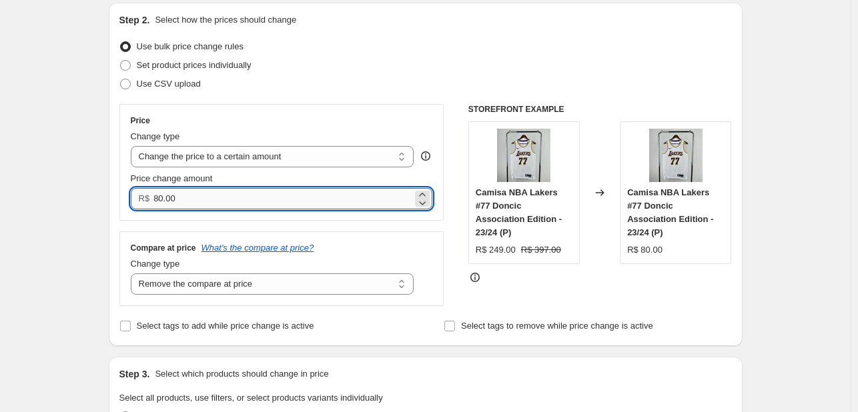
click at [270, 193] on input "80.00" at bounding box center [282, 198] width 259 height 21
click at [344, 133] on div "Change type" at bounding box center [273, 136] width 284 height 13
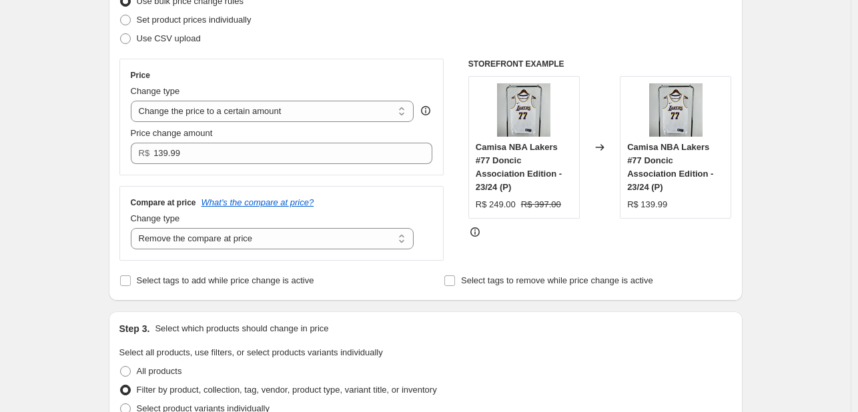
scroll to position [208, 0]
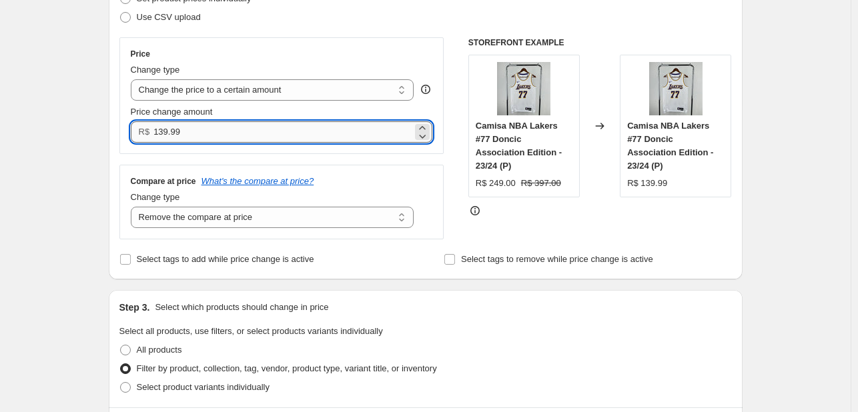
click at [291, 137] on input "139.99" at bounding box center [282, 131] width 259 height 21
type input "139.90"
click at [368, 155] on div "Price Change type Change the price to a certain amount Change the price by a ce…" at bounding box center [281, 138] width 325 height 202
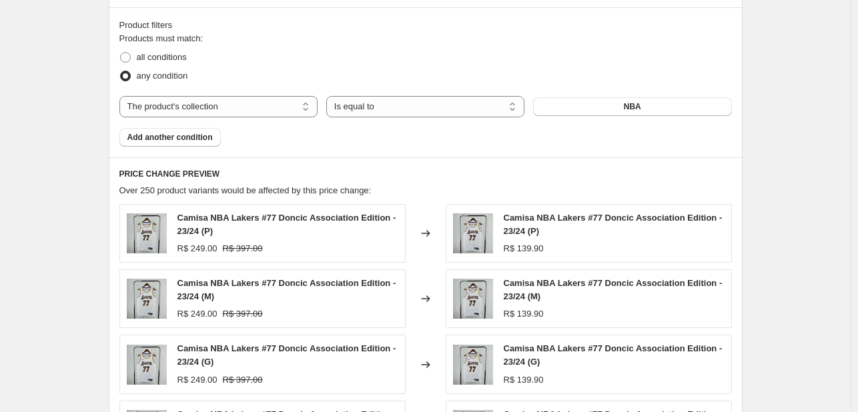
scroll to position [967, 0]
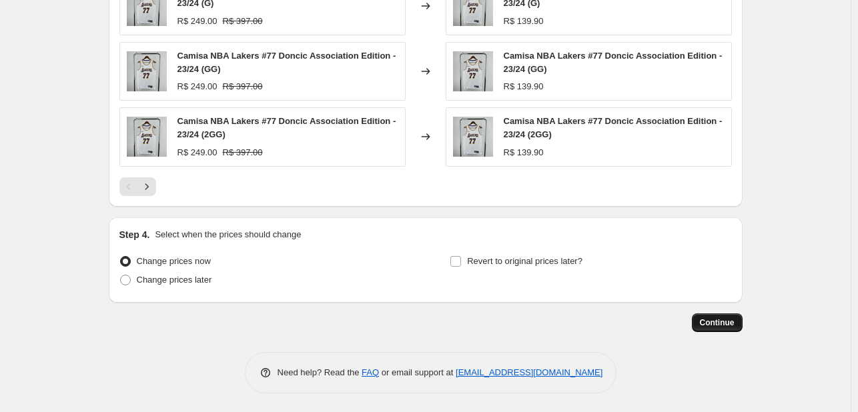
click at [700, 321] on button "Continue" at bounding box center [717, 323] width 51 height 19
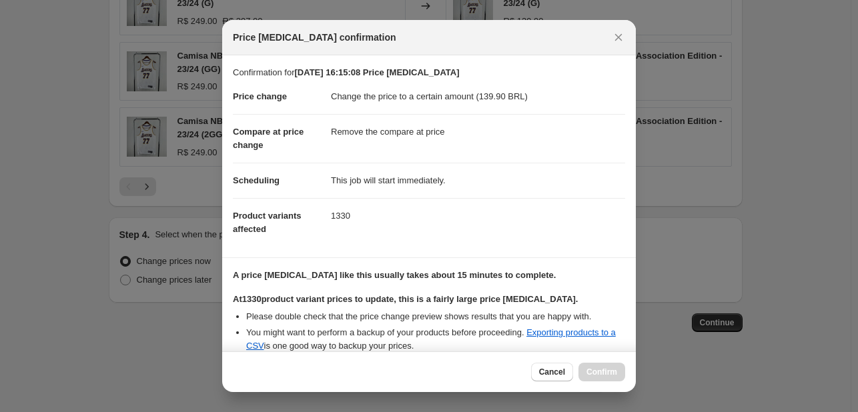
scroll to position [139, 0]
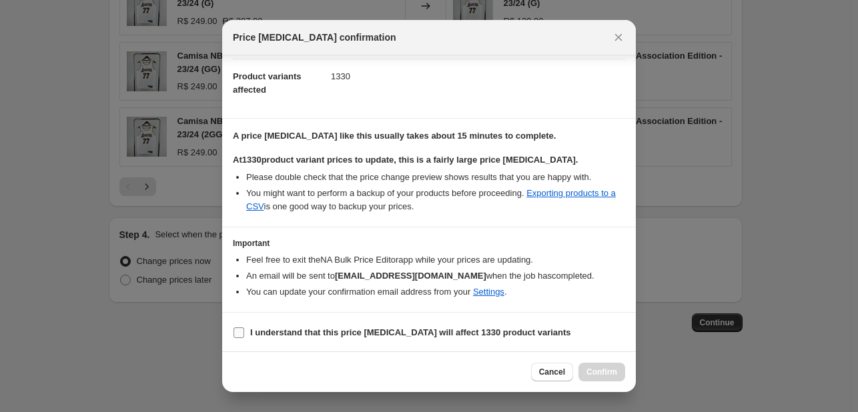
click at [350, 324] on label "I understand that this price [MEDICAL_DATA] will affect 1330 product variants" at bounding box center [402, 333] width 338 height 19
click at [244, 328] on input "I understand that this price [MEDICAL_DATA] will affect 1330 product variants" at bounding box center [239, 333] width 11 height 11
checkbox input "true"
click at [587, 363] on button "Confirm" at bounding box center [601, 372] width 47 height 19
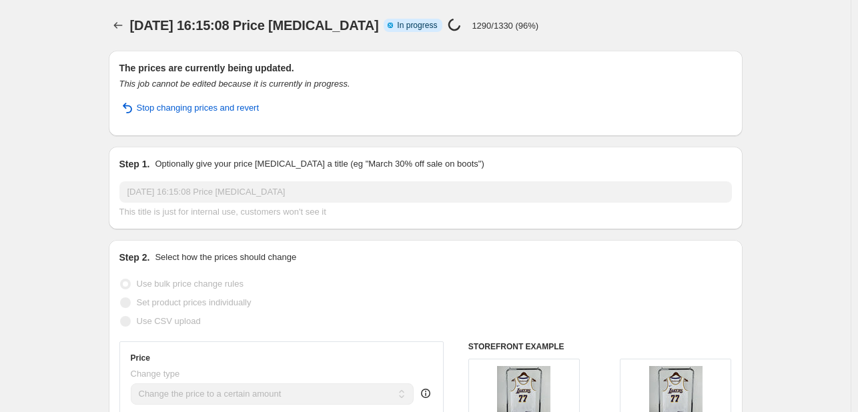
select select "remove"
select select "collection"
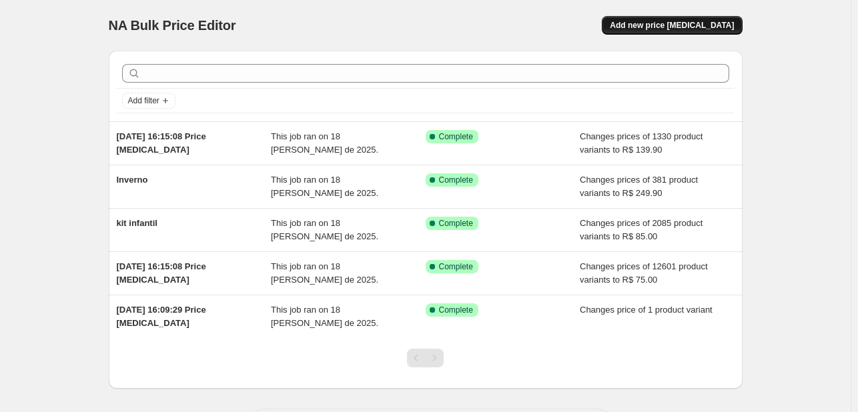
click at [657, 20] on span "Add new price [MEDICAL_DATA]" at bounding box center [672, 25] width 124 height 11
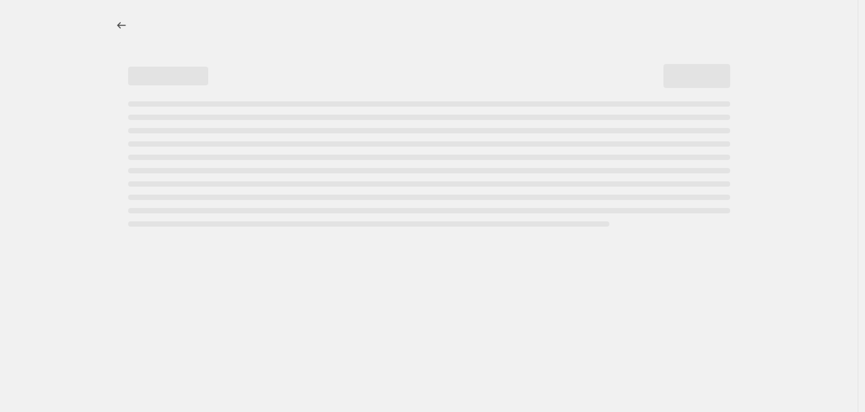
select select "percentage"
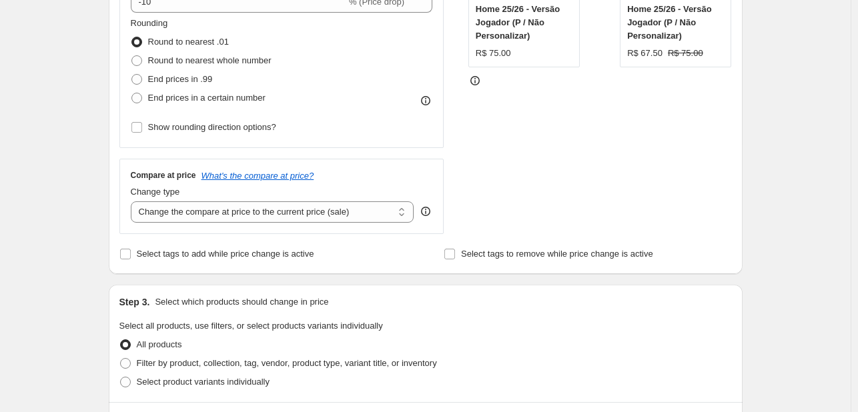
scroll to position [342, 0]
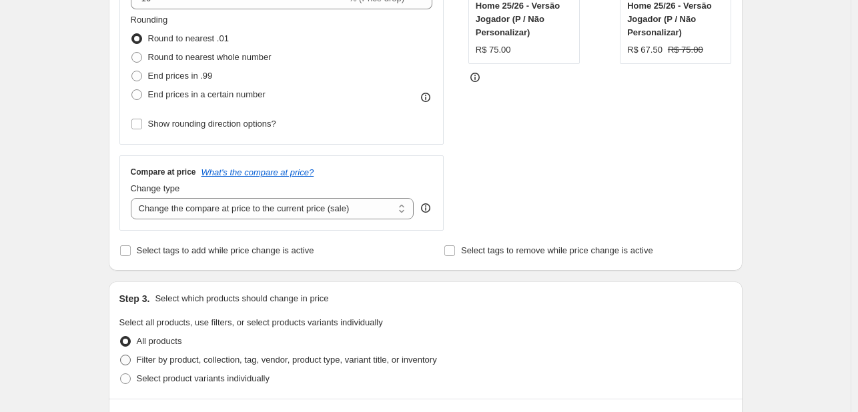
click at [224, 362] on span "Filter by product, collection, tag, vendor, product type, variant title, or inv…" at bounding box center [287, 360] width 300 height 10
click at [121, 356] on input "Filter by product, collection, tag, vendor, product type, variant title, or inv…" at bounding box center [120, 355] width 1 height 1
radio input "true"
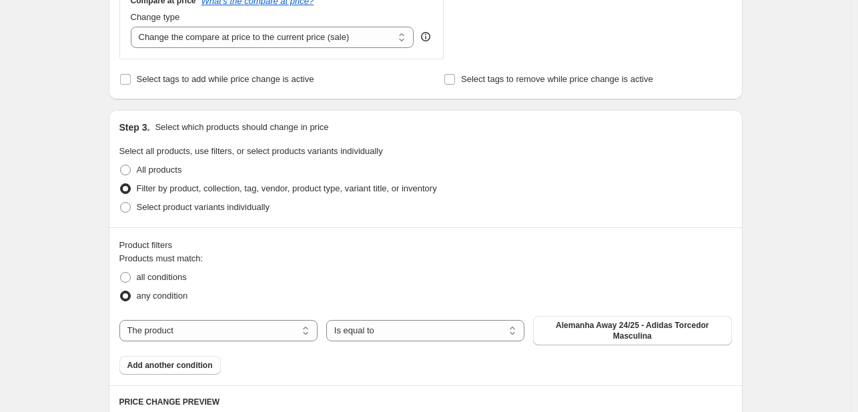
scroll to position [542, 0]
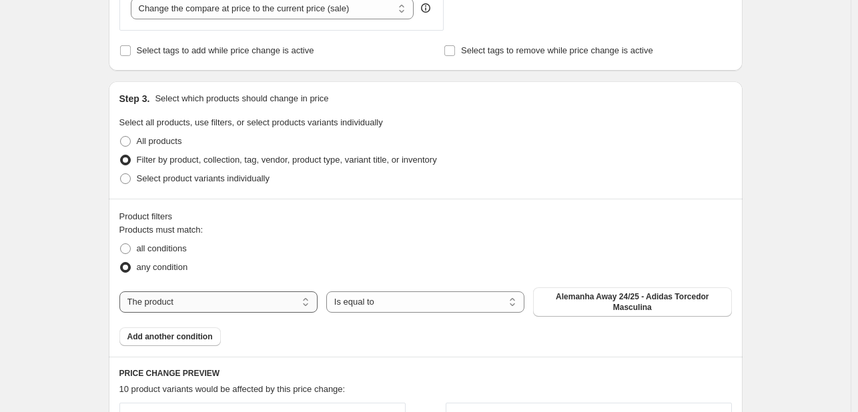
click at [208, 305] on select "The product The product's collection The product's tag The product's vendor The…" at bounding box center [218, 302] width 198 height 21
select select "collection"
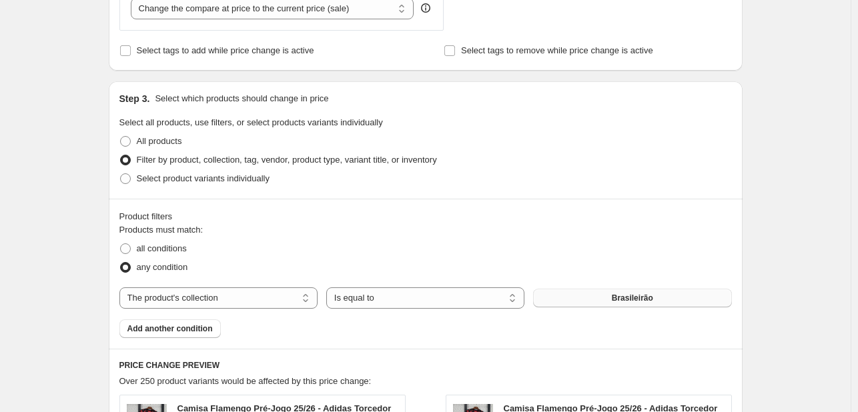
click at [594, 303] on button "Brasileirão" at bounding box center [632, 298] width 198 height 19
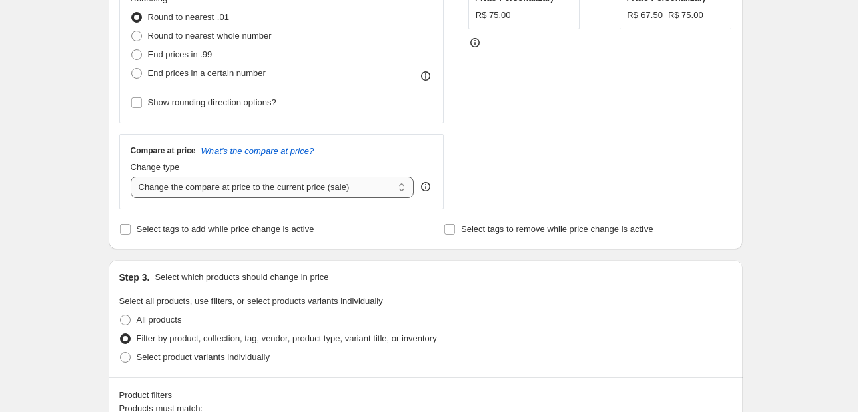
scroll to position [342, 0]
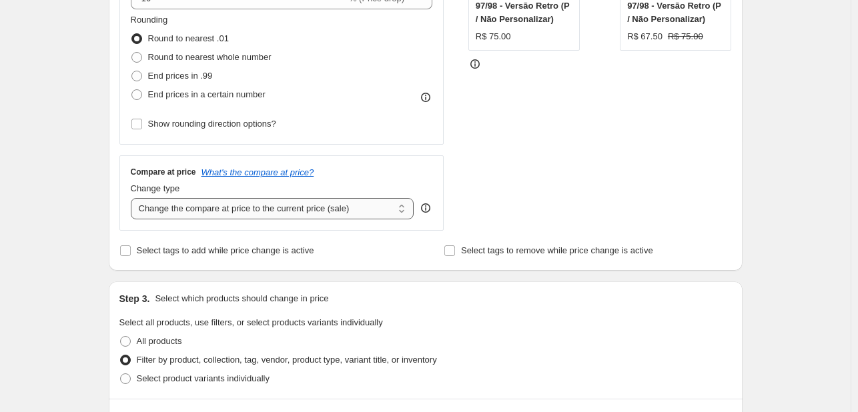
click at [296, 211] on select "Change the compare at price to the current price (sale) Change the compare at p…" at bounding box center [273, 208] width 284 height 21
select select "remove"
click at [133, 198] on select "Change the compare at price to the current price (sale) Change the compare at p…" at bounding box center [273, 208] width 284 height 21
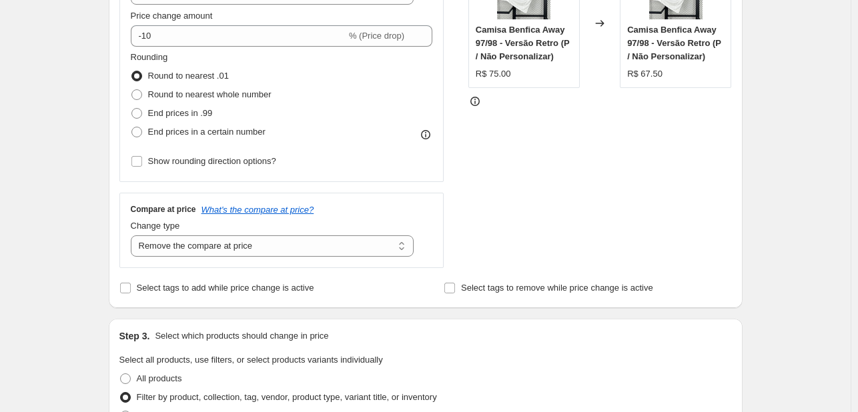
scroll to position [275, 0]
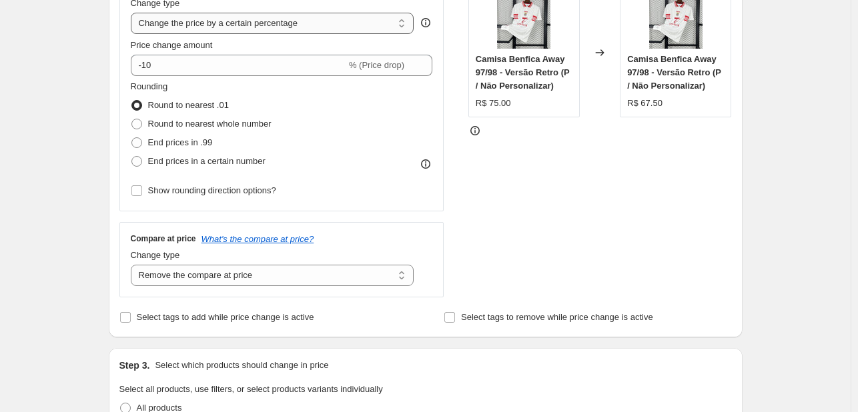
click at [272, 25] on select "Change the price to a certain amount Change the price by a certain amount Chang…" at bounding box center [273, 23] width 284 height 21
select select "to"
click at [133, 13] on select "Change the price to a certain amount Change the price by a certain amount Chang…" at bounding box center [273, 23] width 284 height 21
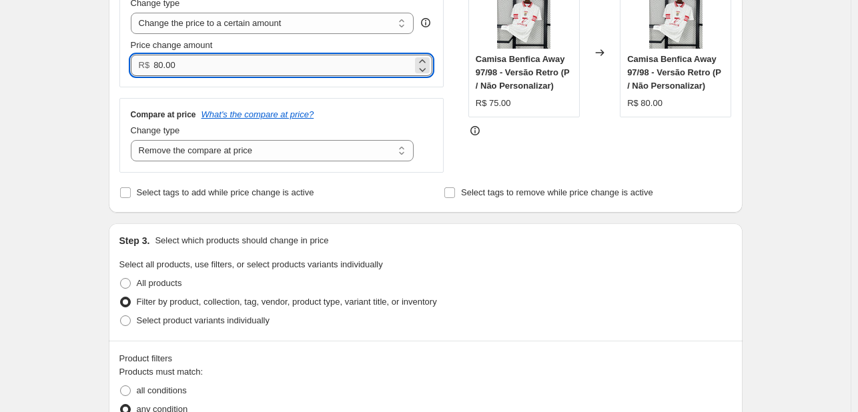
click at [283, 70] on input "80.00" at bounding box center [282, 65] width 259 height 21
type input "1"
type input "95.00"
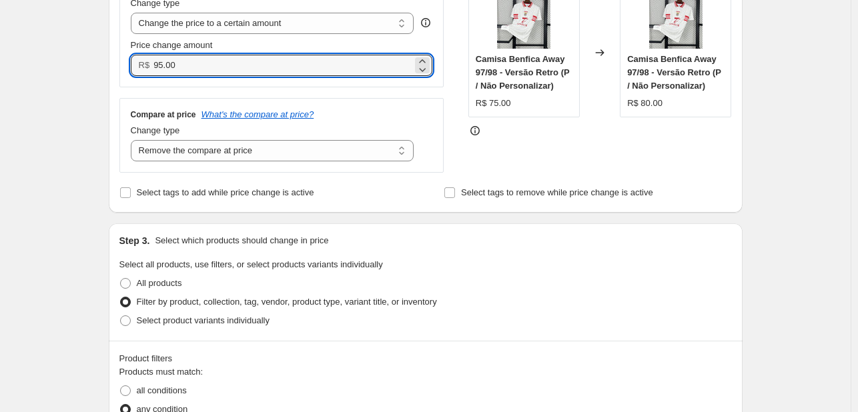
click at [316, 94] on div "Price Change type Change the price to a certain amount Change the price by a ce…" at bounding box center [281, 72] width 325 height 202
click at [358, 67] on input "95.00" at bounding box center [282, 65] width 259 height 21
click at [357, 67] on input "95.00" at bounding box center [282, 65] width 259 height 21
click at [355, 67] on input "95.00" at bounding box center [282, 65] width 259 height 21
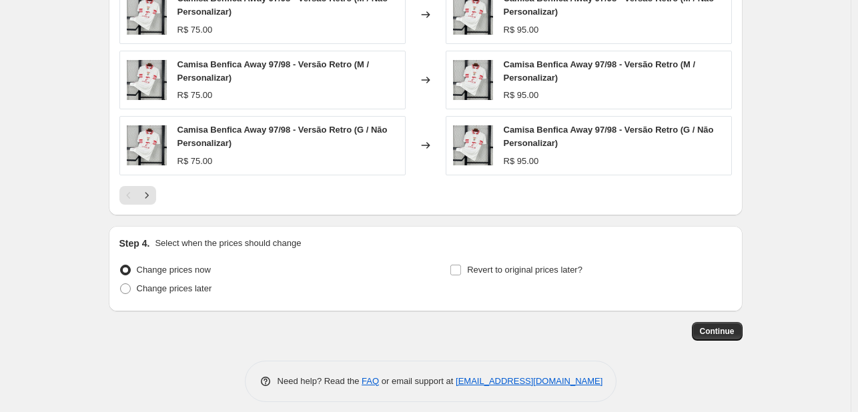
scroll to position [967, 0]
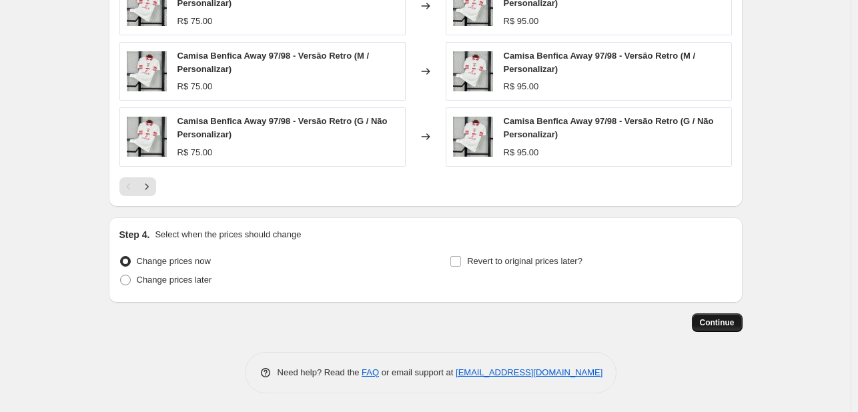
click at [702, 316] on button "Continue" at bounding box center [717, 323] width 51 height 19
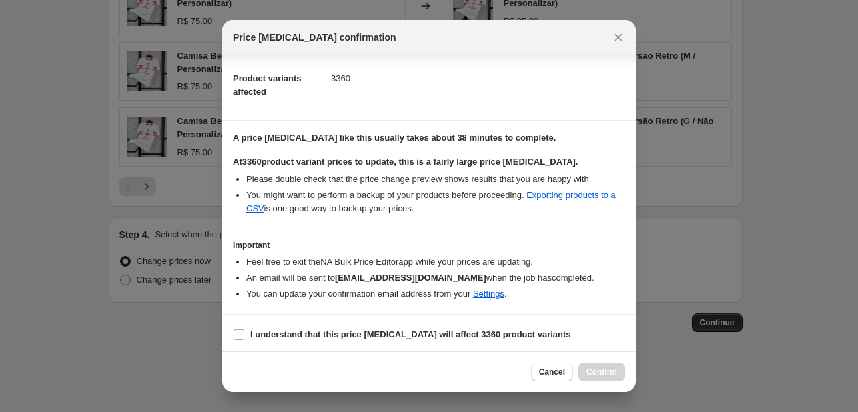
scroll to position [139, 0]
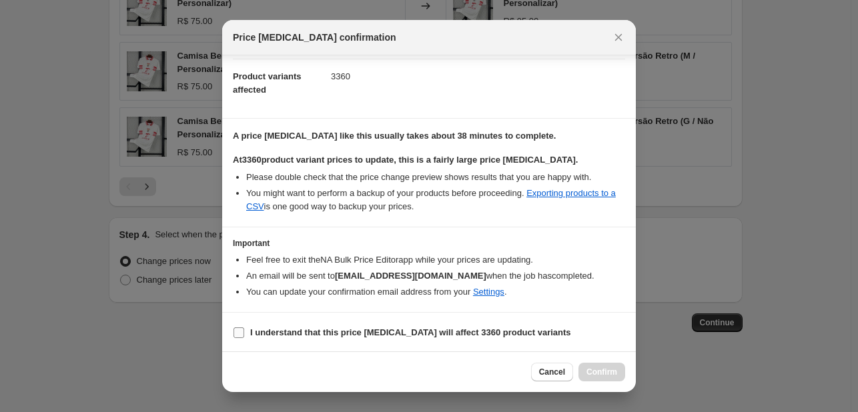
click at [368, 332] on b "I understand that this price change job will affect 3360 product variants" at bounding box center [410, 333] width 321 height 10
click at [244, 332] on input "I understand that this price change job will affect 3360 product variants" at bounding box center [239, 333] width 11 height 11
checkbox input "true"
click at [611, 374] on span "Confirm" at bounding box center [601, 372] width 31 height 11
